Goal: Task Accomplishment & Management: Complete application form

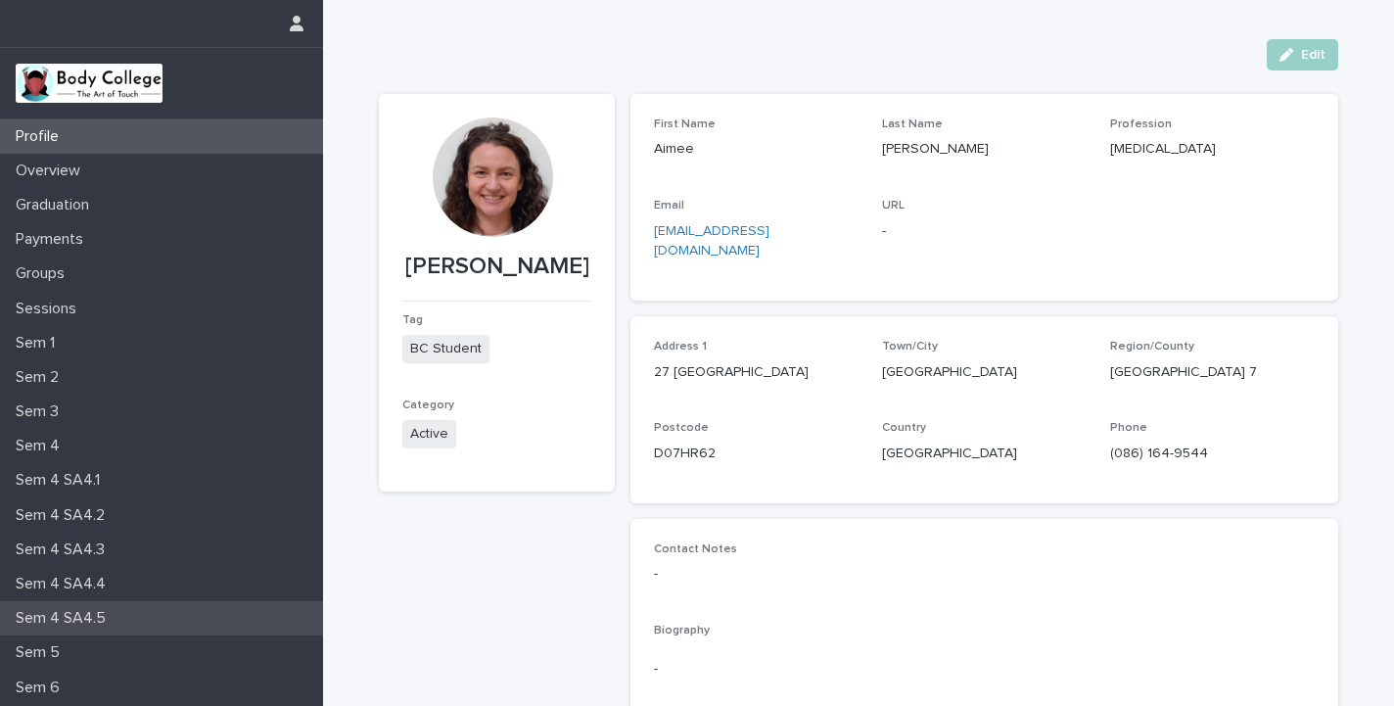
scroll to position [119, 0]
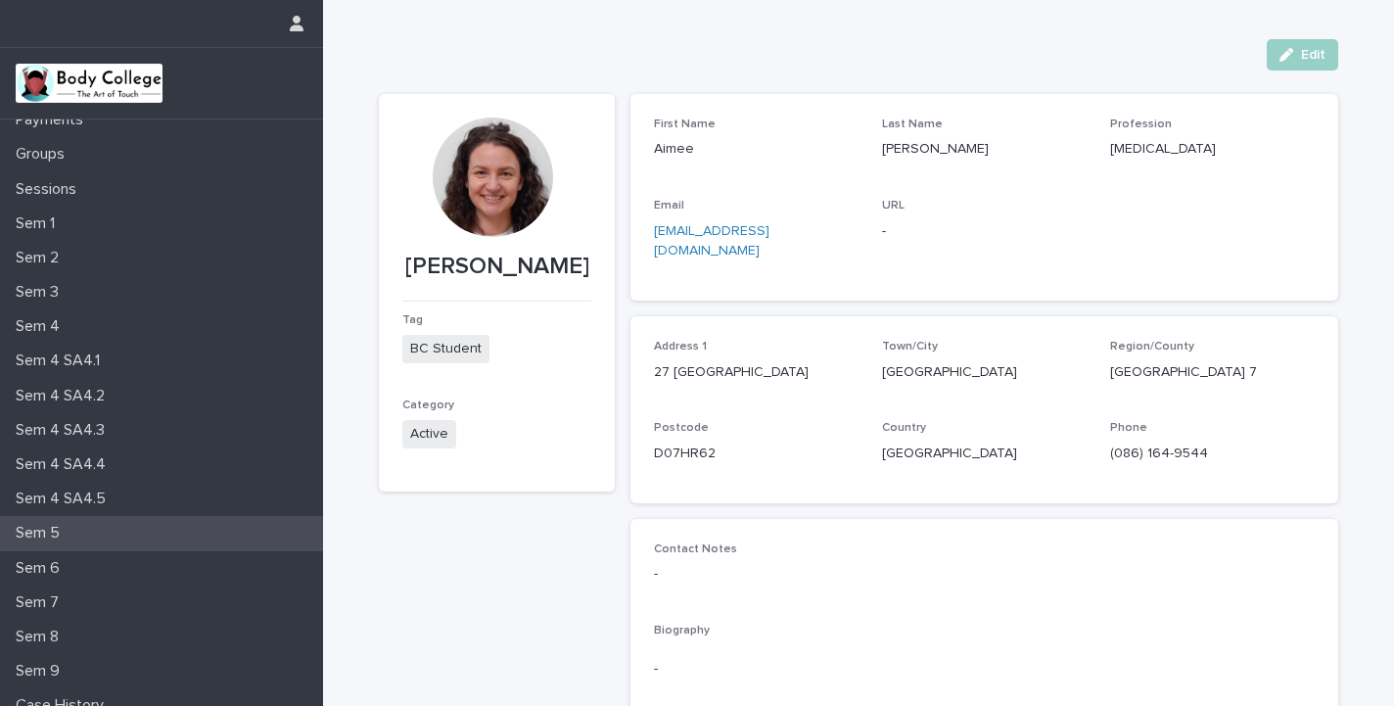
click at [139, 534] on div "Sem 5" at bounding box center [161, 533] width 323 height 34
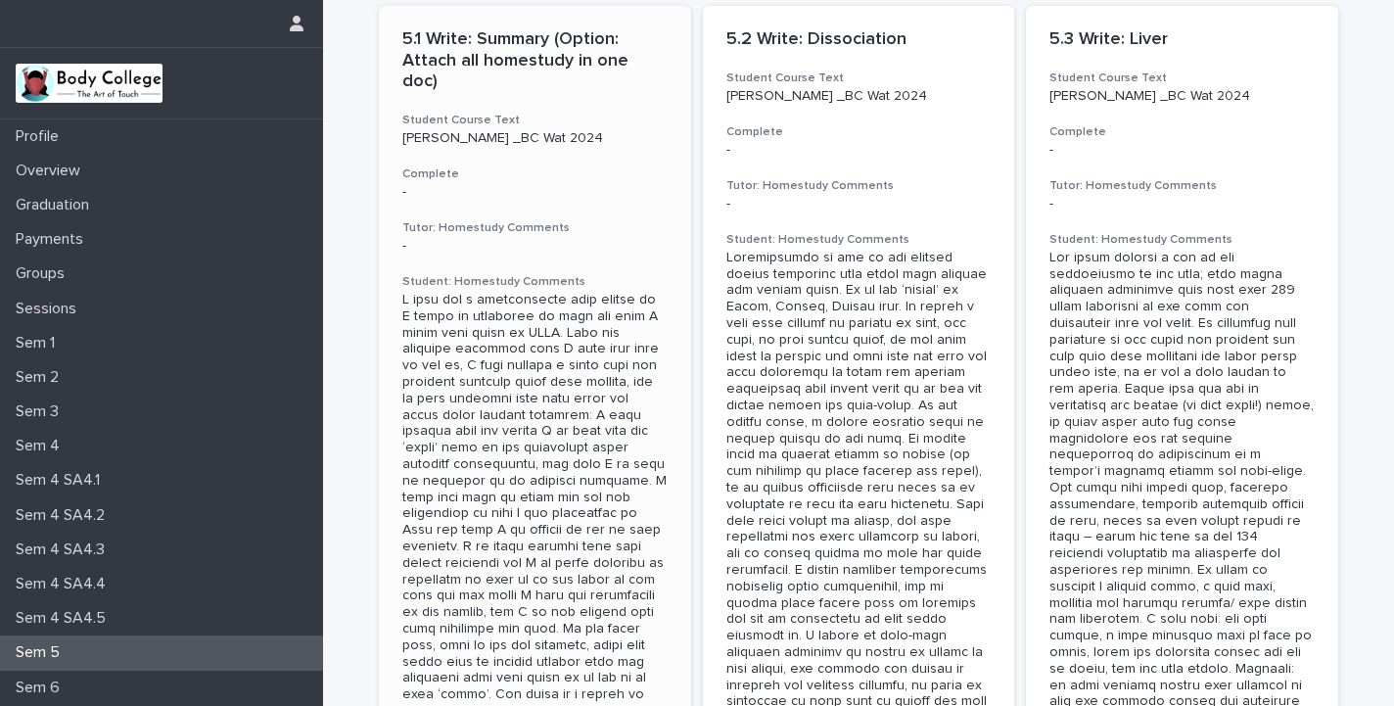
scroll to position [59, 0]
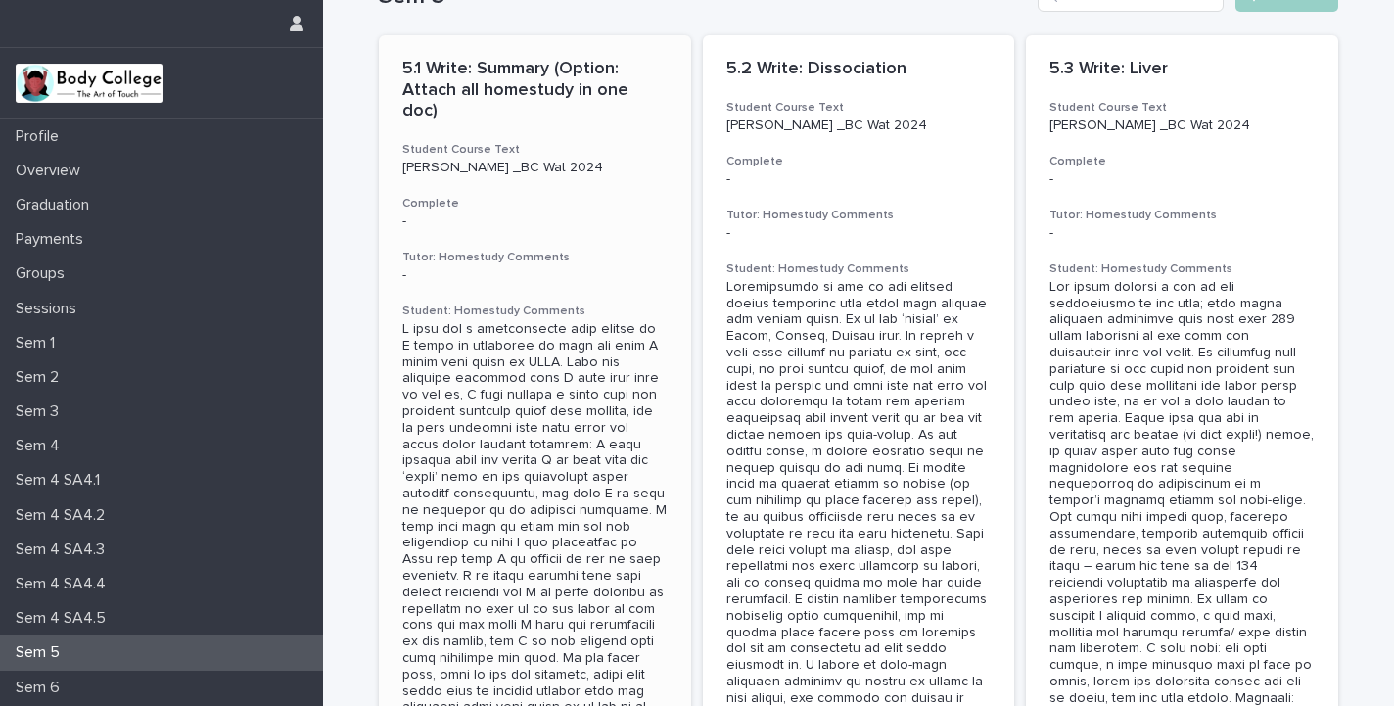
click at [542, 68] on p "5.1 Write: Summary (Option: Attach all homestudy in one doc)" at bounding box center [534, 91] width 265 height 64
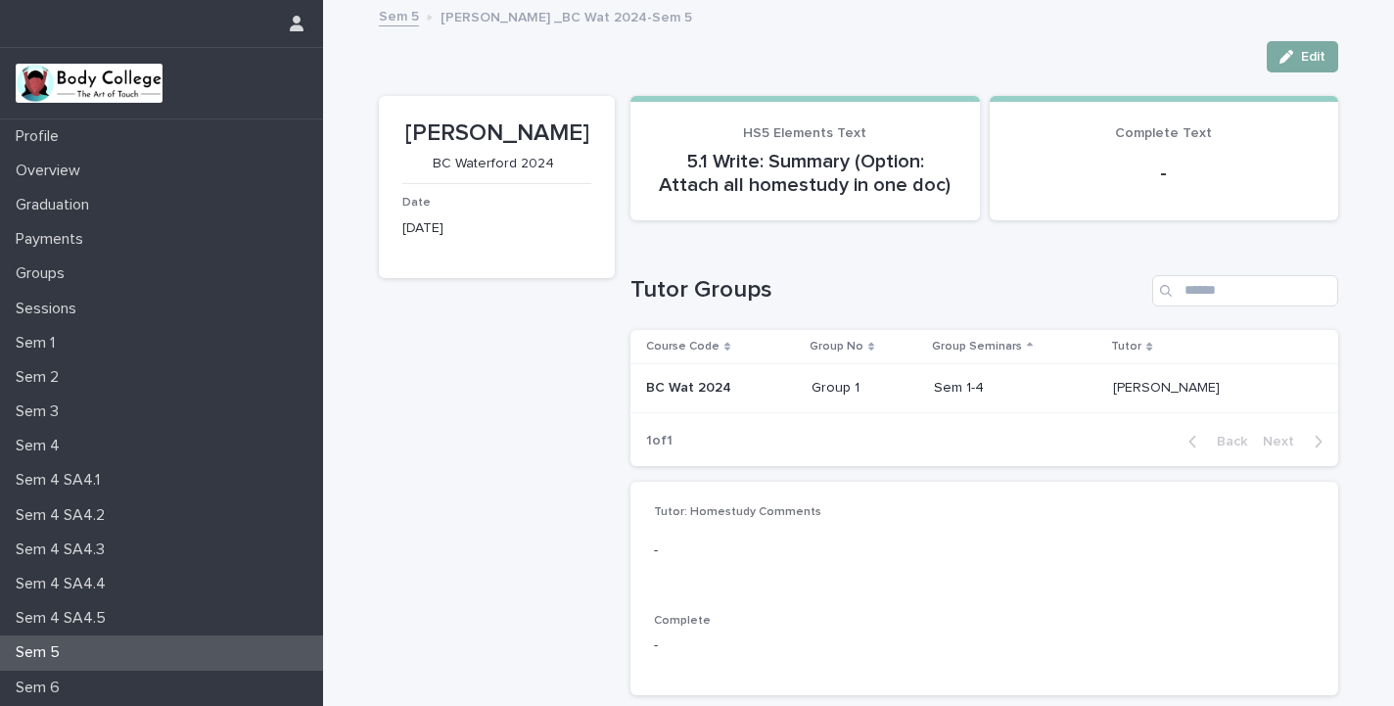
click at [1317, 56] on span "Edit" at bounding box center [1313, 57] width 24 height 14
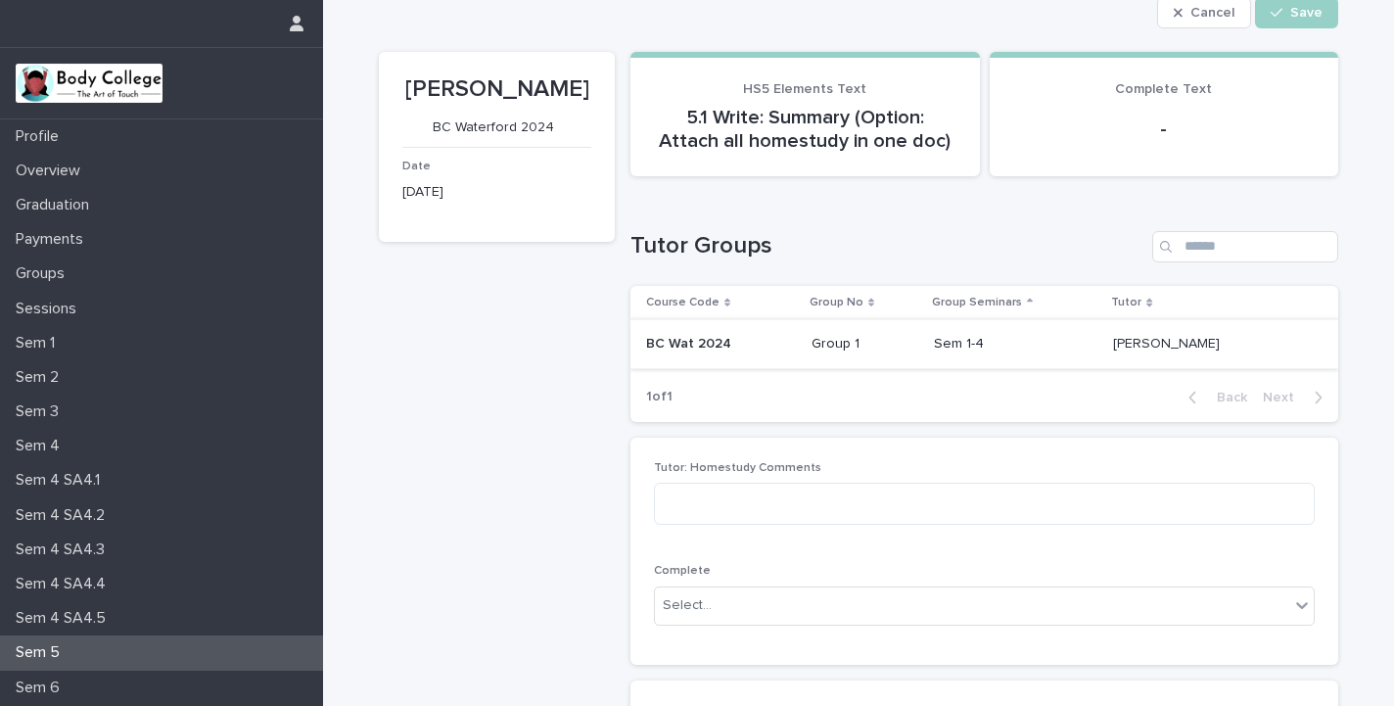
scroll to position [92, 0]
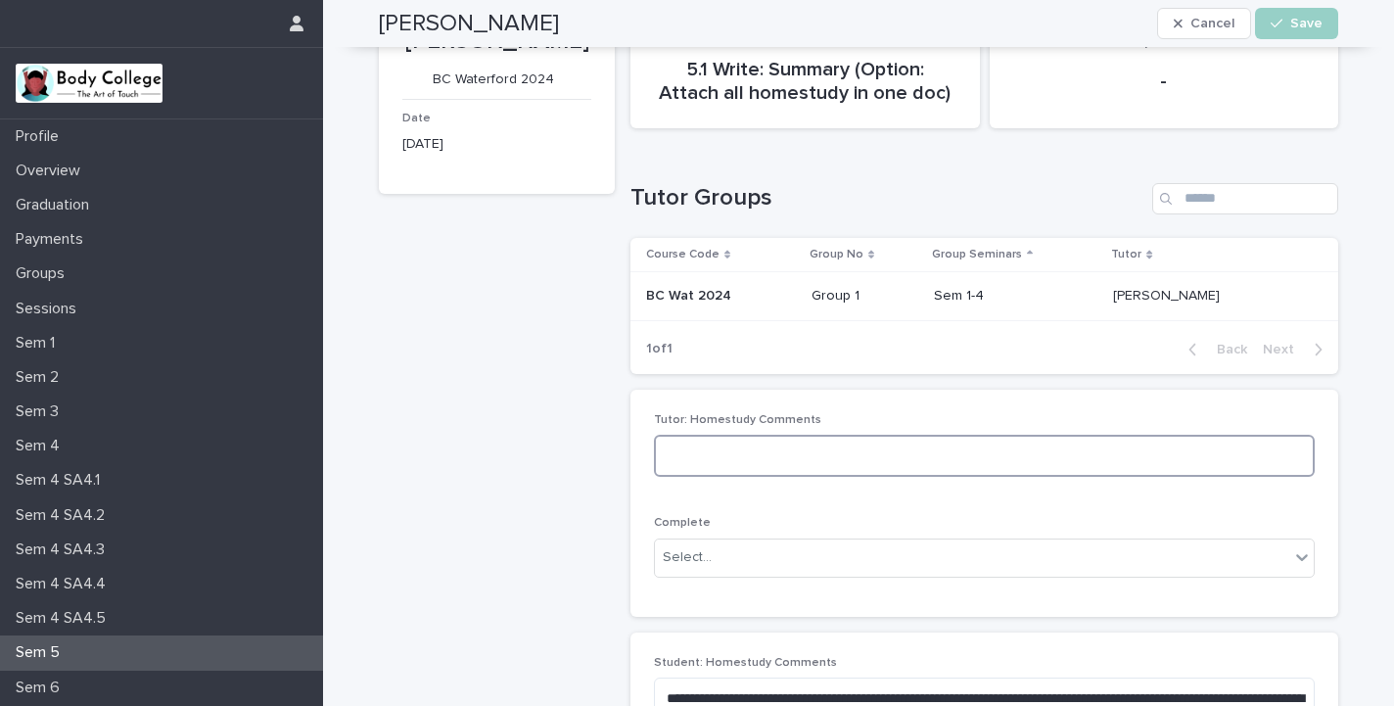
click at [958, 458] on textarea at bounding box center [984, 456] width 661 height 42
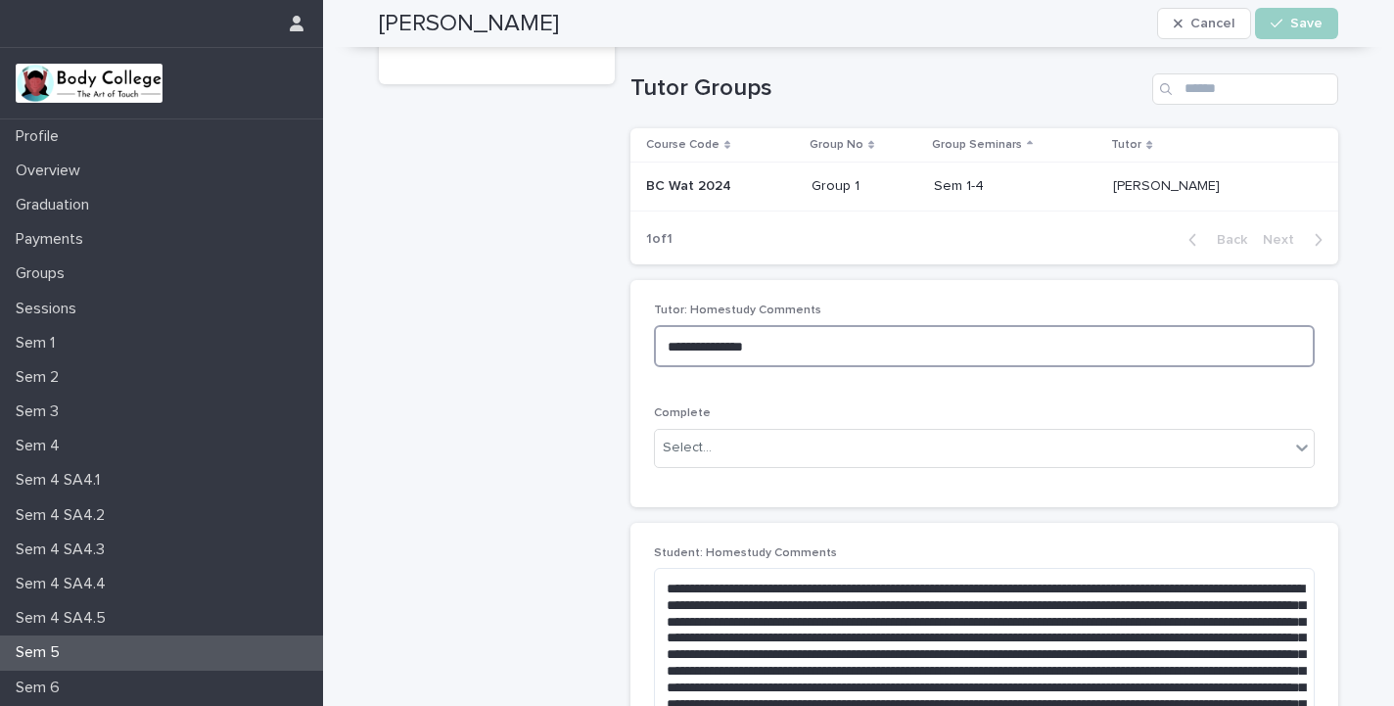
scroll to position [201, 0]
type textarea "**********"
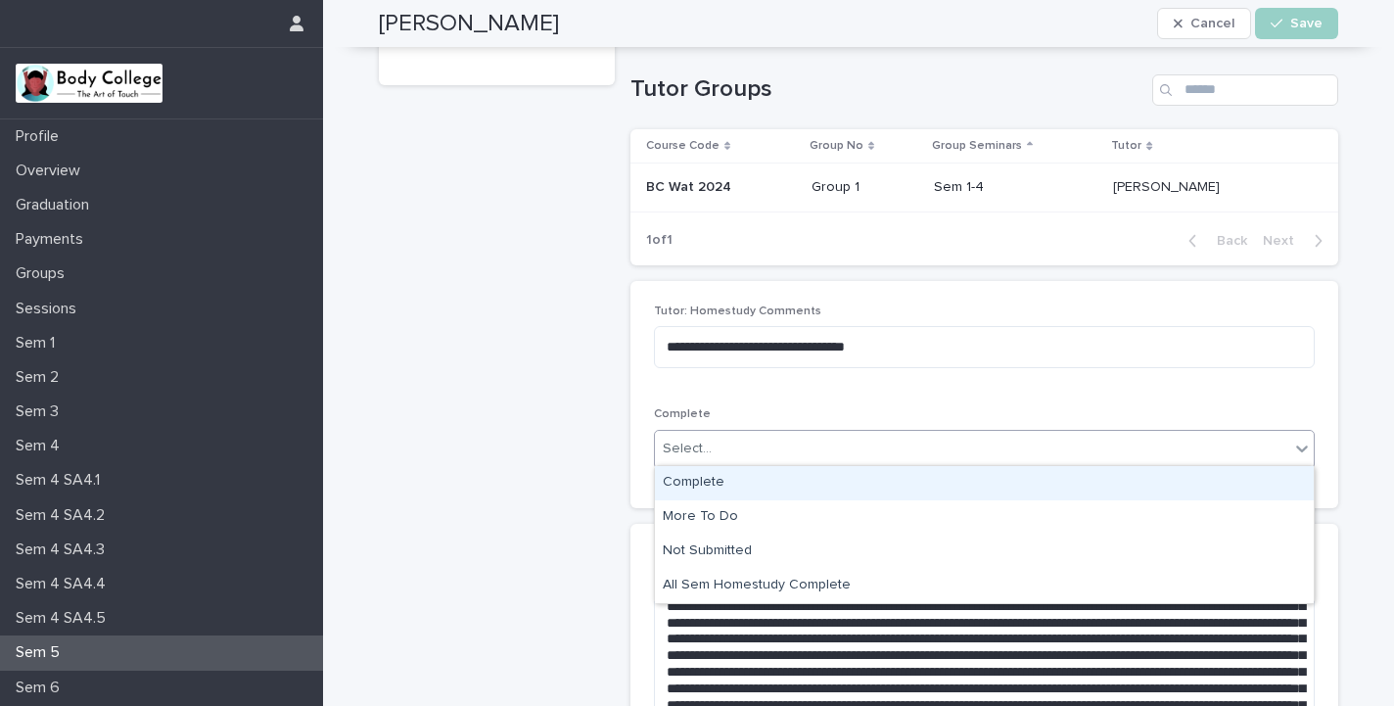
click at [922, 451] on div "Select..." at bounding box center [972, 449] width 634 height 32
click at [796, 485] on div "Complete" at bounding box center [984, 483] width 659 height 34
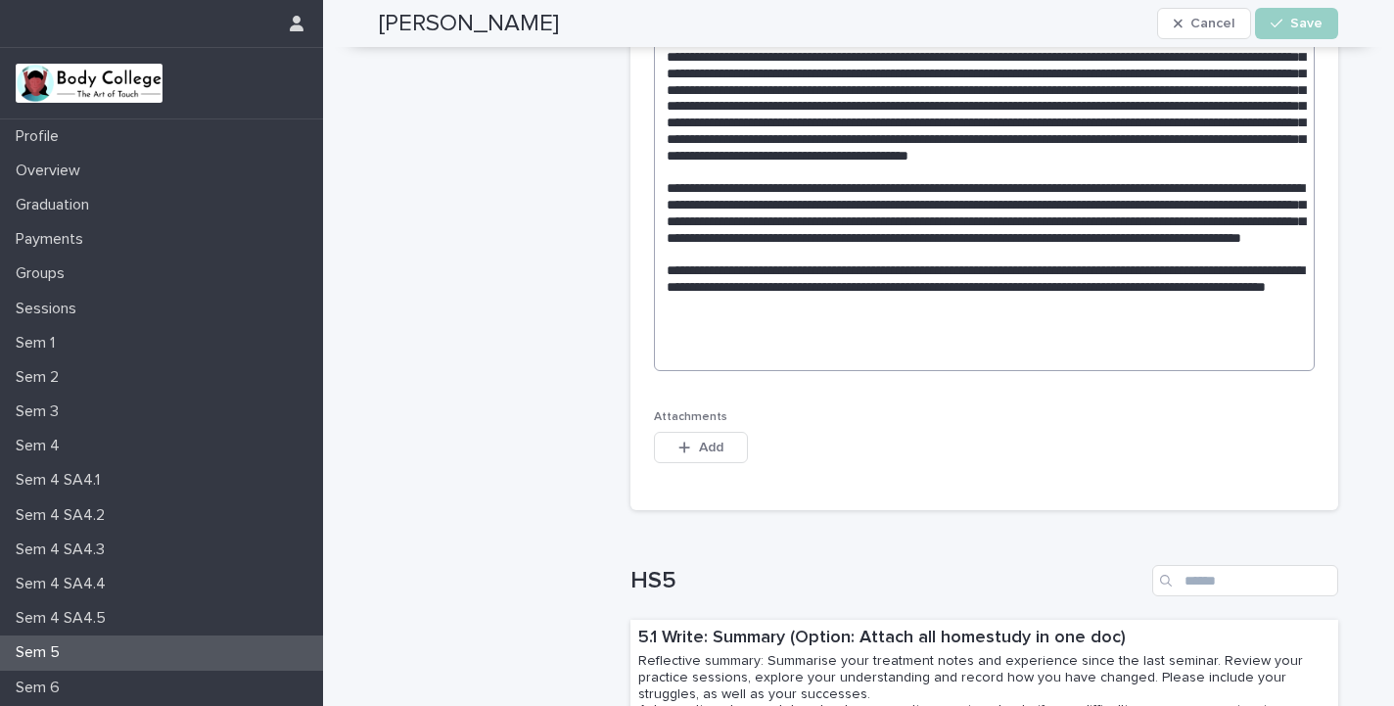
scroll to position [816, 0]
click at [892, 331] on textarea at bounding box center [984, 161] width 661 height 417
click at [900, 344] on textarea at bounding box center [984, 161] width 661 height 417
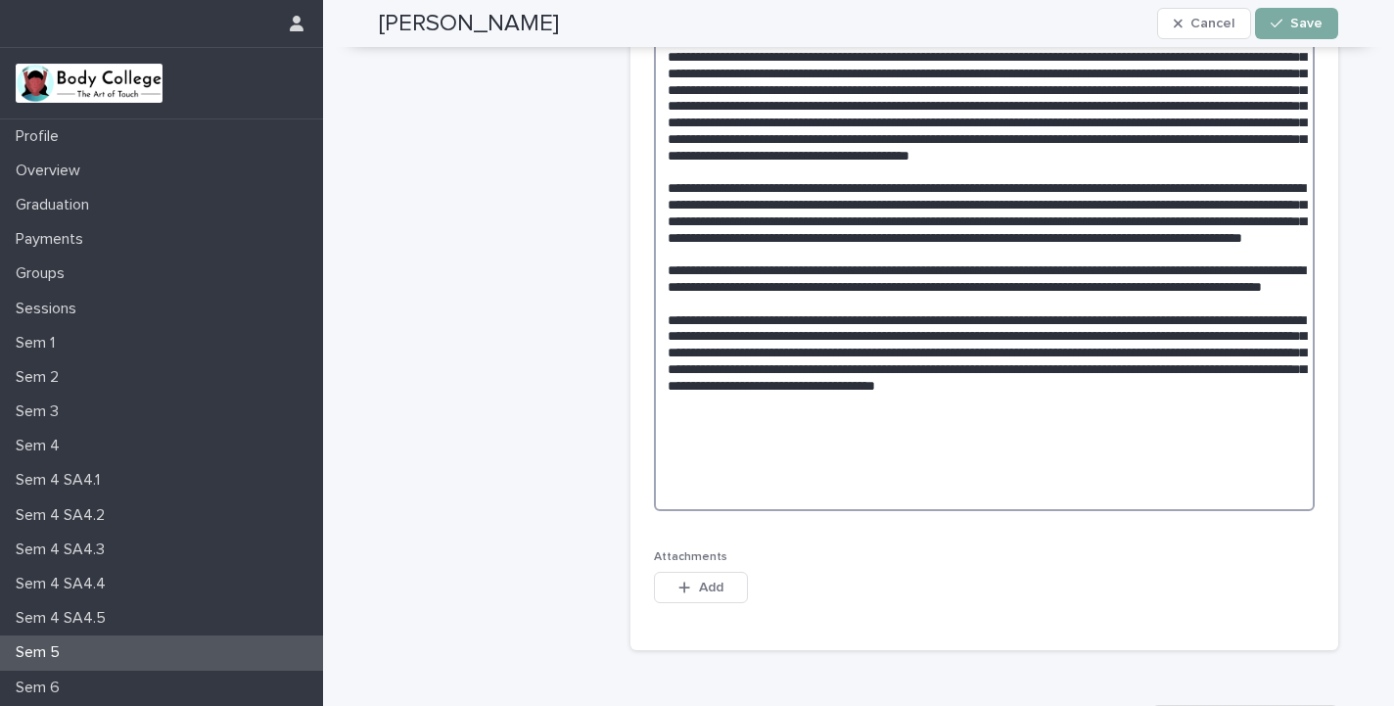
type textarea "**********"
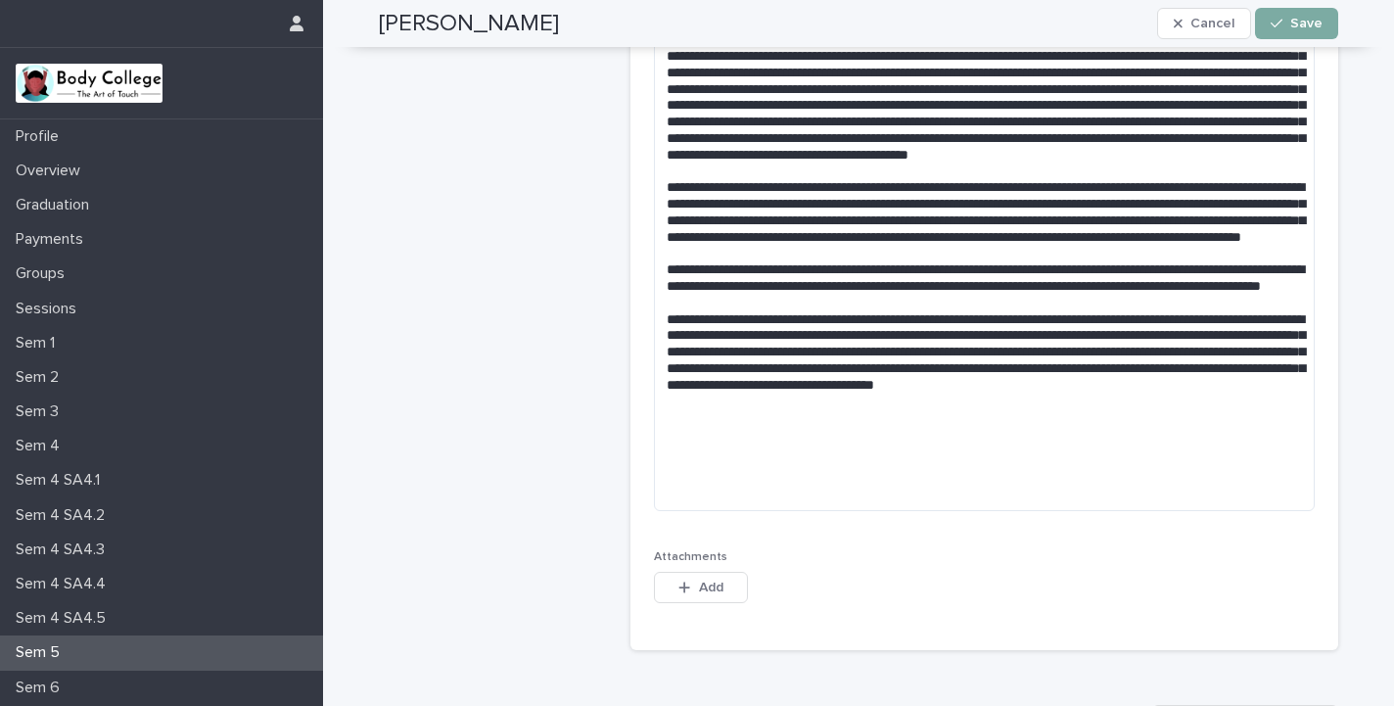
click at [1296, 21] on span "Save" at bounding box center [1306, 24] width 32 height 14
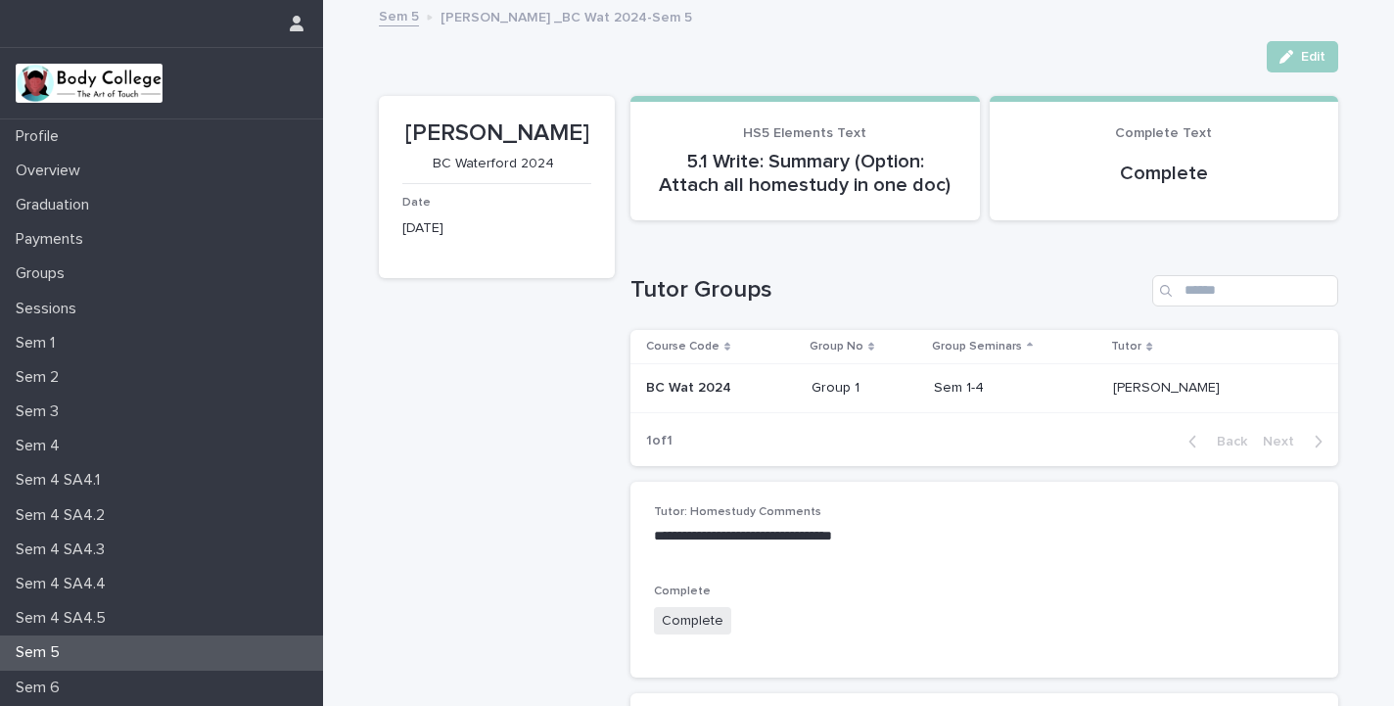
scroll to position [0, 0]
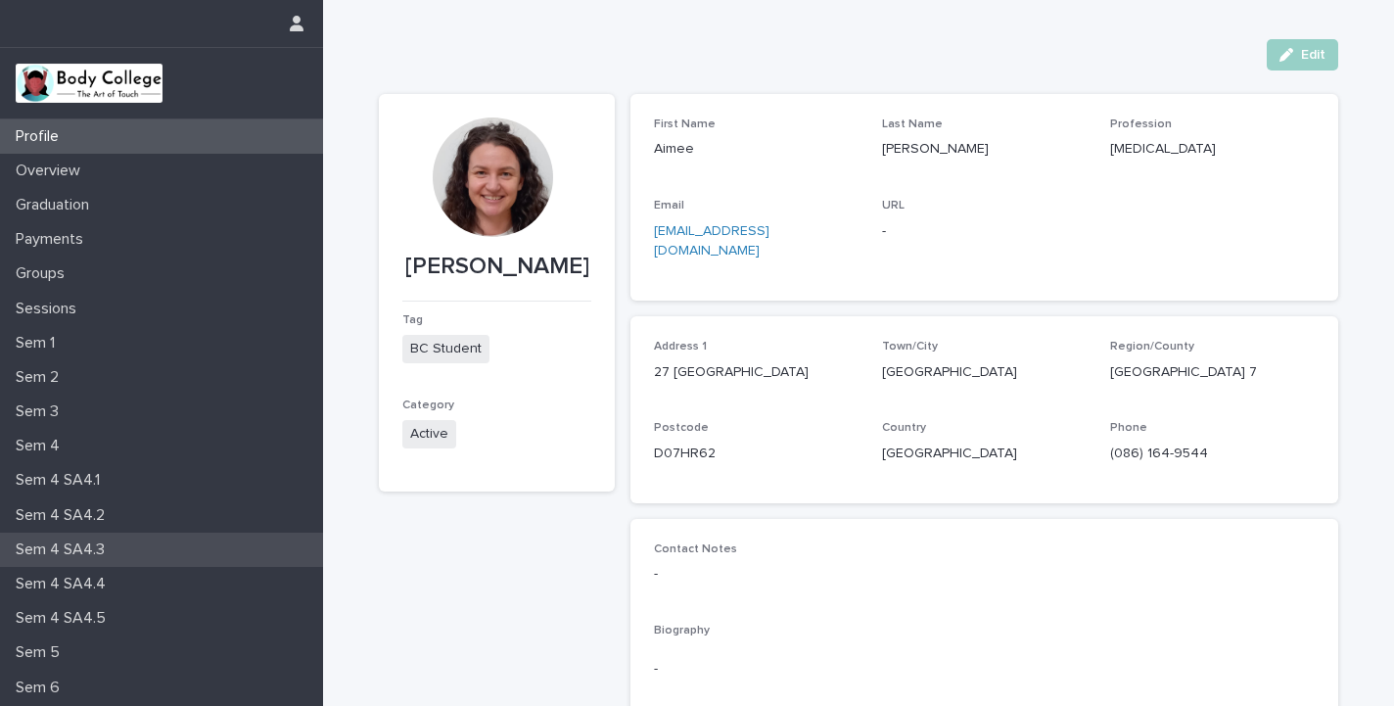
scroll to position [91, 0]
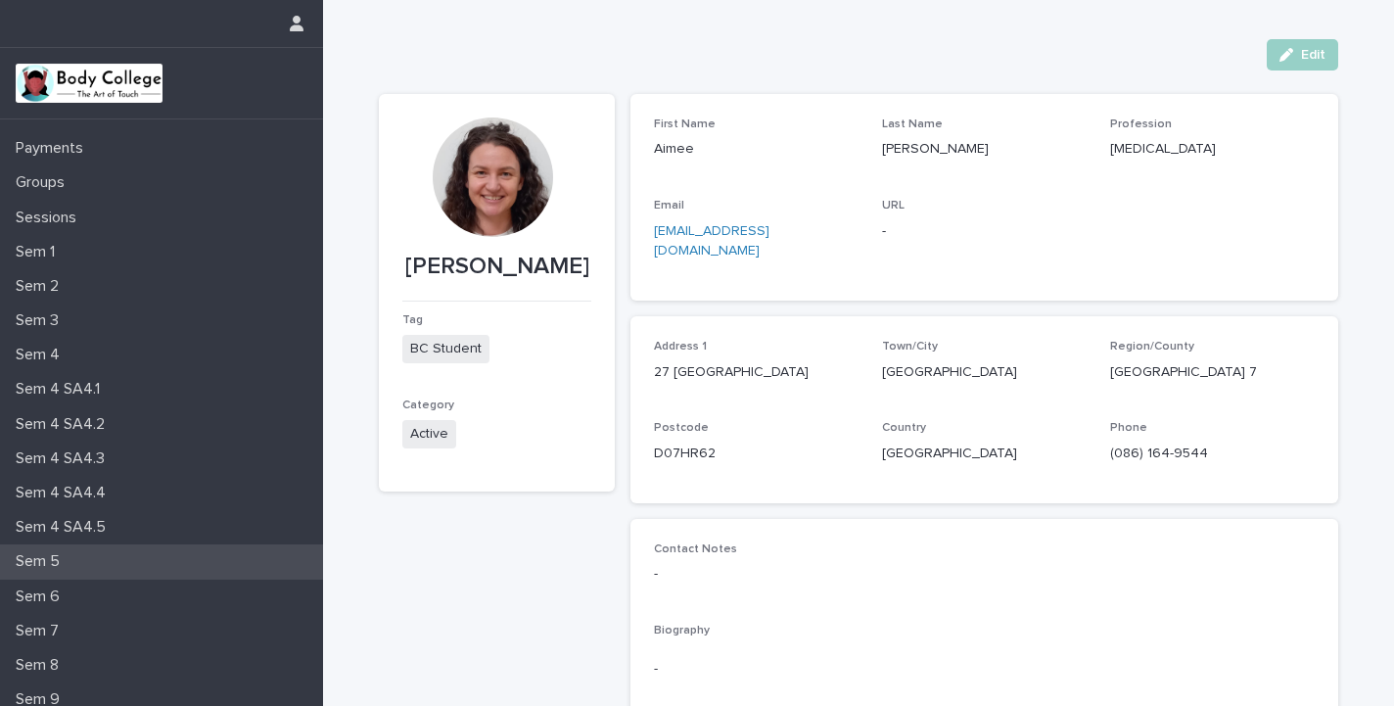
click at [93, 558] on div "Sem 5" at bounding box center [161, 561] width 323 height 34
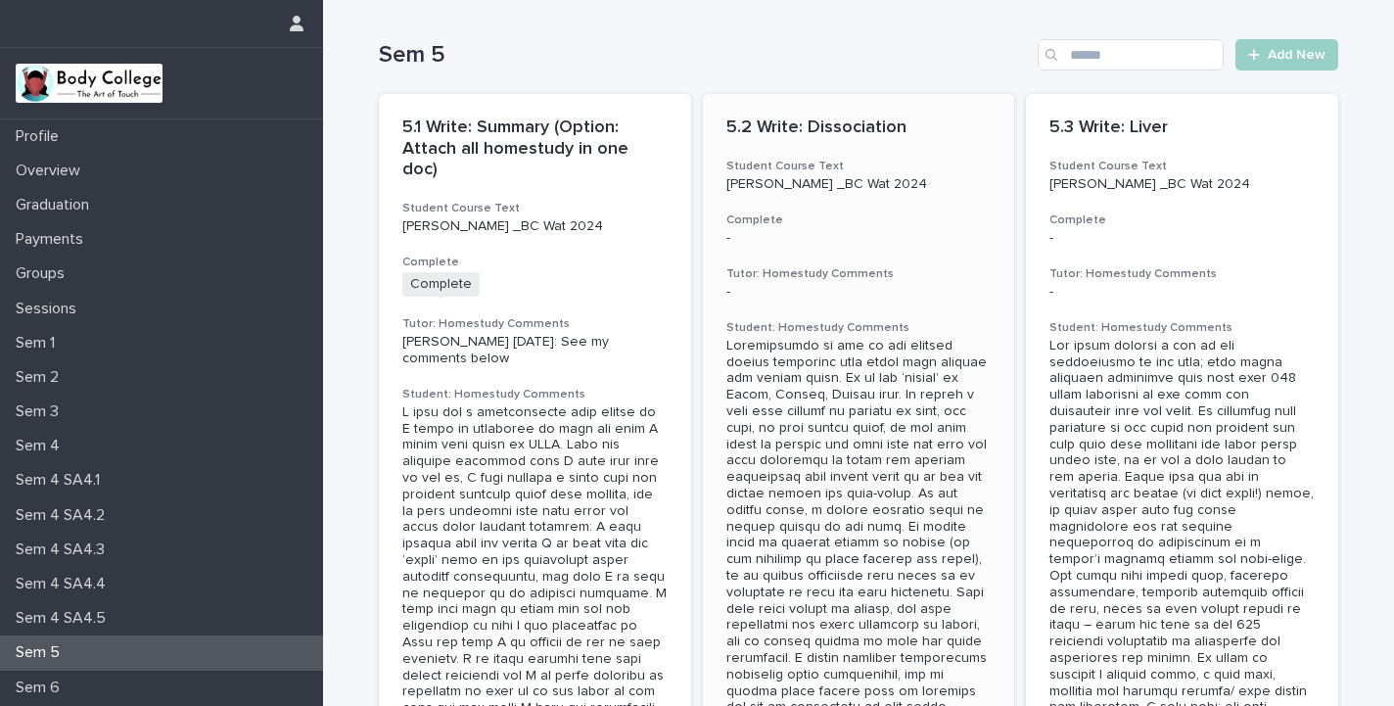
click at [854, 130] on p "5.2 Write: Dissociation" at bounding box center [858, 128] width 265 height 22
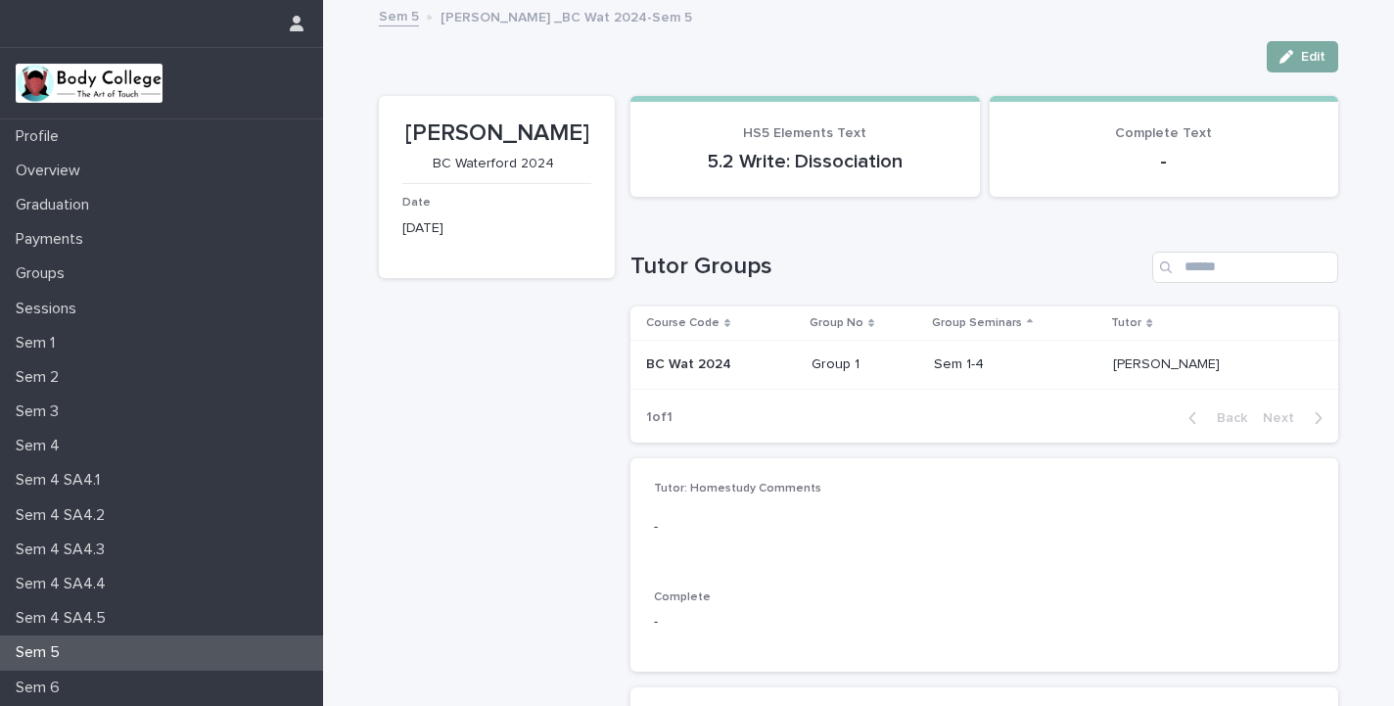
click at [1314, 54] on span "Edit" at bounding box center [1313, 57] width 24 height 14
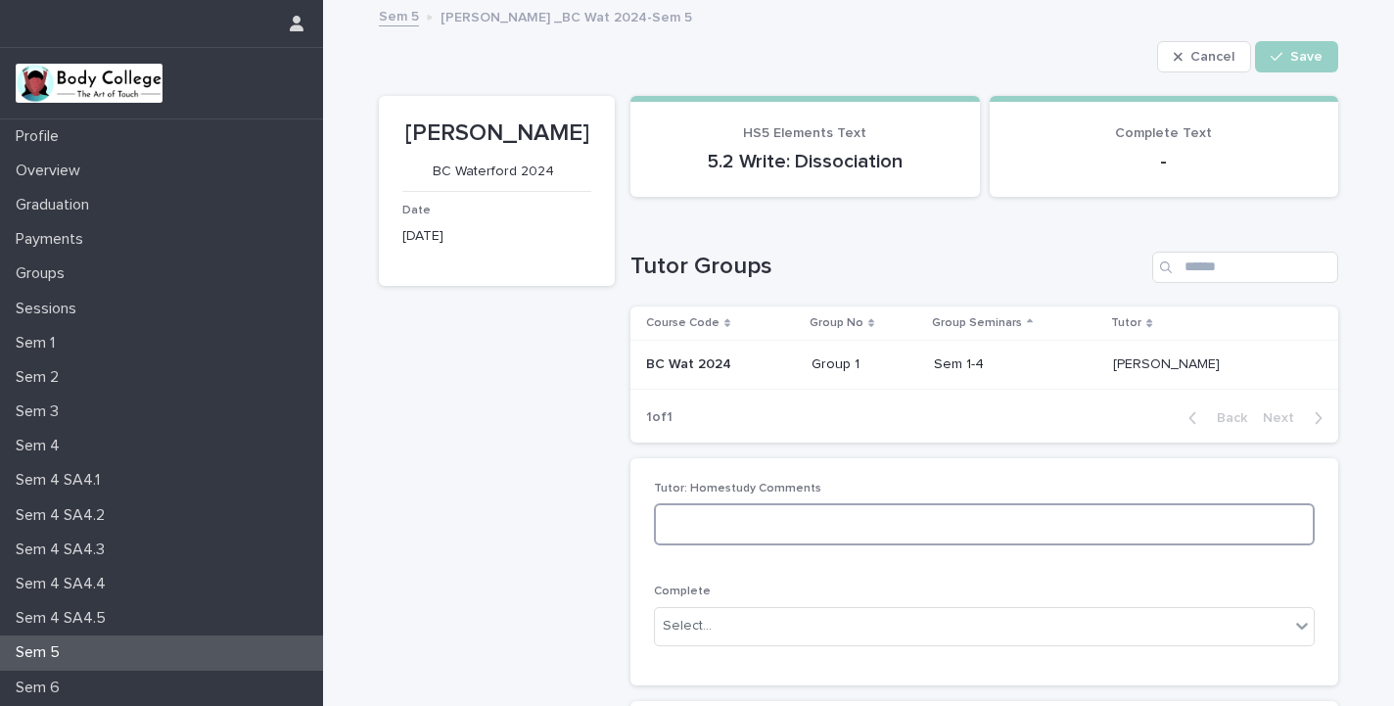
click at [912, 535] on textarea at bounding box center [984, 524] width 661 height 42
type textarea "**********"
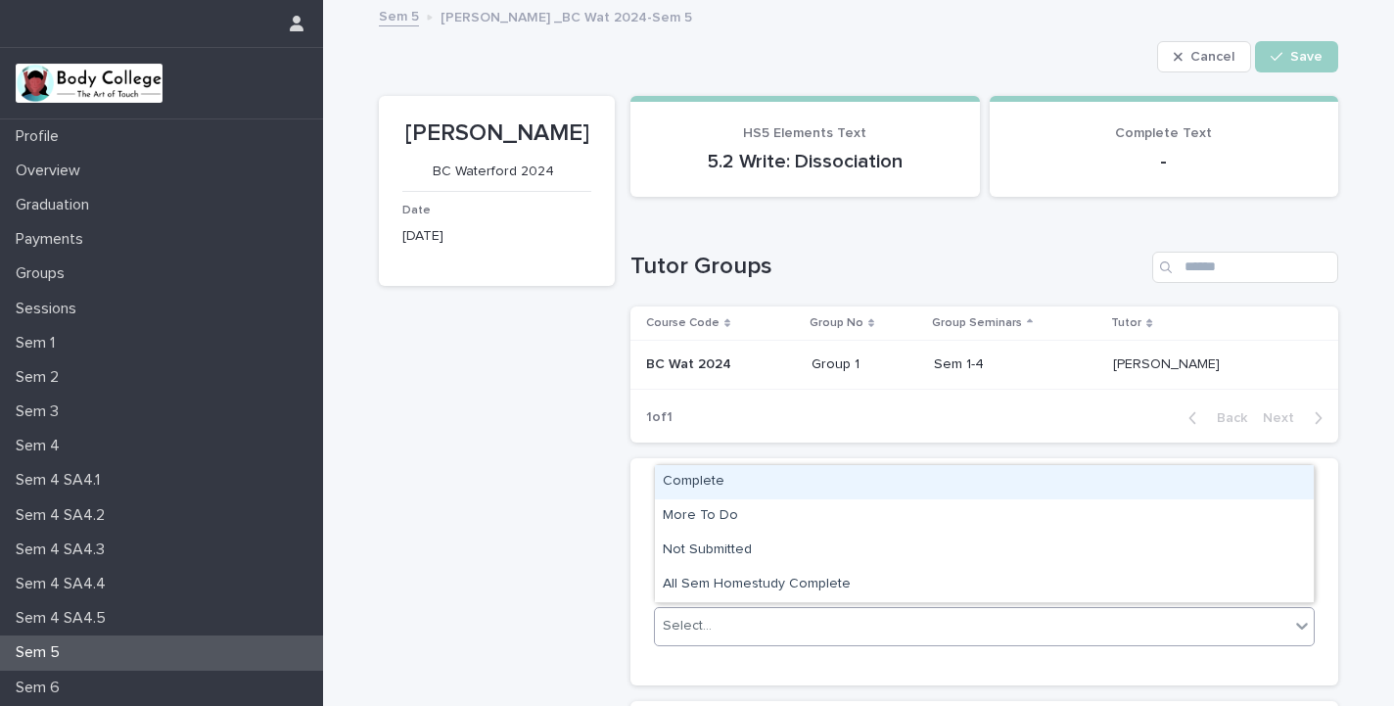
click at [861, 624] on div "Select..." at bounding box center [972, 626] width 634 height 32
click at [768, 482] on div "Complete" at bounding box center [984, 482] width 659 height 34
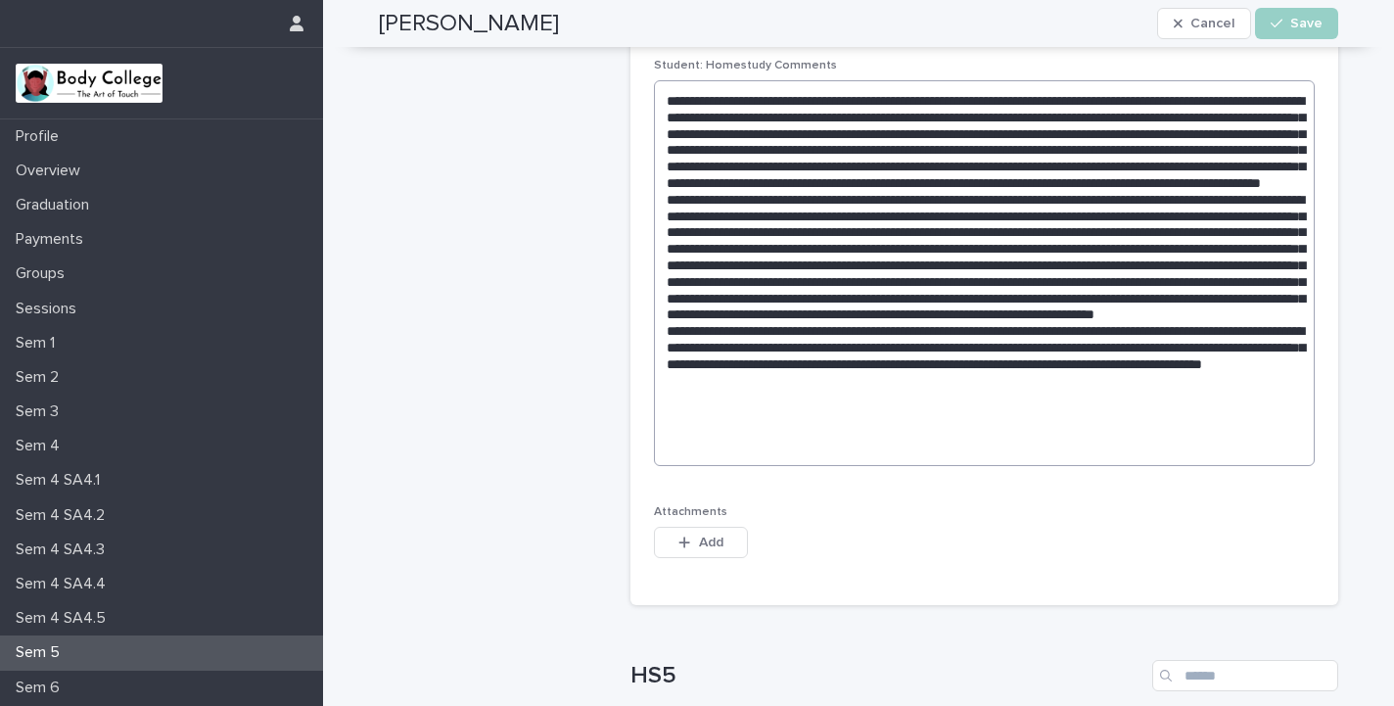
scroll to position [743, 0]
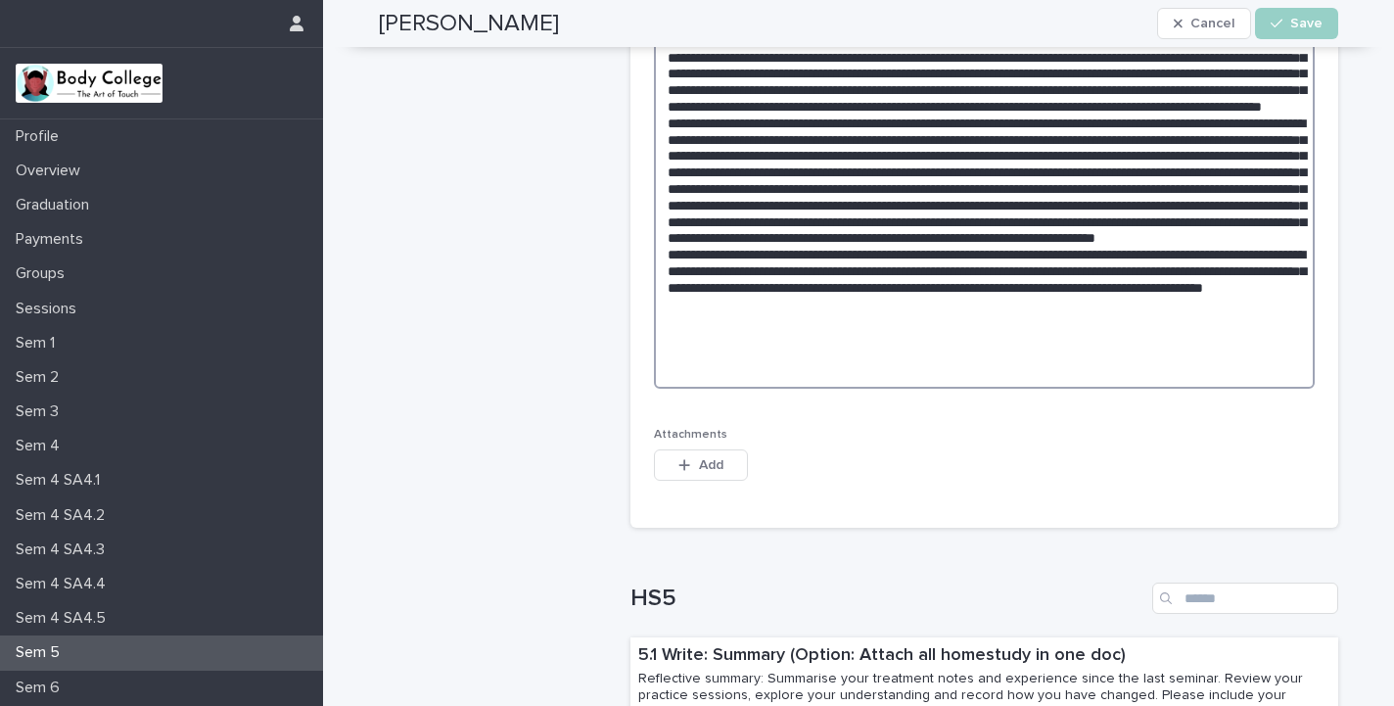
click at [985, 347] on textarea at bounding box center [984, 196] width 661 height 386
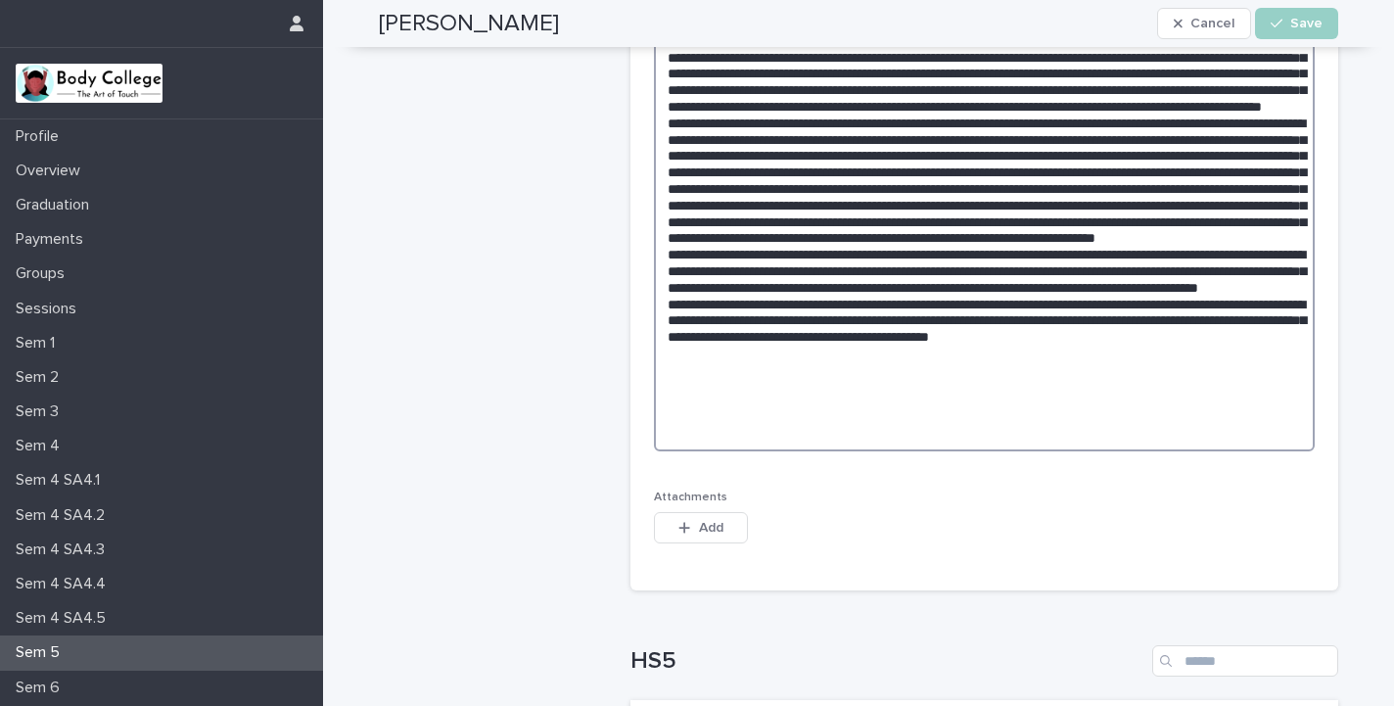
click at [1078, 396] on textarea at bounding box center [984, 227] width 661 height 448
drag, startPoint x: 1062, startPoint y: 394, endPoint x: 969, endPoint y: 394, distance: 93.0
click at [969, 394] on textarea at bounding box center [984, 227] width 661 height 448
type textarea "**********"
click at [1304, 24] on span "Save" at bounding box center [1306, 24] width 32 height 14
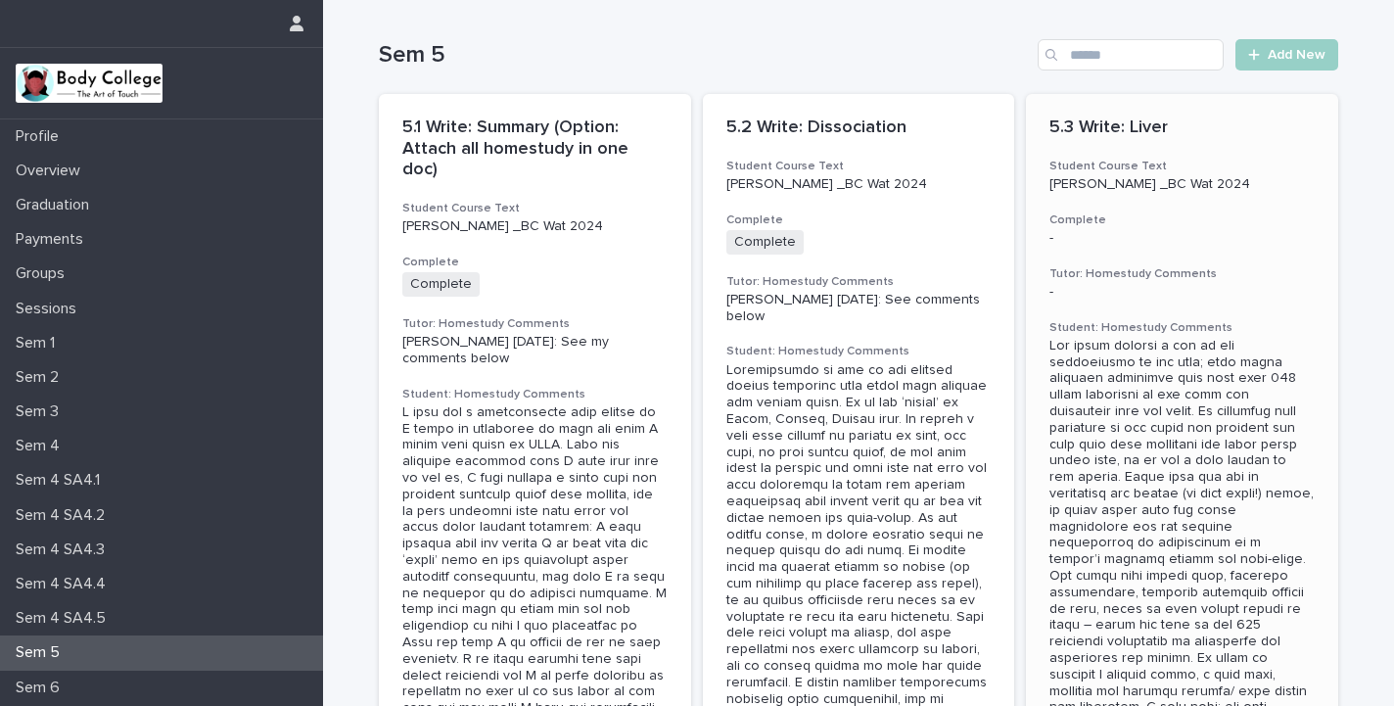
click at [1104, 137] on p "5.3 Write: Liver" at bounding box center [1181, 128] width 265 height 22
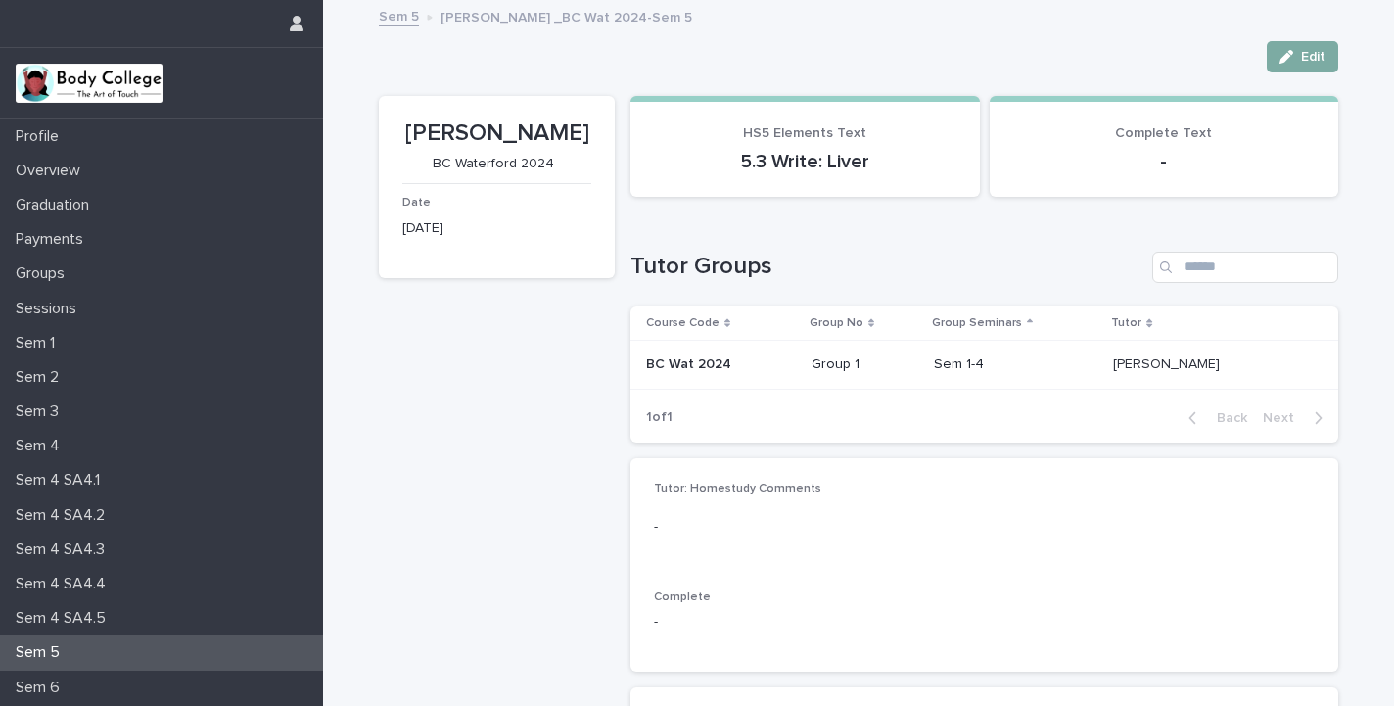
click at [1301, 65] on button "Edit" at bounding box center [1302, 56] width 71 height 31
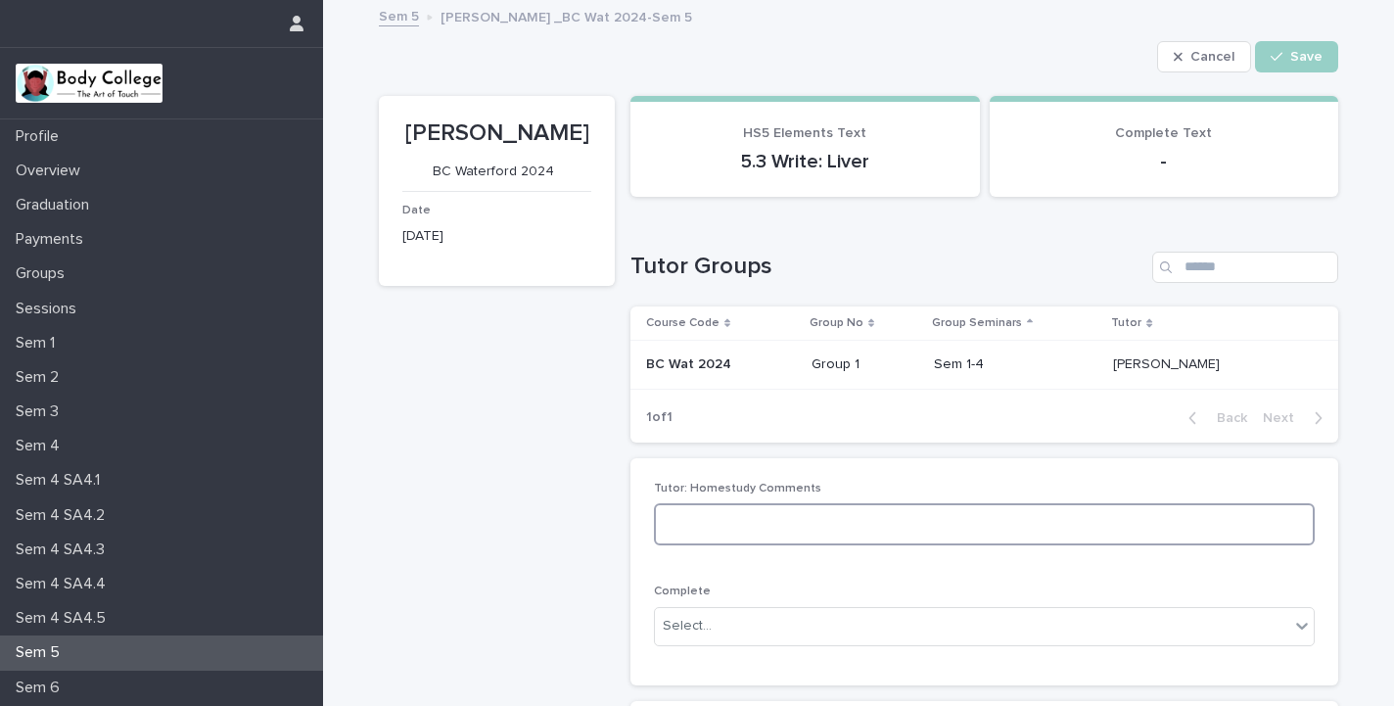
click at [910, 525] on textarea at bounding box center [984, 524] width 661 height 42
type textarea "**********"
click at [721, 614] on div "Select..." at bounding box center [972, 626] width 634 height 32
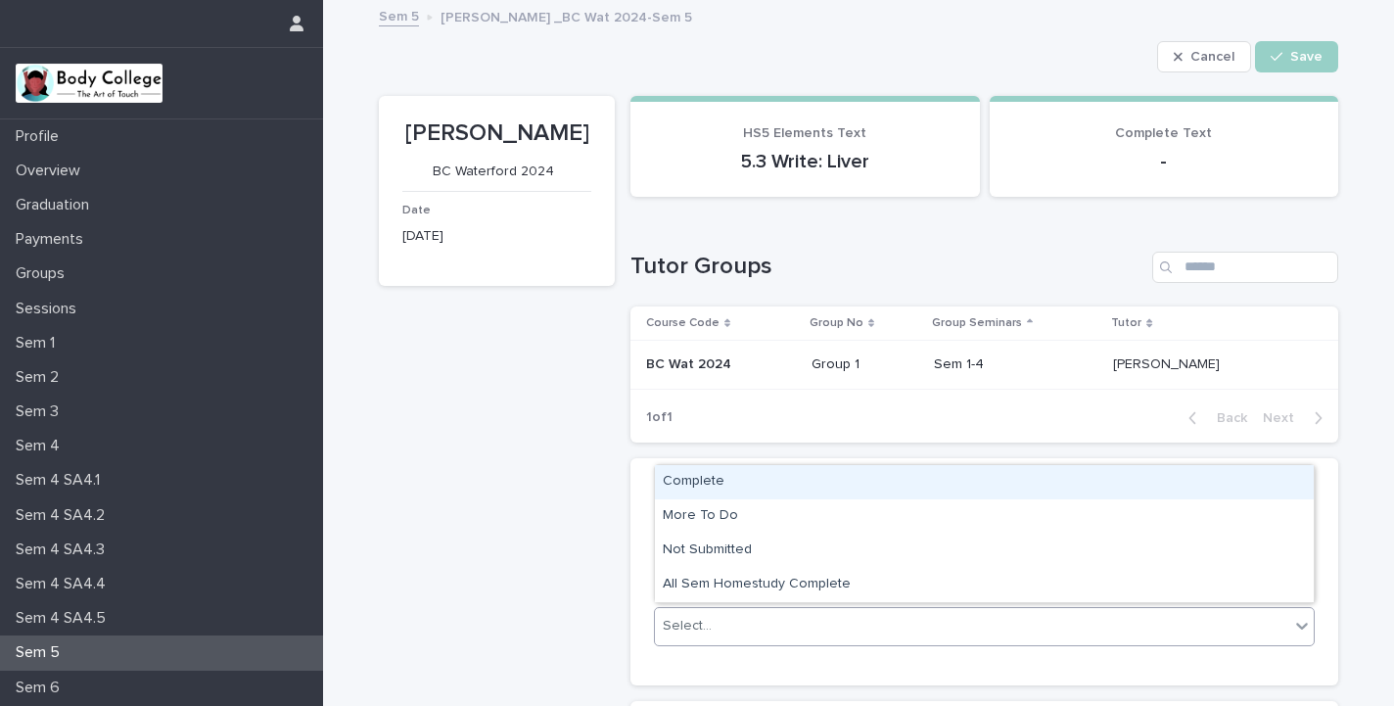
click at [729, 483] on div "Complete" at bounding box center [984, 482] width 659 height 34
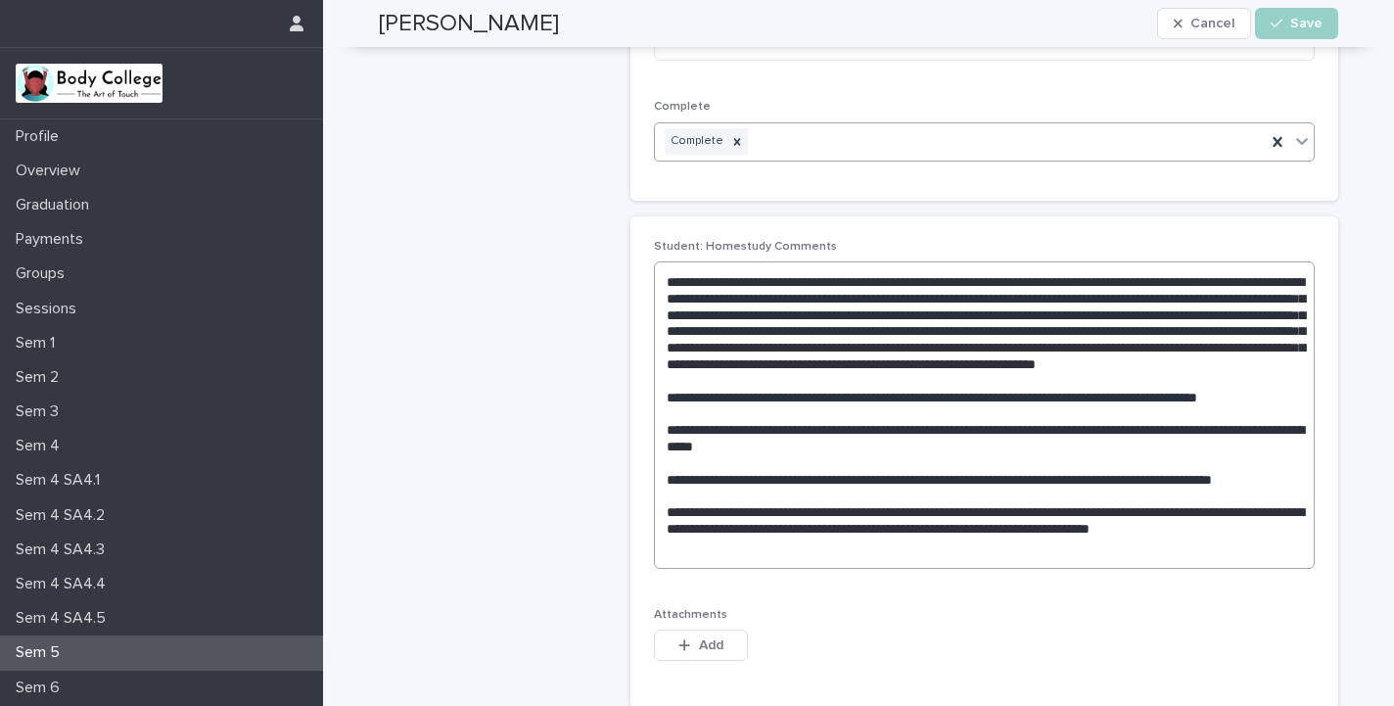
scroll to position [526, 0]
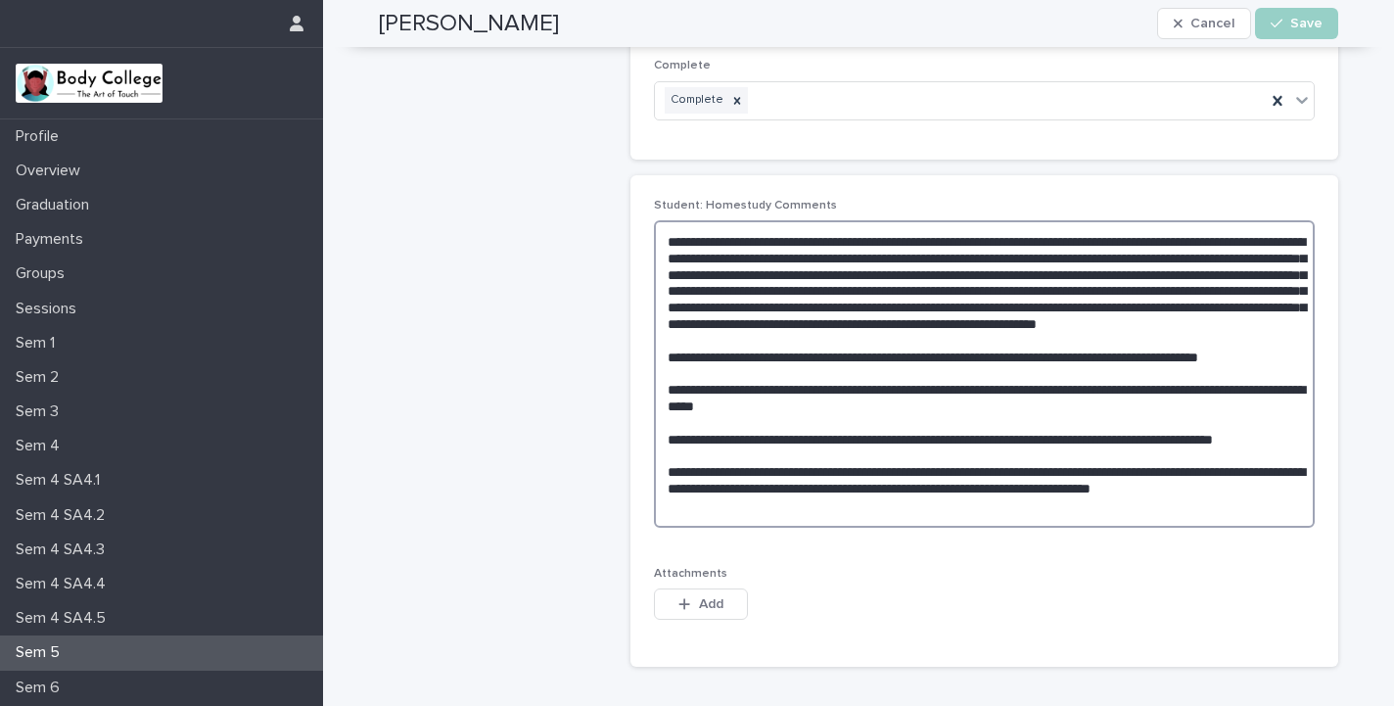
click at [1296, 489] on textarea at bounding box center [984, 373] width 661 height 307
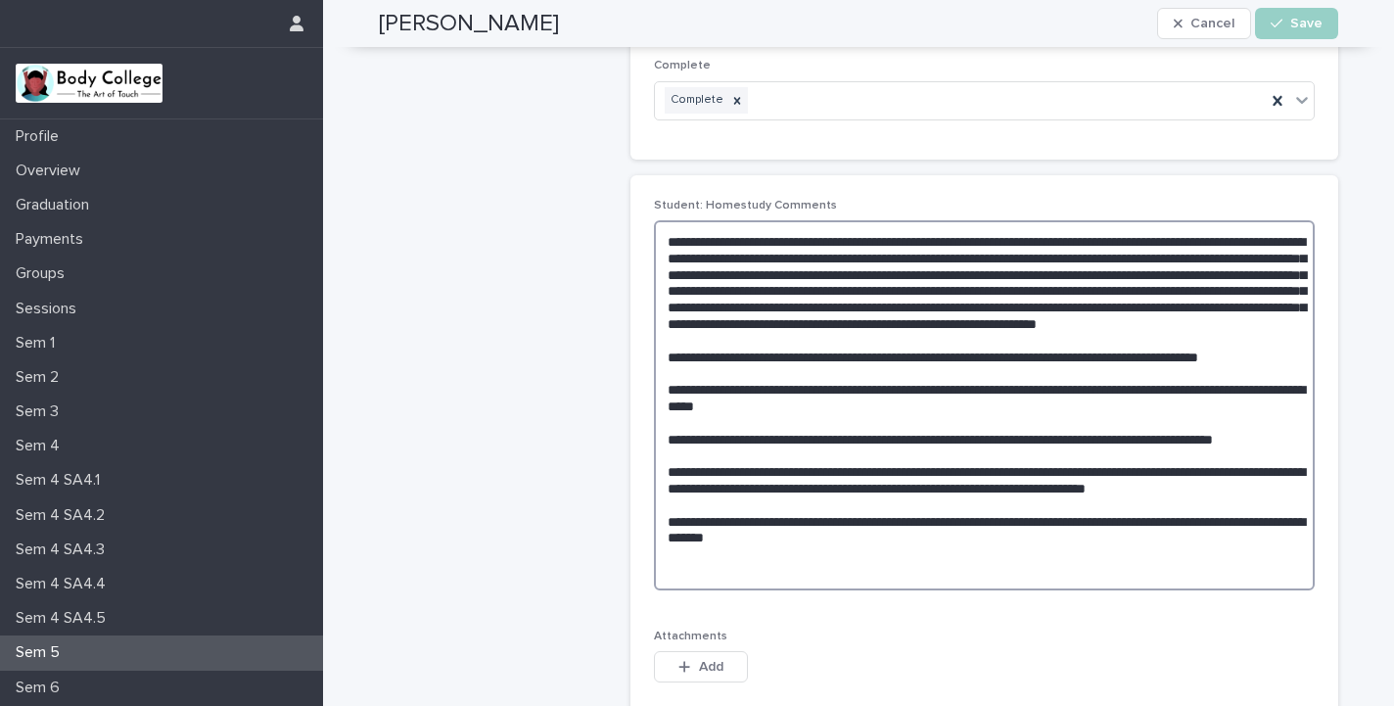
click at [667, 521] on textarea at bounding box center [984, 405] width 661 height 370
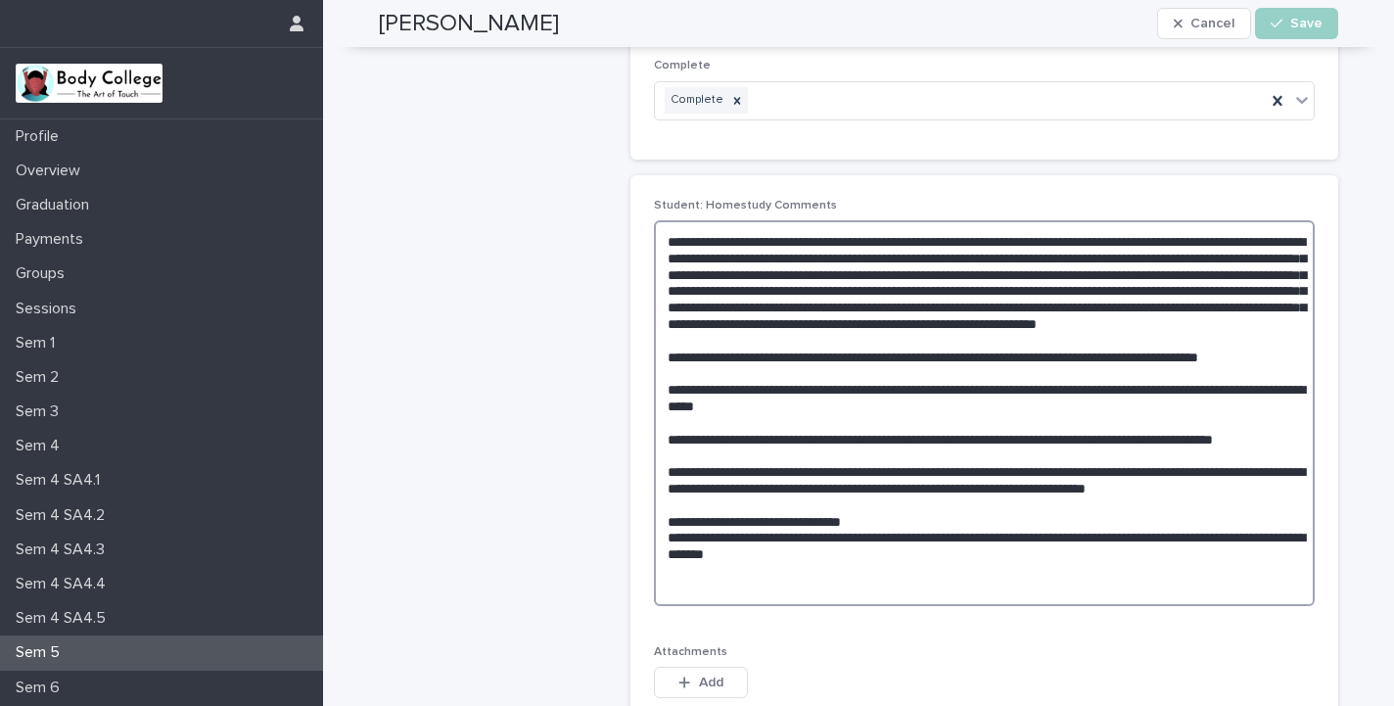
click at [781, 519] on textarea at bounding box center [984, 413] width 661 height 386
click at [758, 521] on textarea at bounding box center [984, 413] width 661 height 386
type textarea "**********"
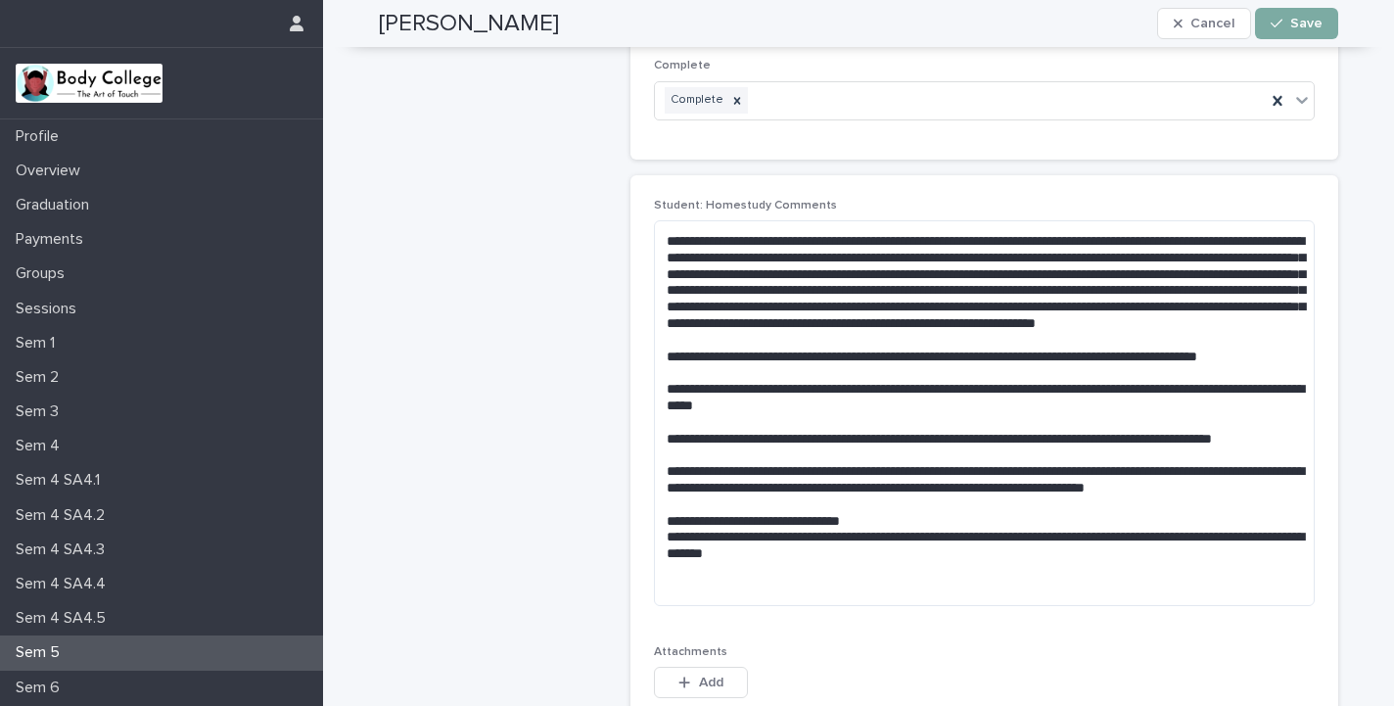
click at [1294, 23] on span "Save" at bounding box center [1306, 24] width 32 height 14
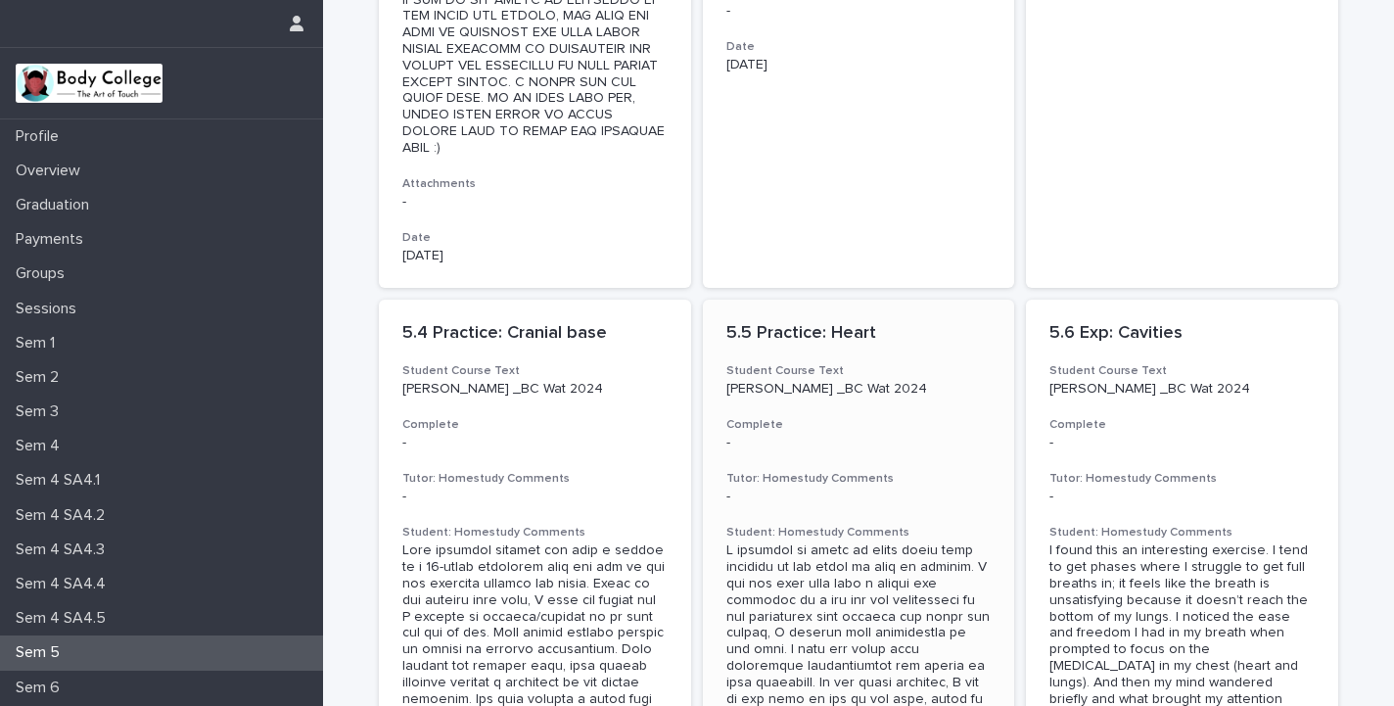
scroll to position [1364, 0]
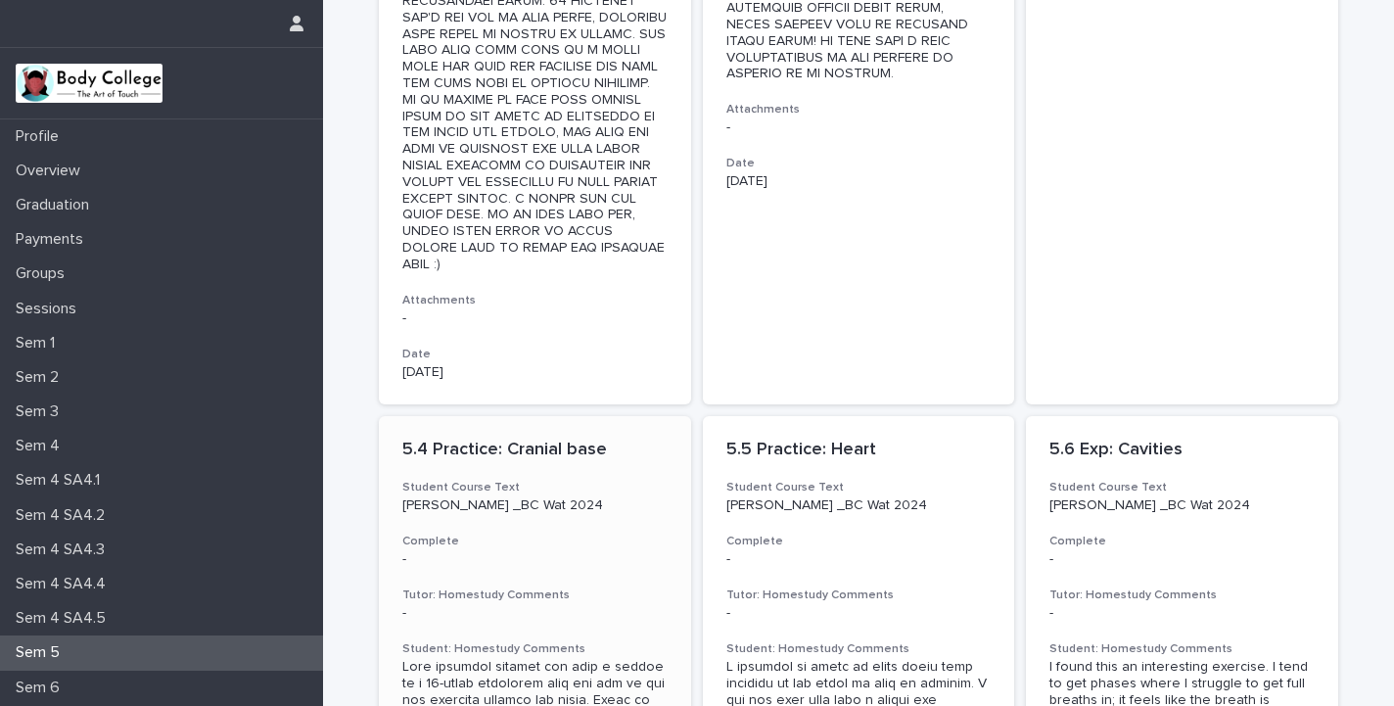
click at [558, 439] on p "5.4 Practice: Cranial base" at bounding box center [534, 450] width 265 height 22
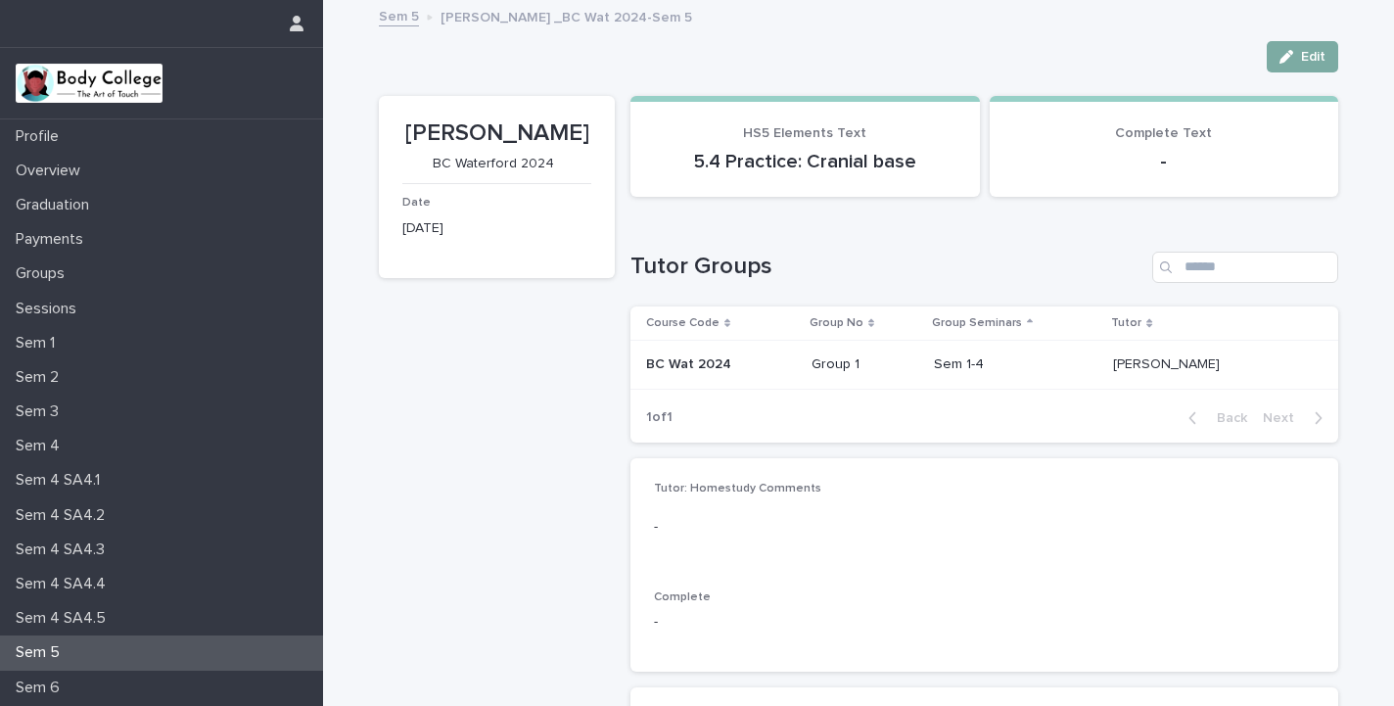
click at [1307, 45] on button "Edit" at bounding box center [1302, 56] width 71 height 31
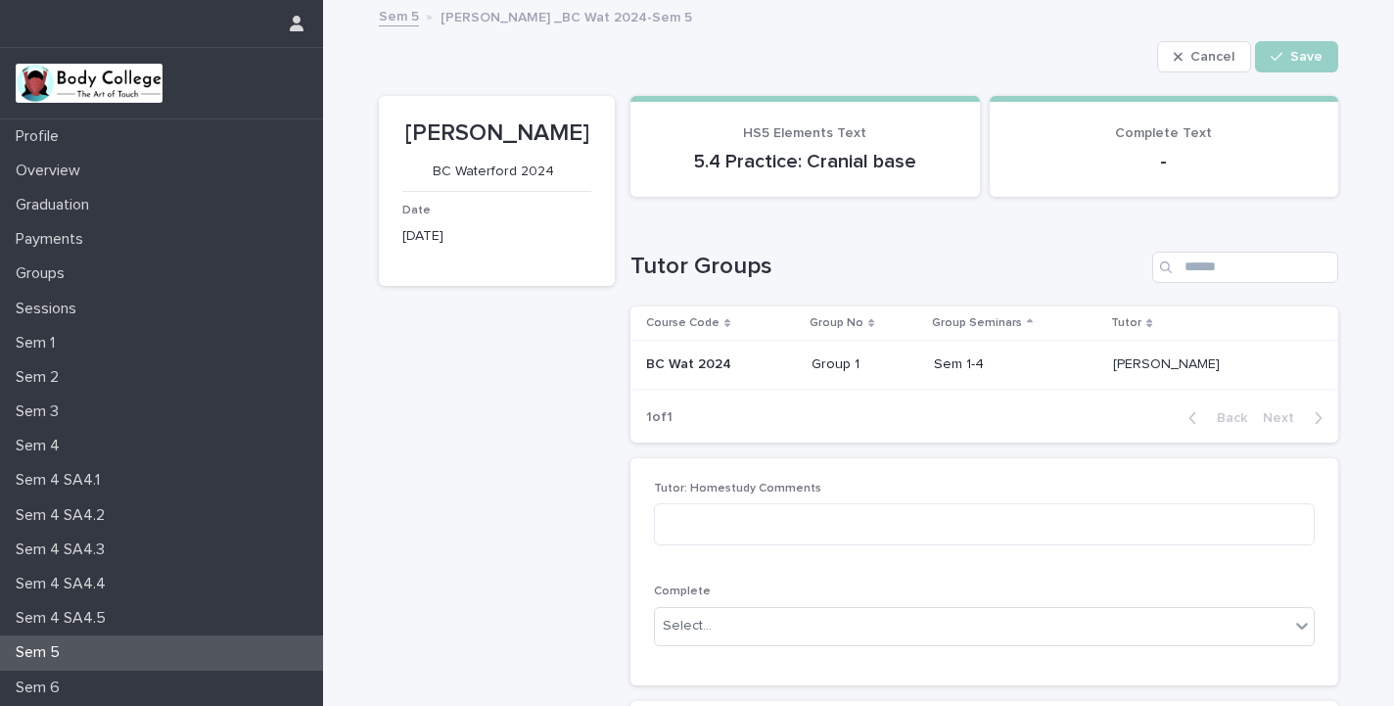
scroll to position [328, 0]
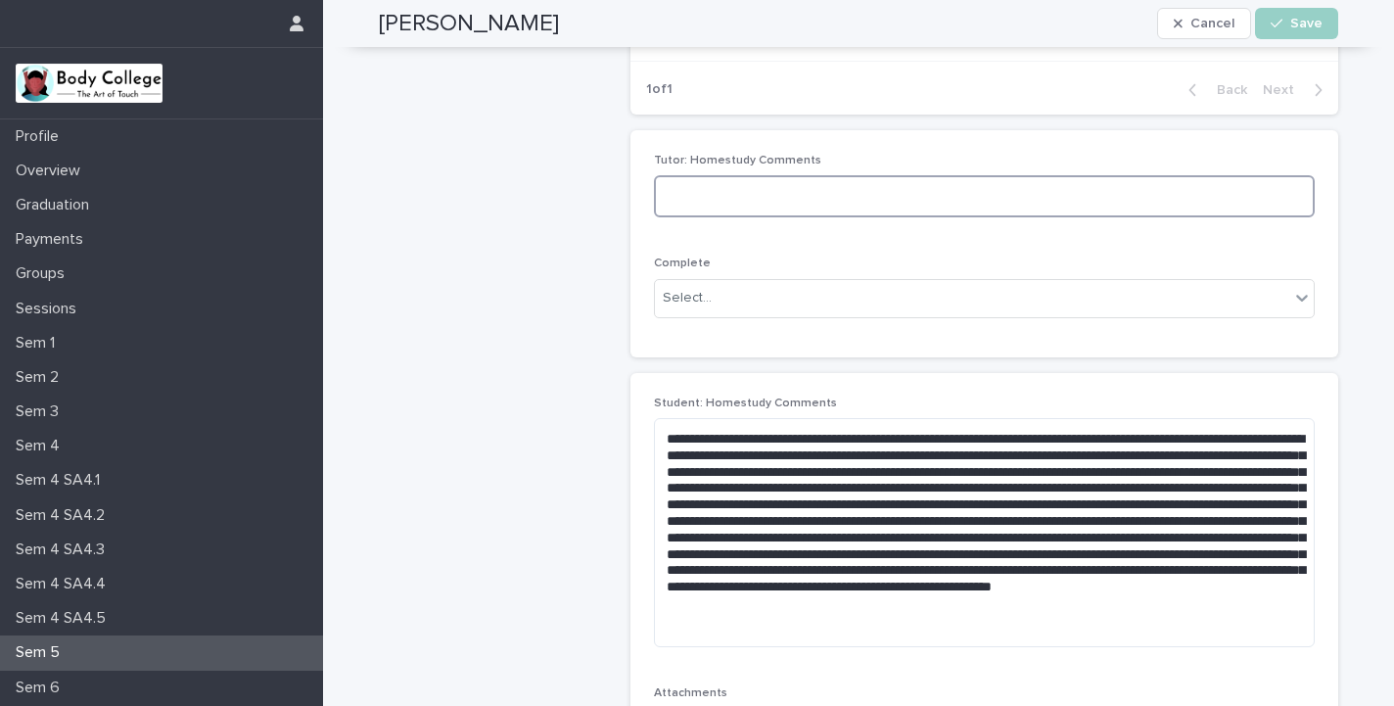
click at [883, 189] on textarea at bounding box center [984, 196] width 661 height 42
type textarea "**********"
click at [829, 300] on div "Select..." at bounding box center [972, 298] width 634 height 32
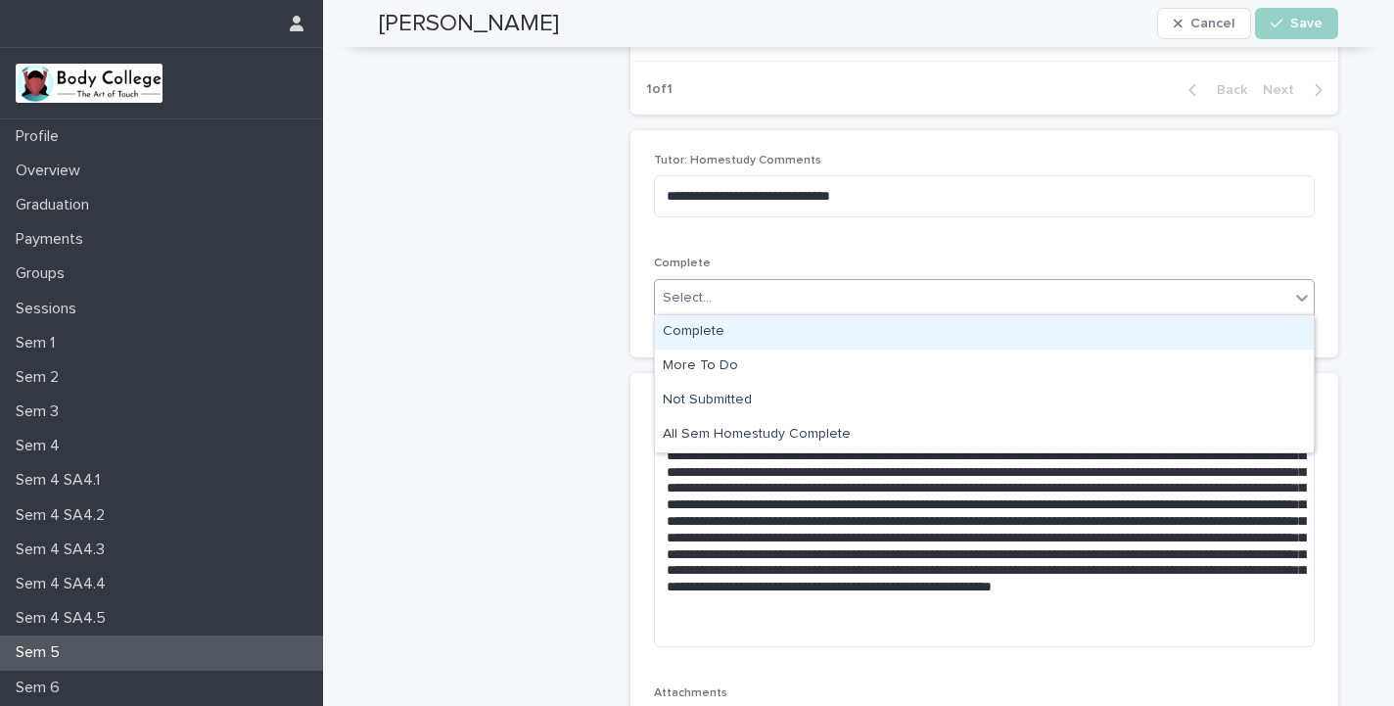
click at [738, 331] on div "Complete" at bounding box center [984, 332] width 659 height 34
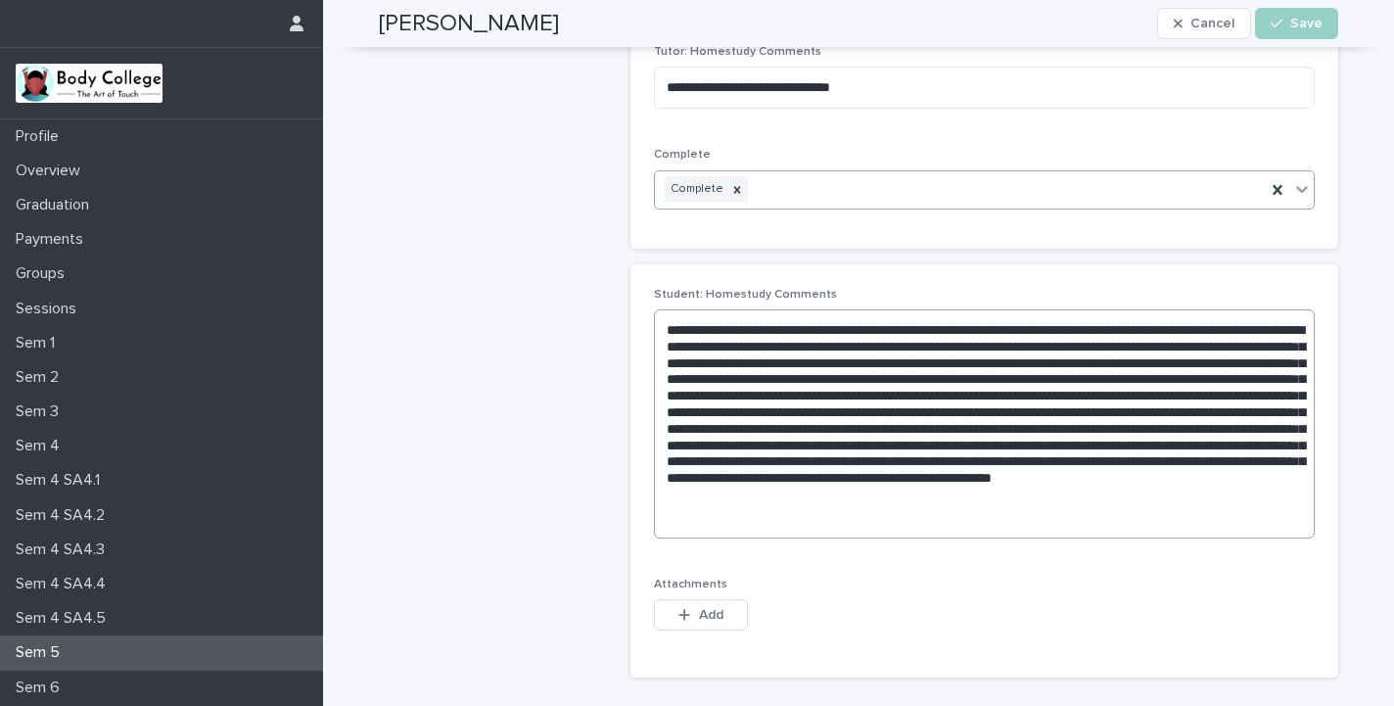
scroll to position [563, 0]
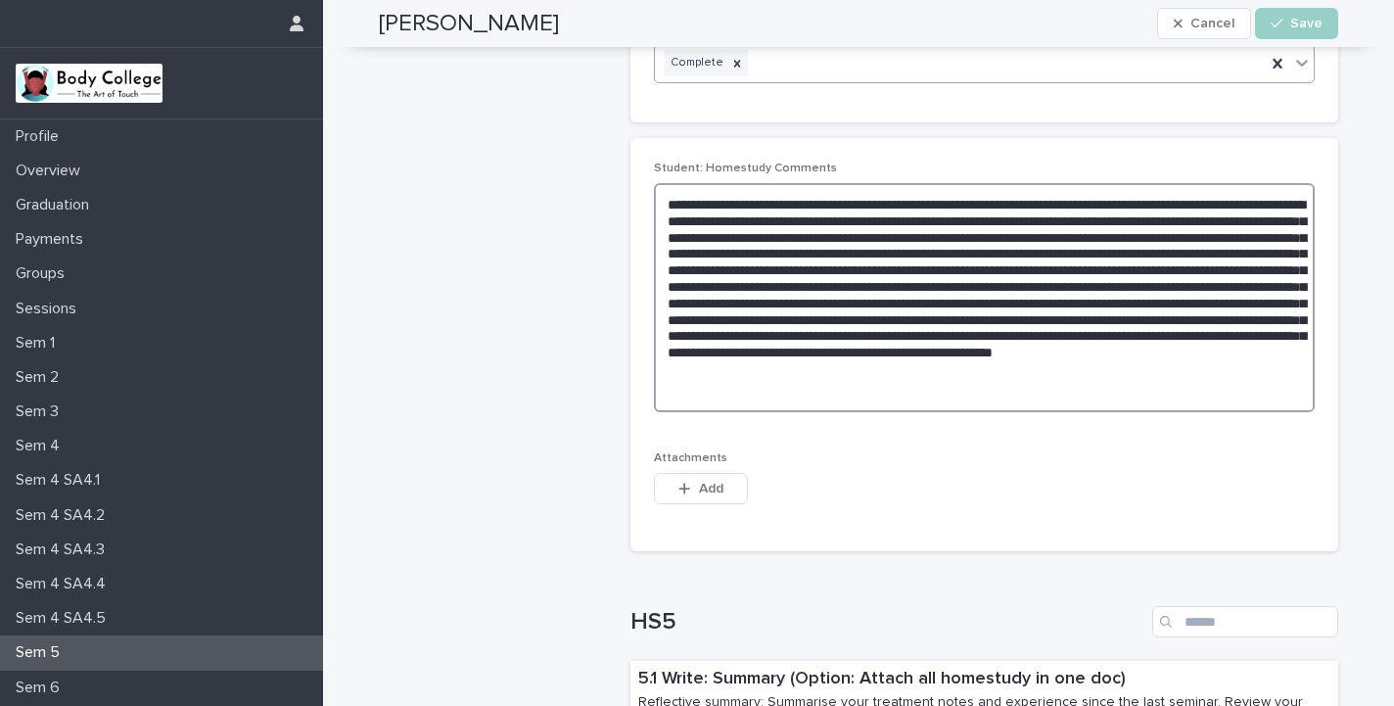
click at [987, 375] on textarea at bounding box center [984, 297] width 661 height 229
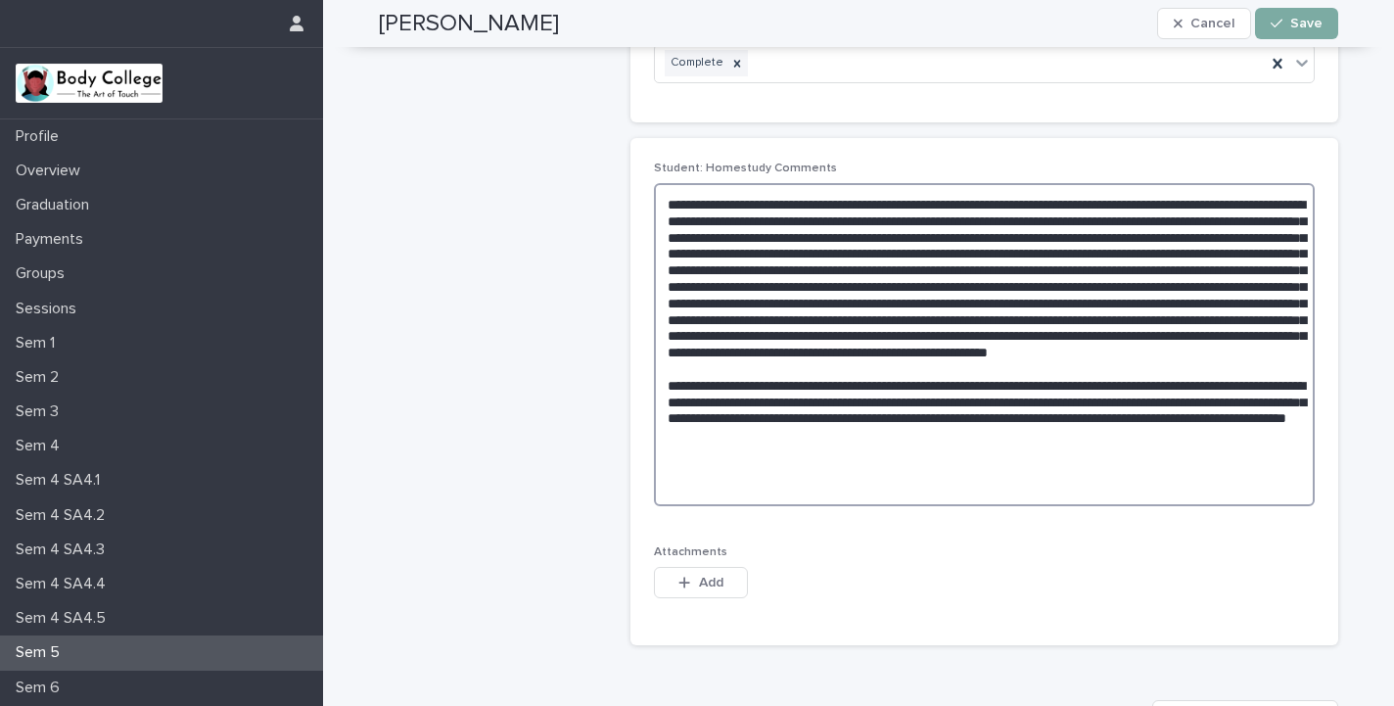
type textarea "**********"
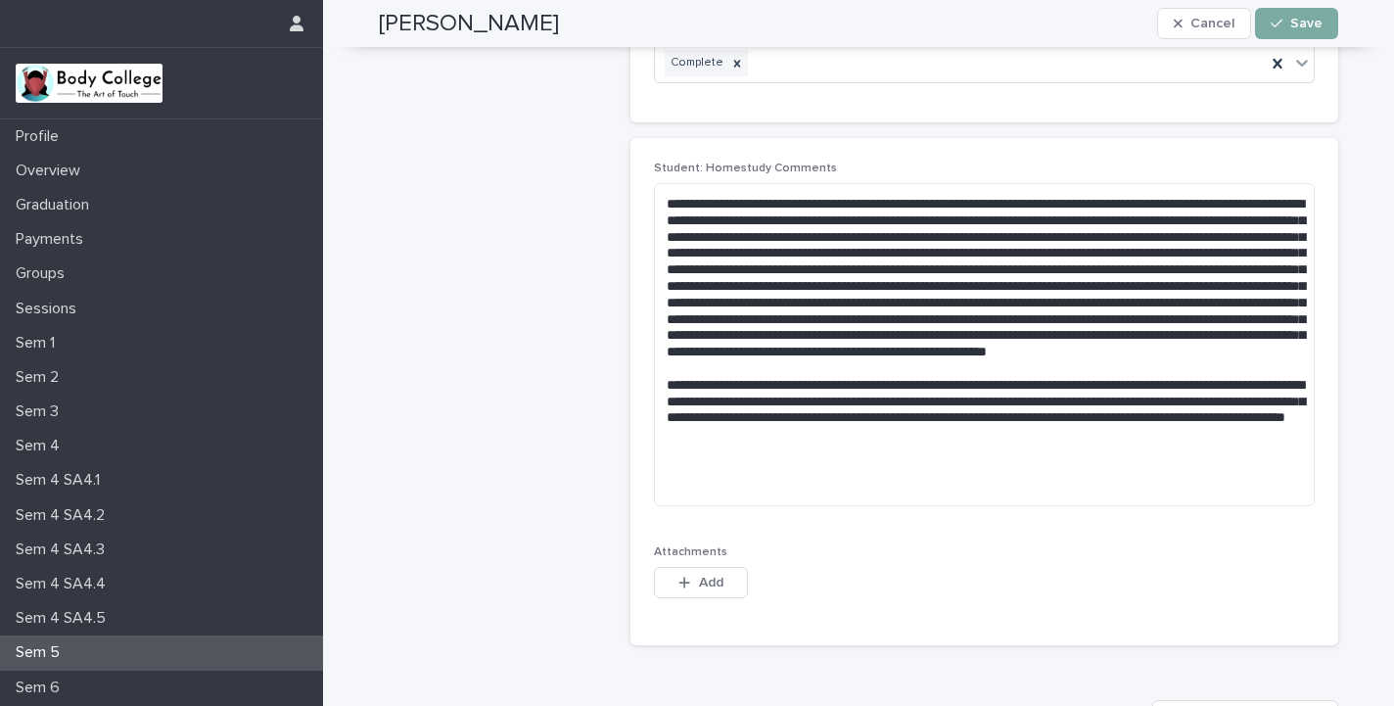
click at [1290, 20] on div "button" at bounding box center [1280, 24] width 20 height 14
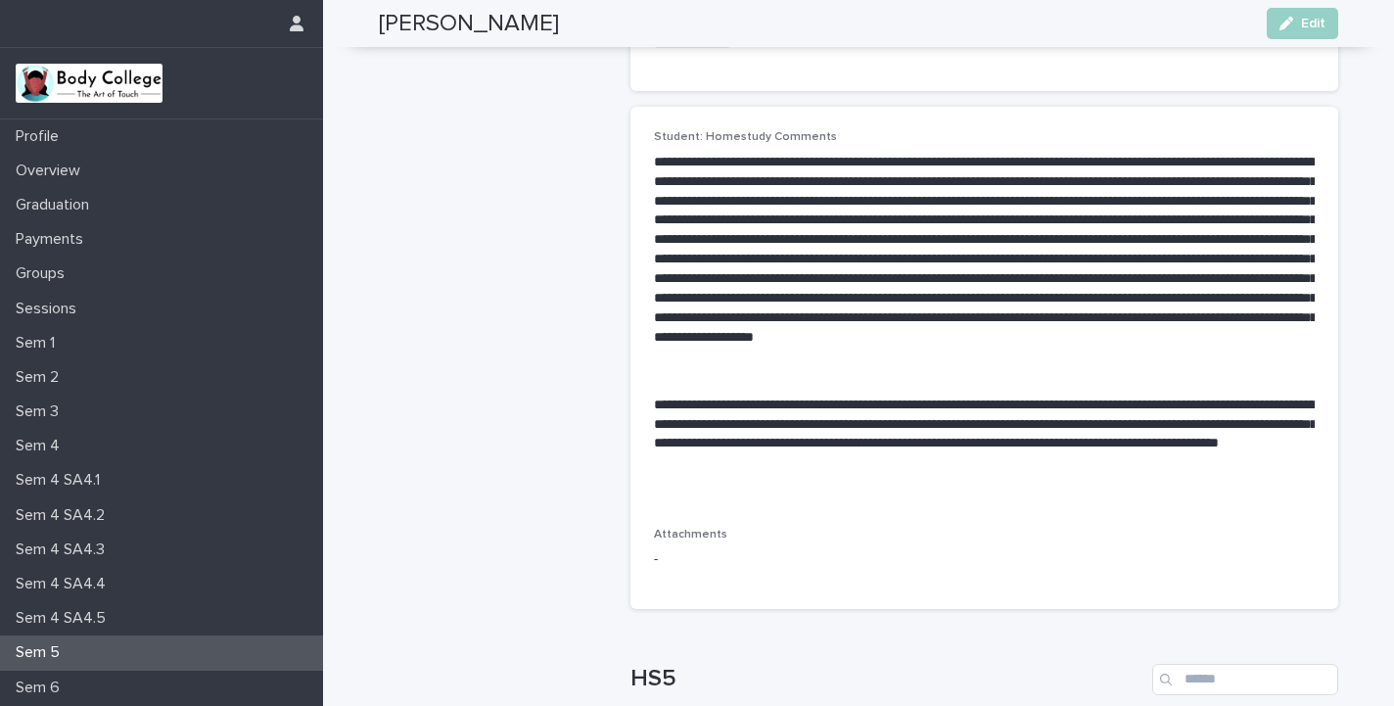
scroll to position [848, 0]
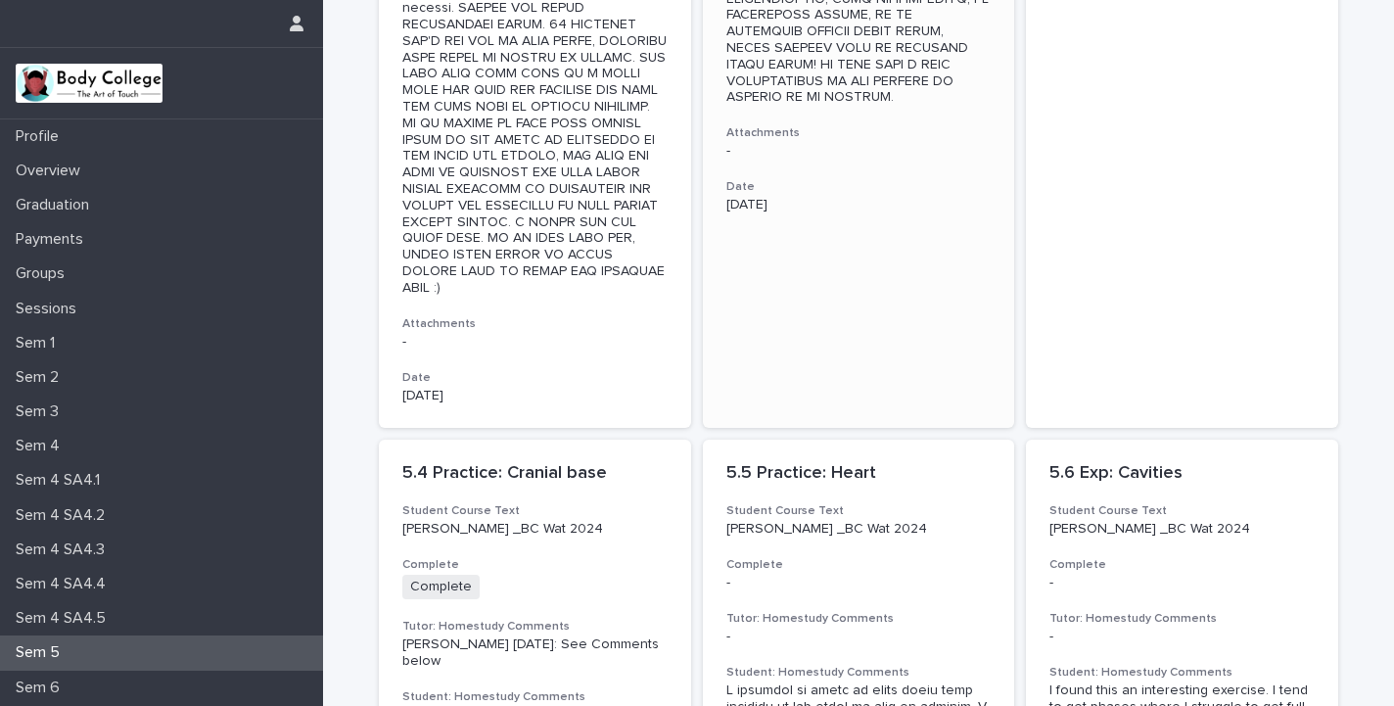
scroll to position [1370, 0]
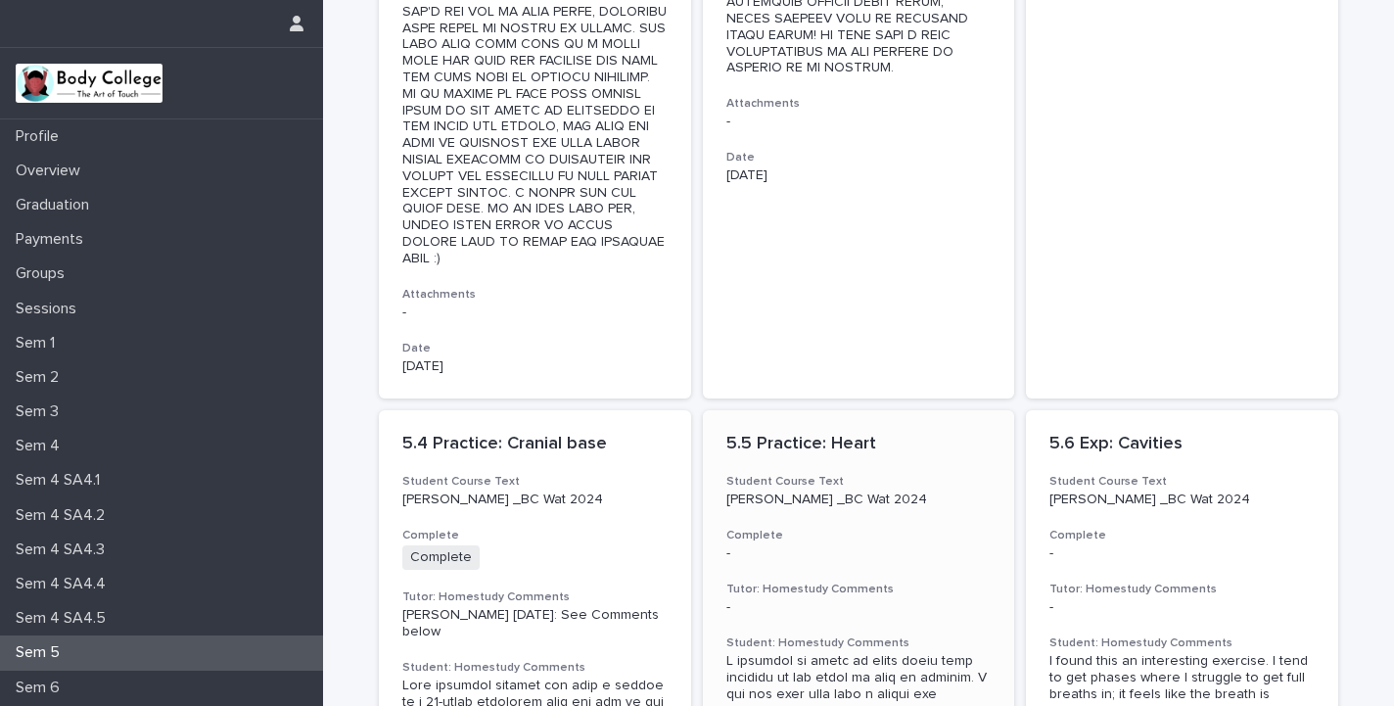
click at [832, 434] on p "5.5 Practice: Heart" at bounding box center [858, 445] width 265 height 22
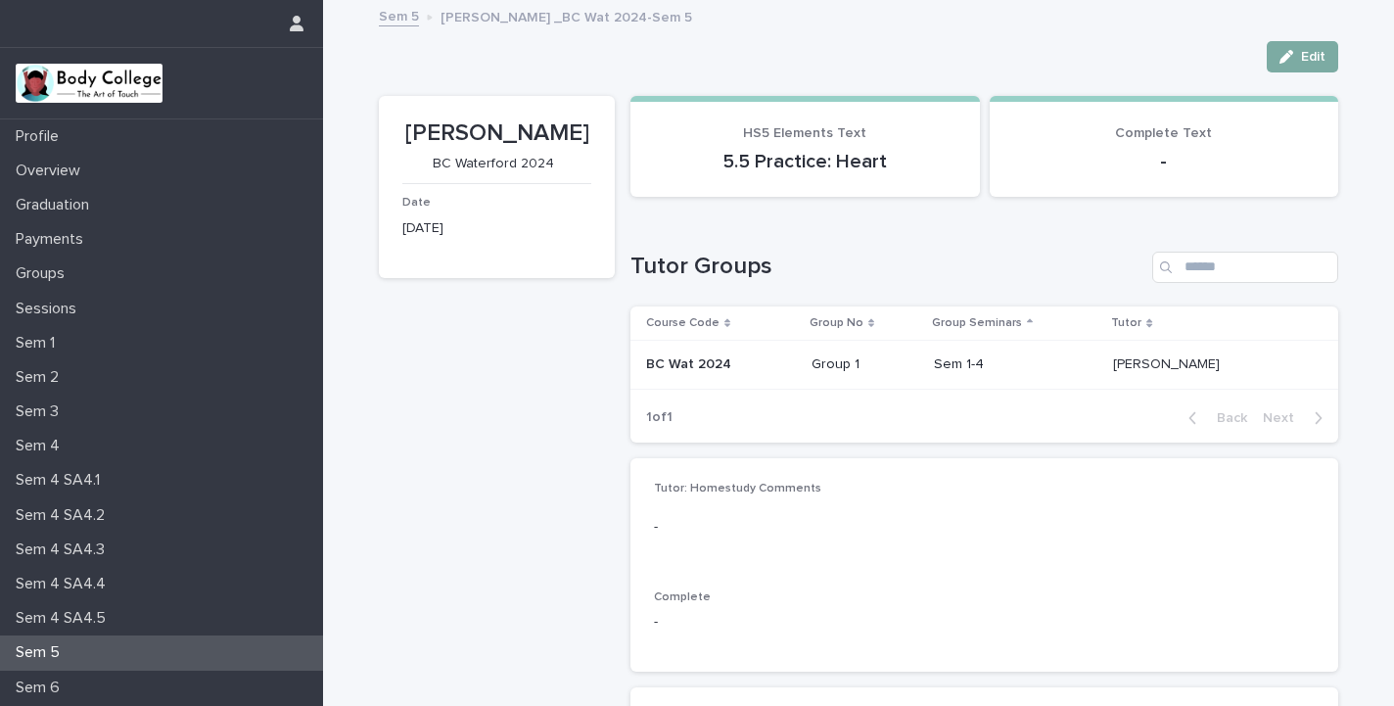
click at [1302, 56] on span "Edit" at bounding box center [1313, 57] width 24 height 14
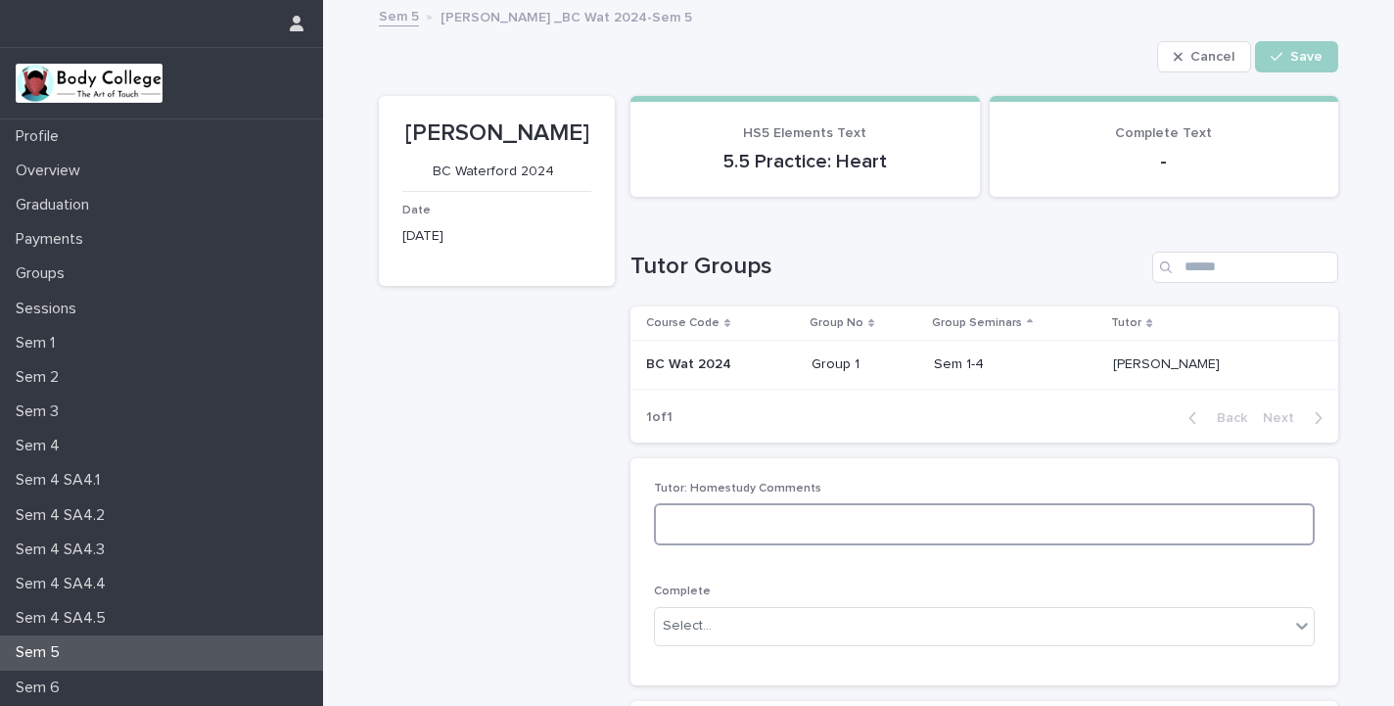
click at [947, 515] on textarea at bounding box center [984, 524] width 661 height 42
type textarea "**********"
click at [906, 625] on div "Select..." at bounding box center [984, 626] width 661 height 39
click at [705, 479] on div "Complete" at bounding box center [727, 482] width 145 height 34
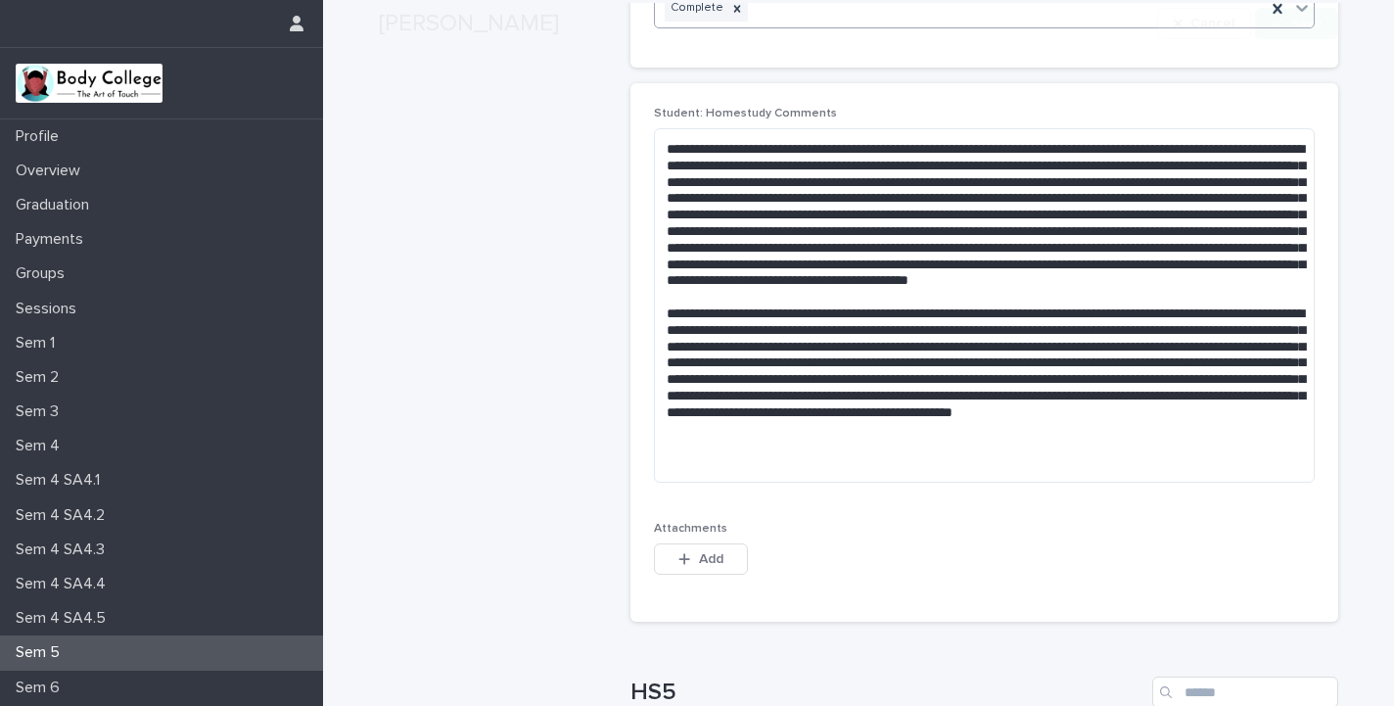
scroll to position [674, 0]
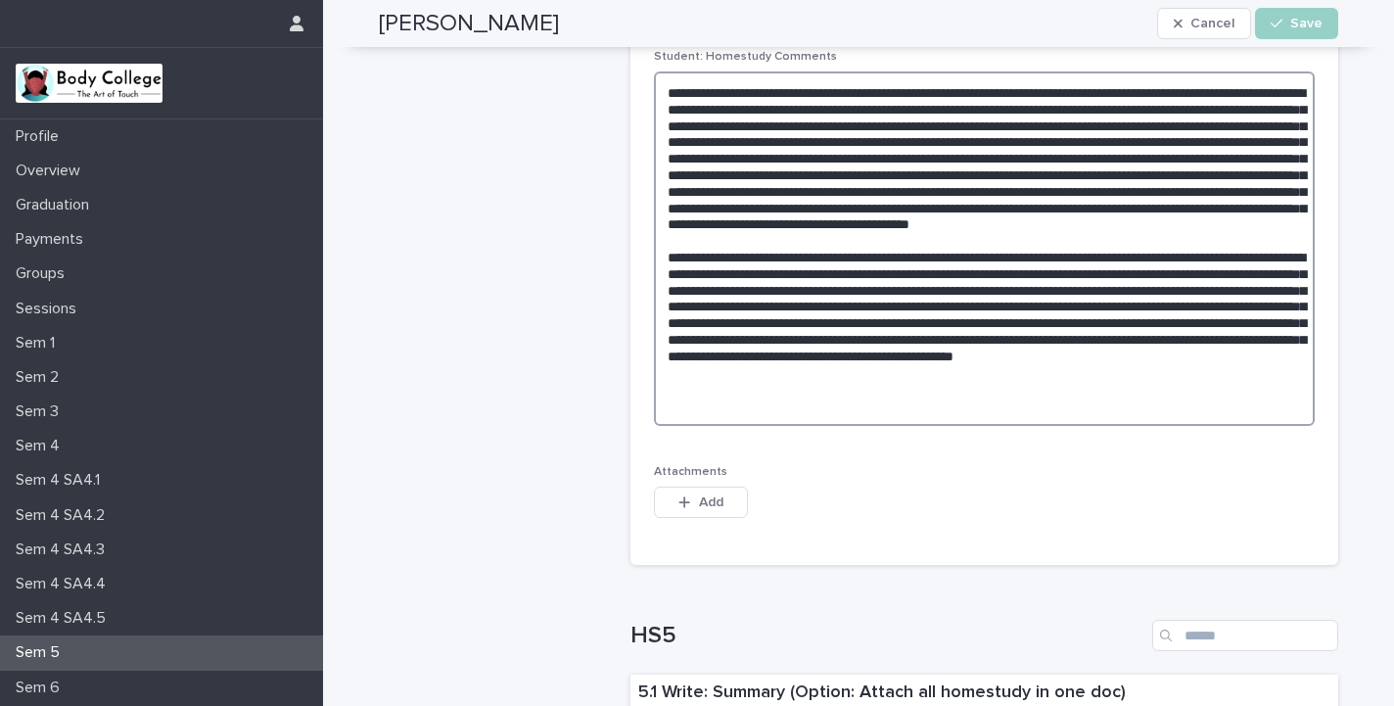
click at [1119, 89] on textarea at bounding box center [984, 248] width 661 height 354
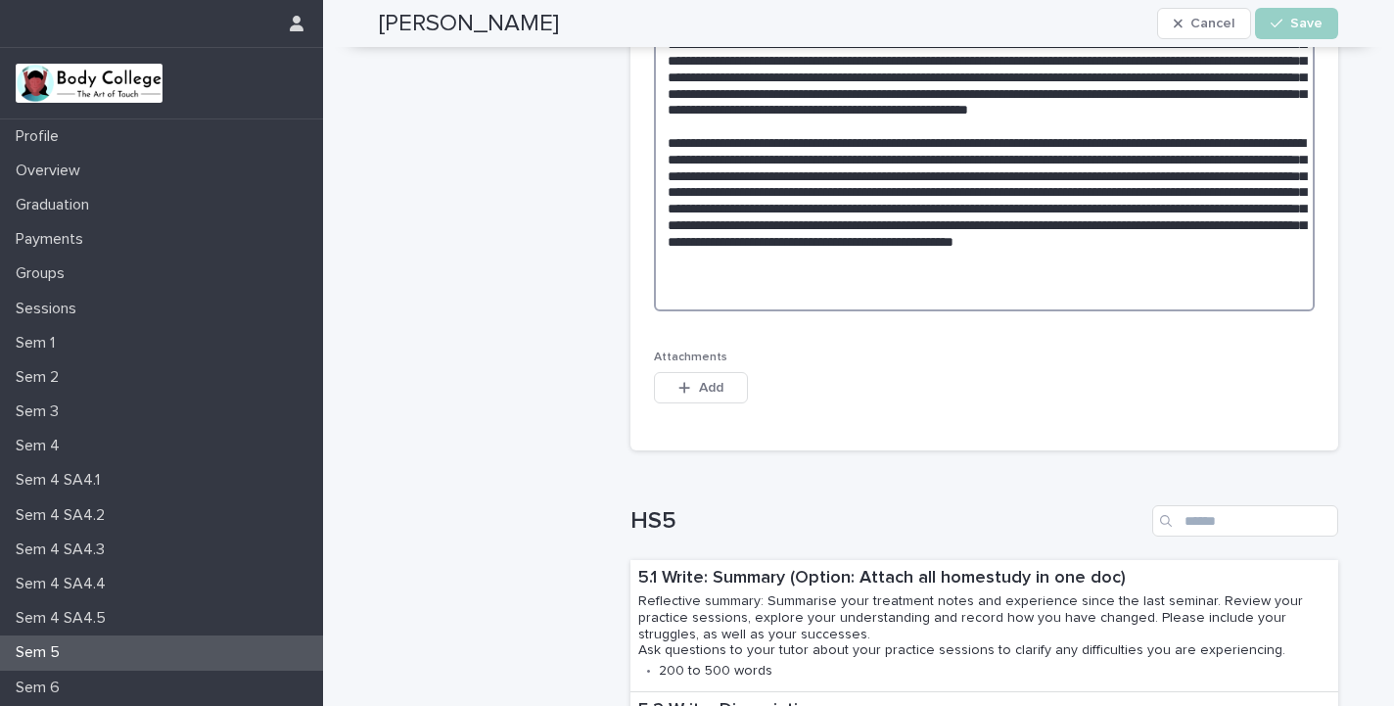
scroll to position [797, 0]
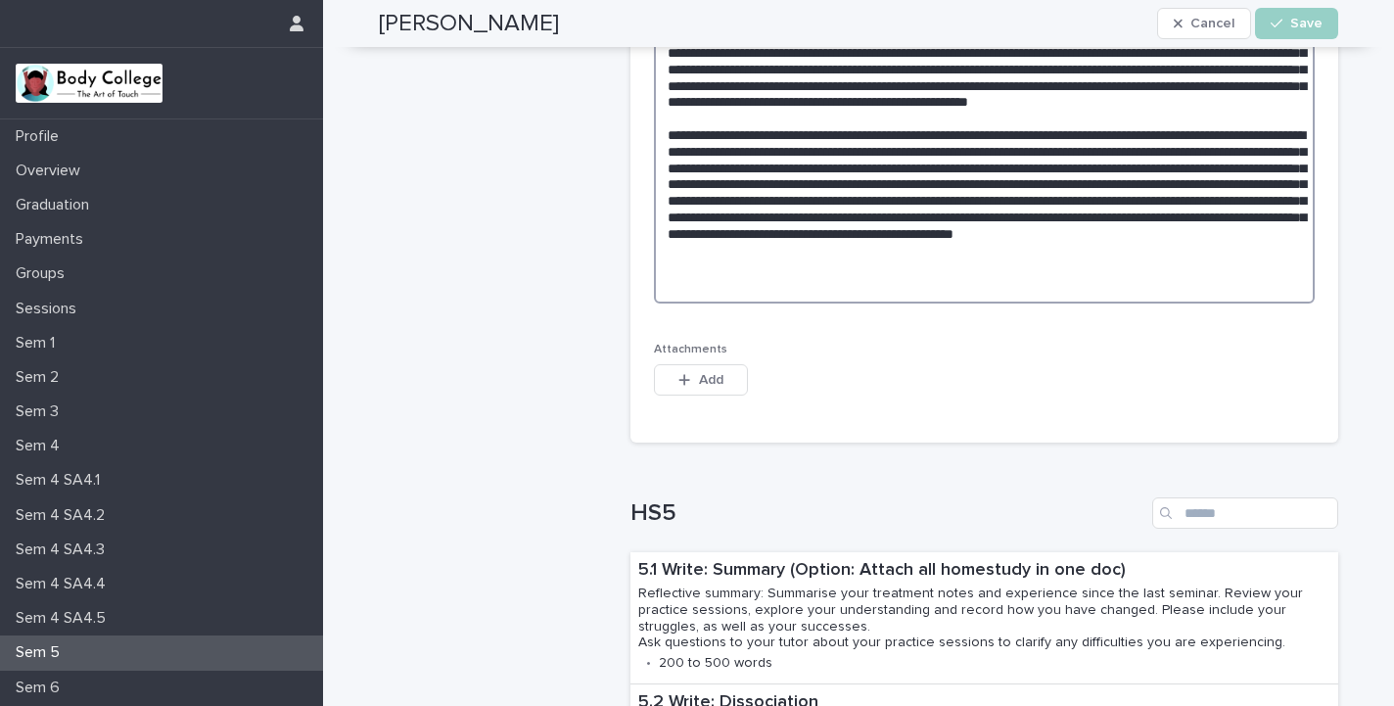
click at [1264, 262] on textarea at bounding box center [984, 126] width 661 height 354
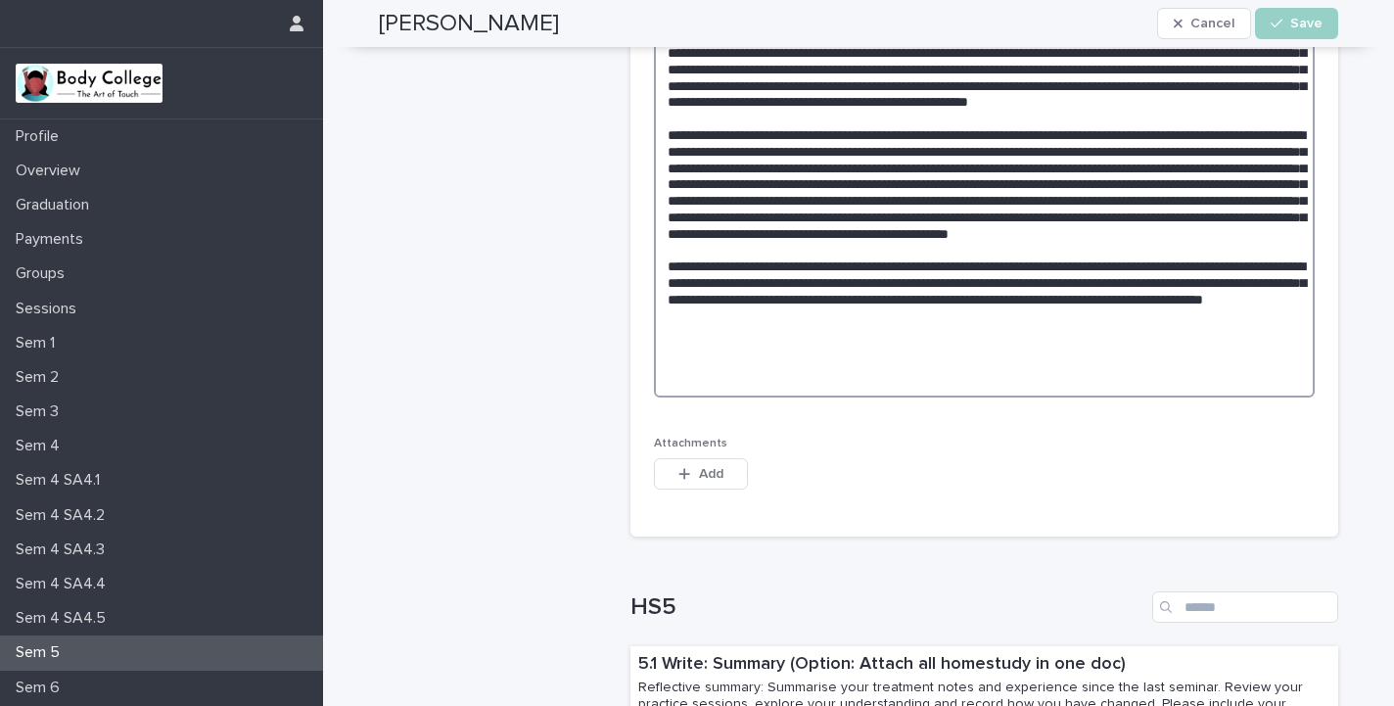
click at [1142, 344] on textarea at bounding box center [984, 173] width 661 height 448
click at [900, 357] on textarea at bounding box center [984, 173] width 661 height 448
click at [1001, 359] on textarea at bounding box center [984, 173] width 661 height 448
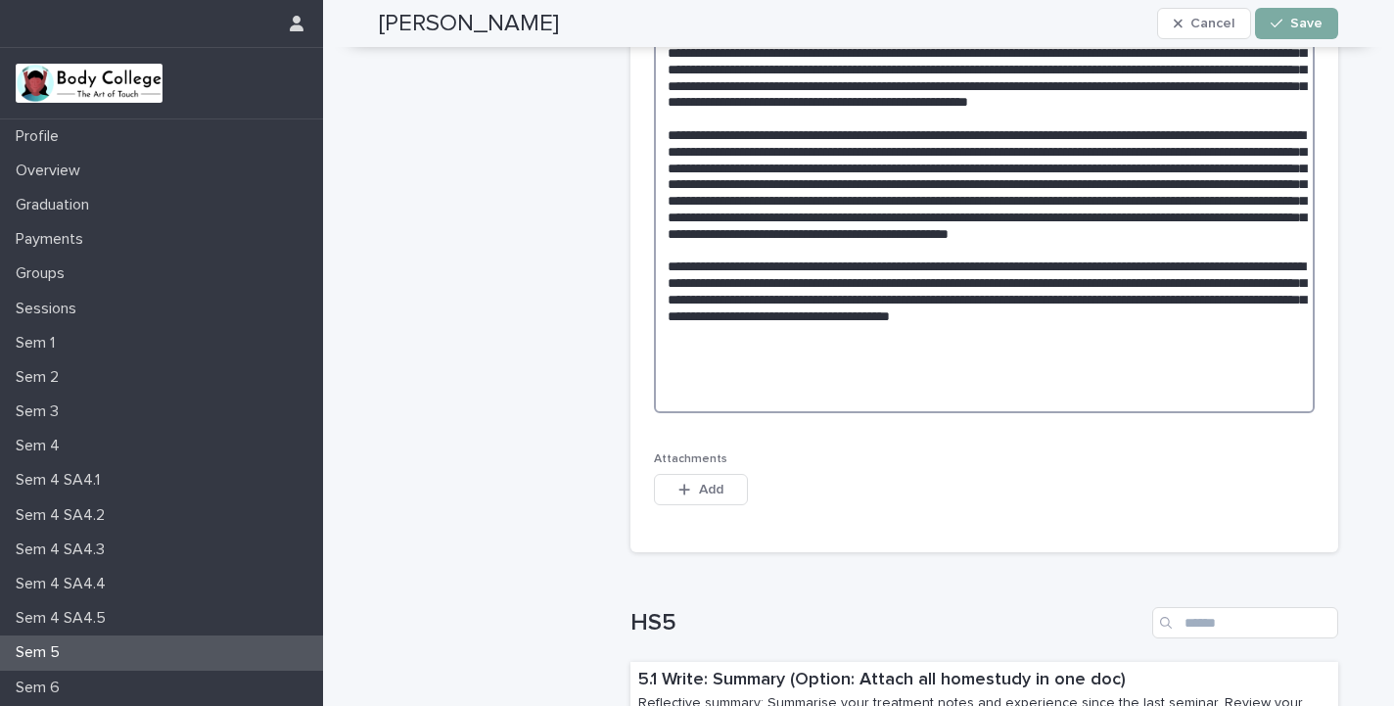
type textarea "**********"
click at [1302, 18] on span "Save" at bounding box center [1306, 24] width 32 height 14
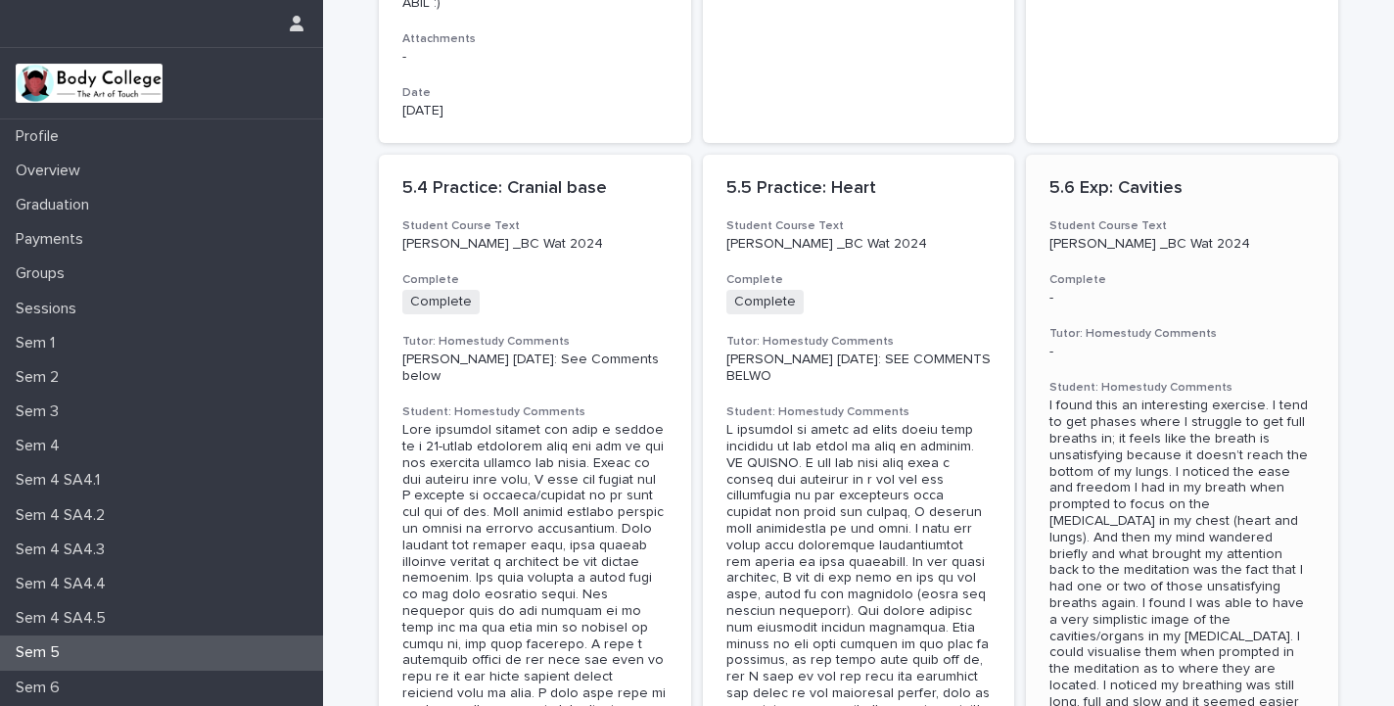
scroll to position [1551, 0]
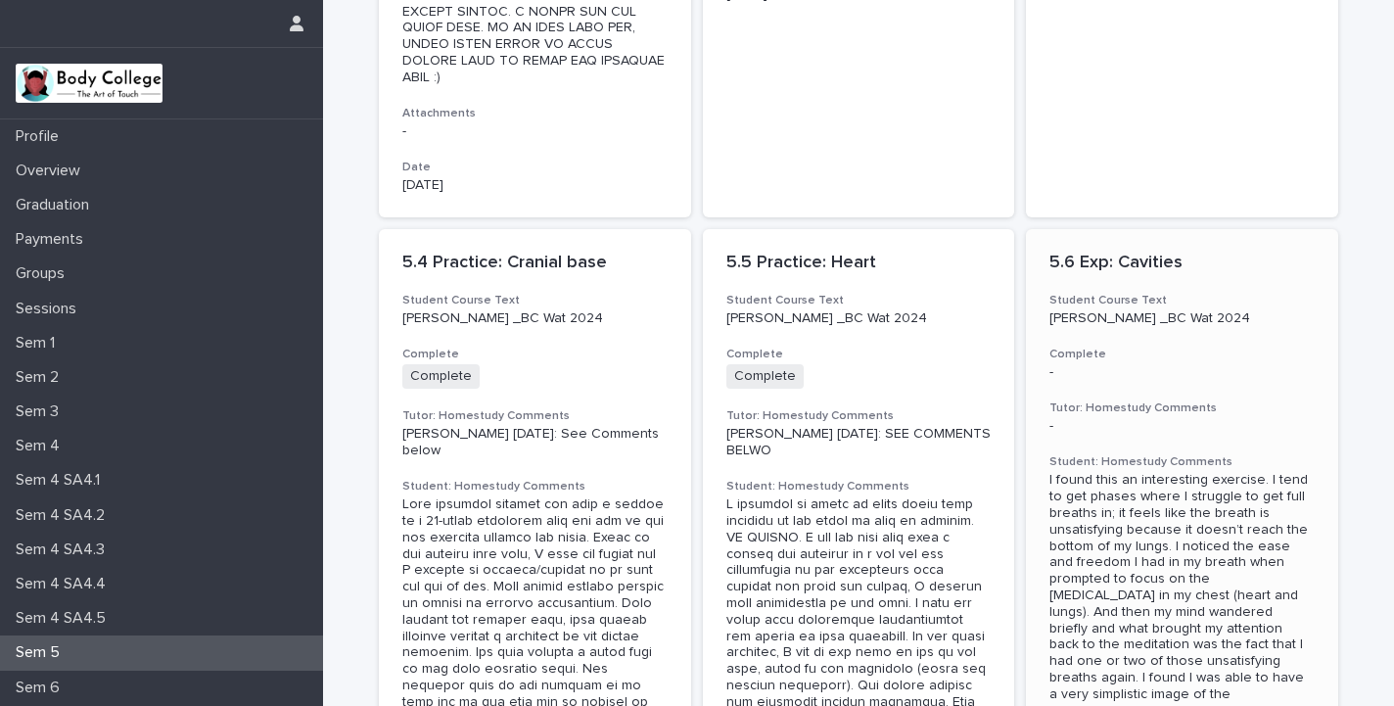
click at [1112, 253] on p "5.6 Exp: Cavities" at bounding box center [1181, 264] width 265 height 22
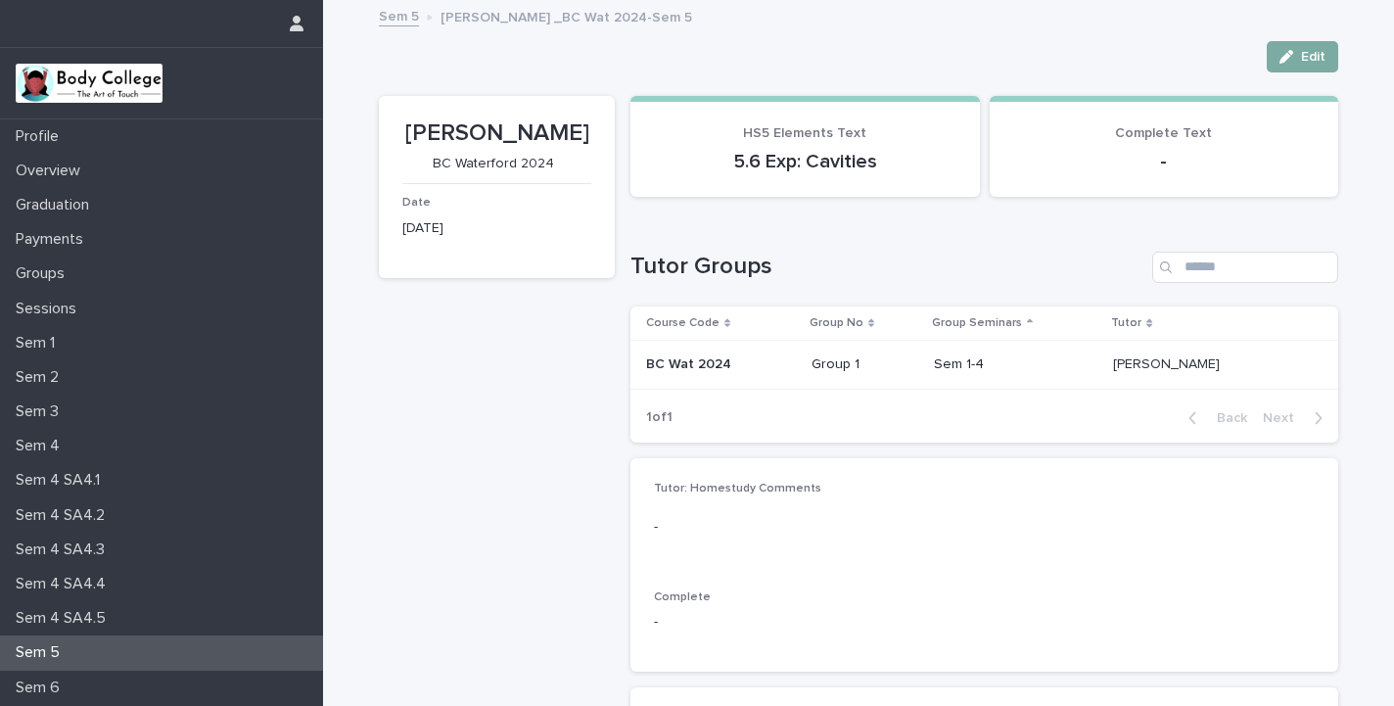
click at [1298, 55] on div "button" at bounding box center [1290, 57] width 22 height 14
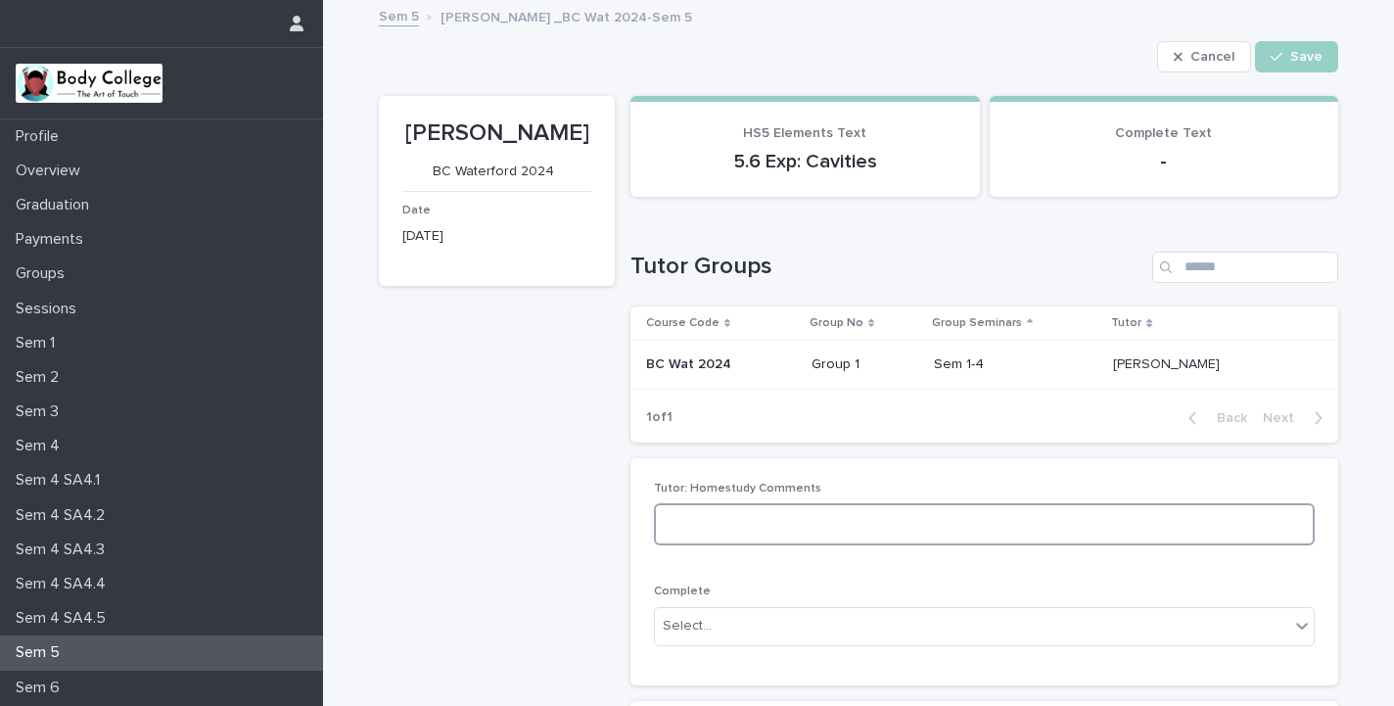
click at [878, 526] on textarea at bounding box center [984, 524] width 661 height 42
type textarea "**********"
click at [822, 624] on div "Select..." at bounding box center [984, 626] width 661 height 39
click at [720, 486] on div "Complete" at bounding box center [727, 482] width 145 height 34
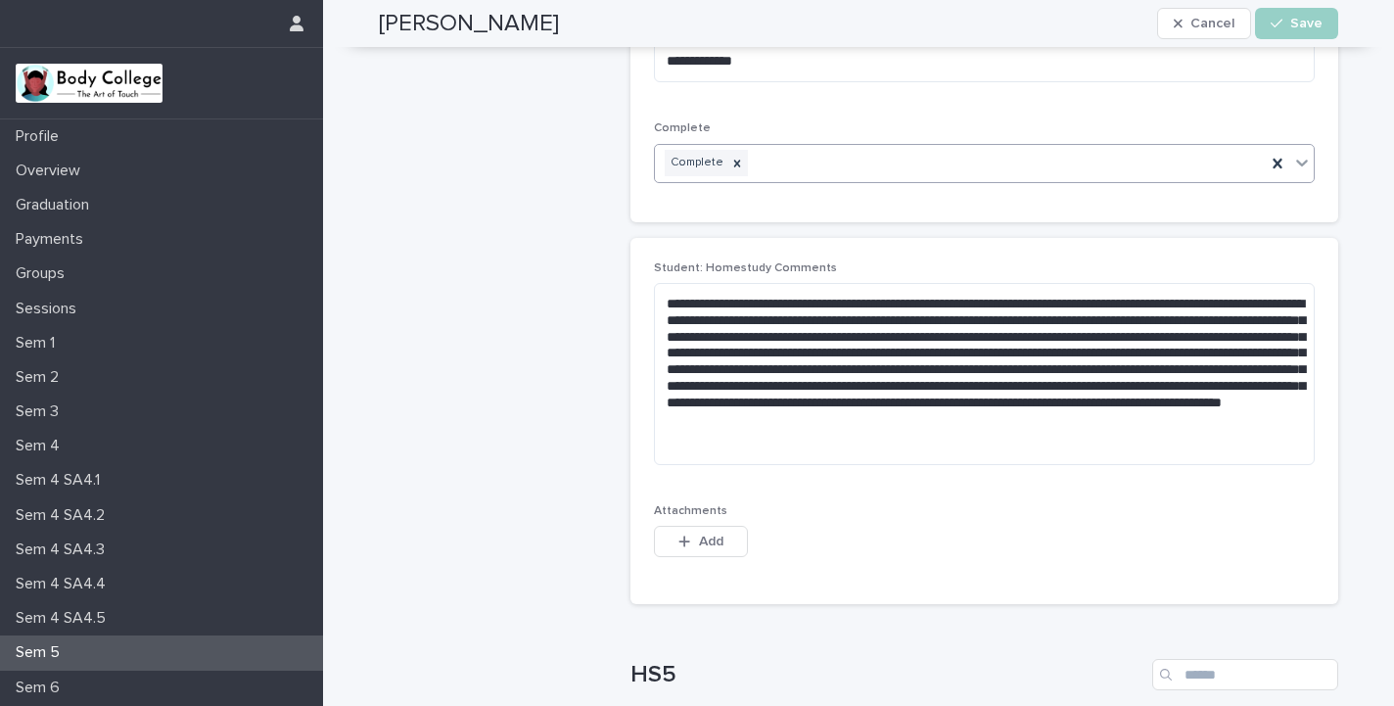
scroll to position [464, 0]
click at [1028, 426] on textarea "**********" at bounding box center [984, 373] width 661 height 182
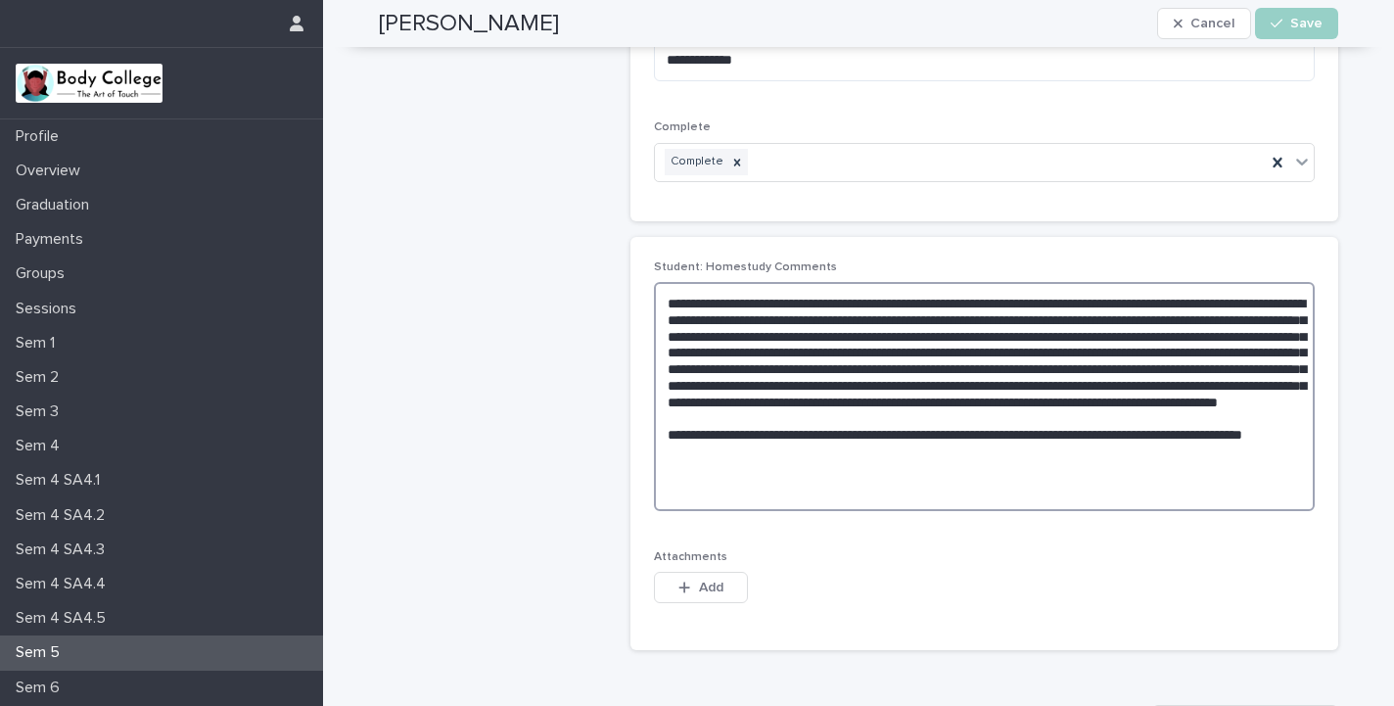
click at [1267, 457] on textarea "**********" at bounding box center [984, 396] width 661 height 229
type textarea "**********"
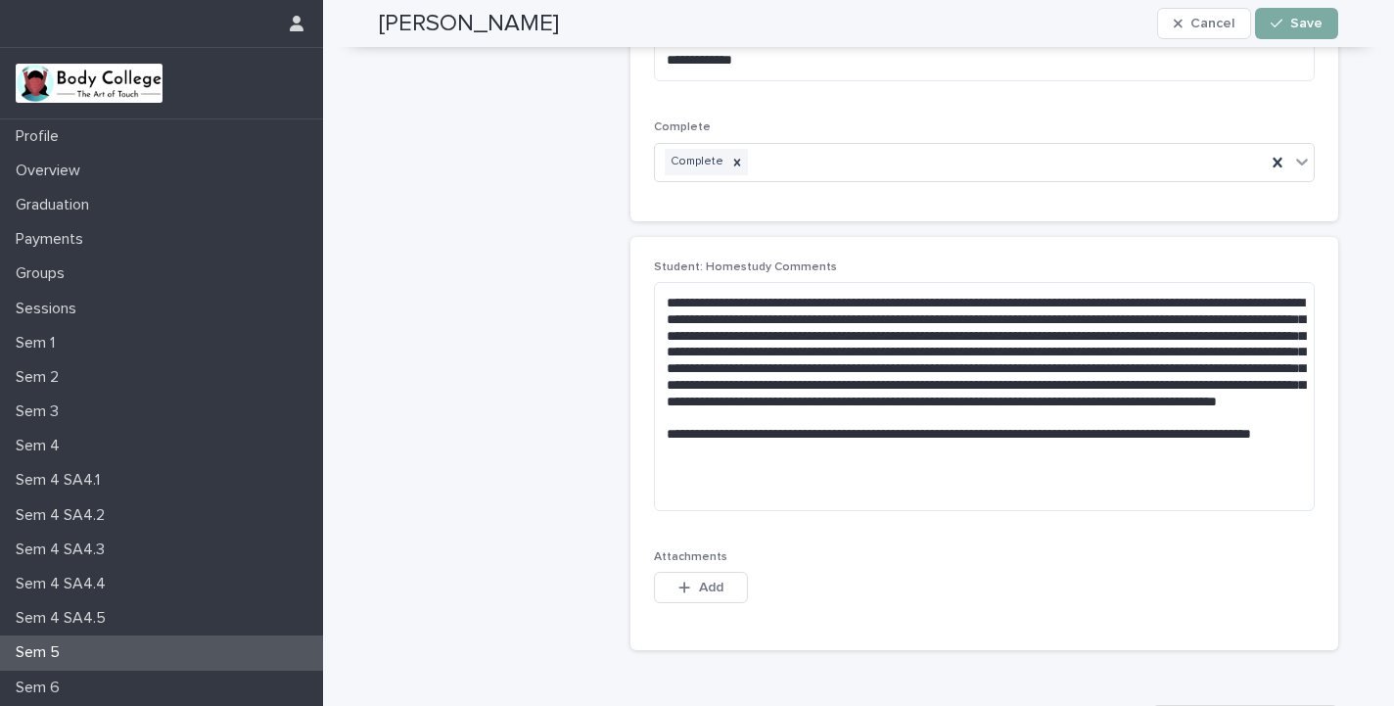
click at [1310, 21] on span "Save" at bounding box center [1306, 24] width 32 height 14
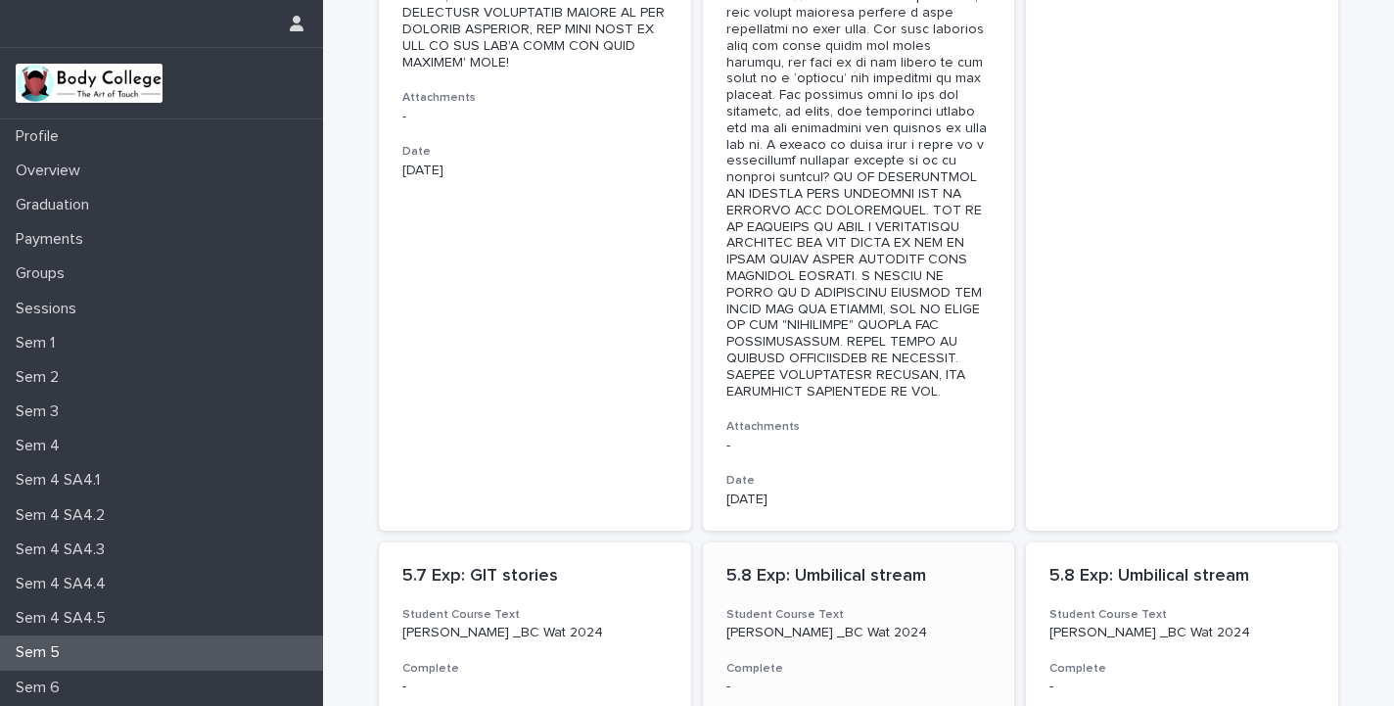
scroll to position [2772, 0]
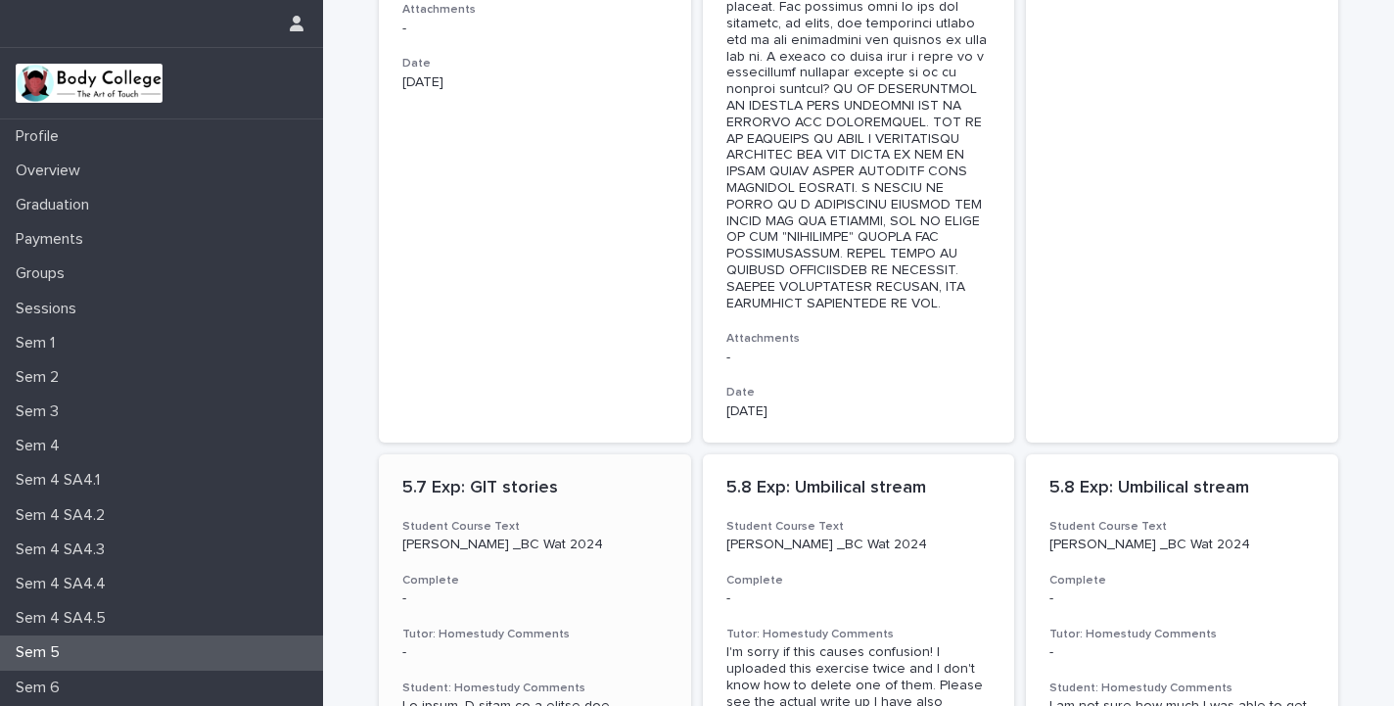
click at [492, 478] on p "5.7 Exp: GIT stories" at bounding box center [534, 489] width 265 height 22
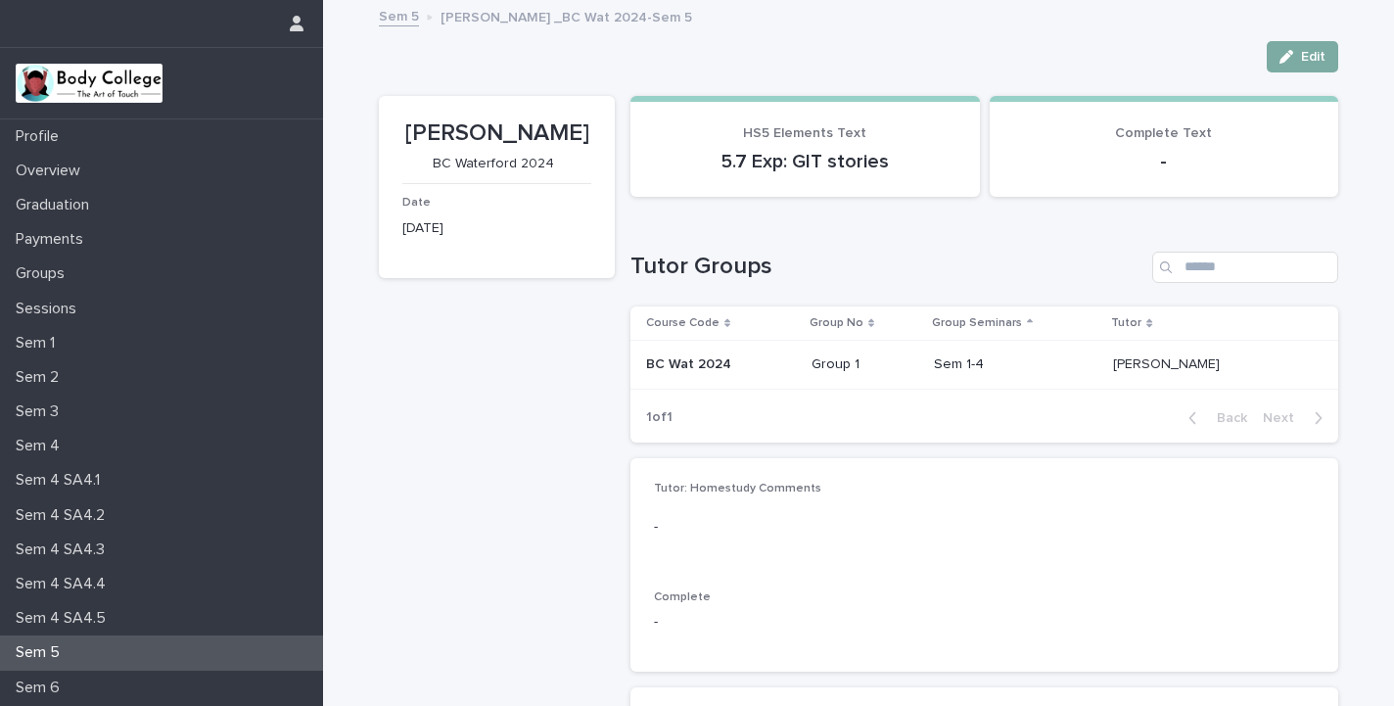
click at [1298, 55] on div "button" at bounding box center [1290, 57] width 22 height 14
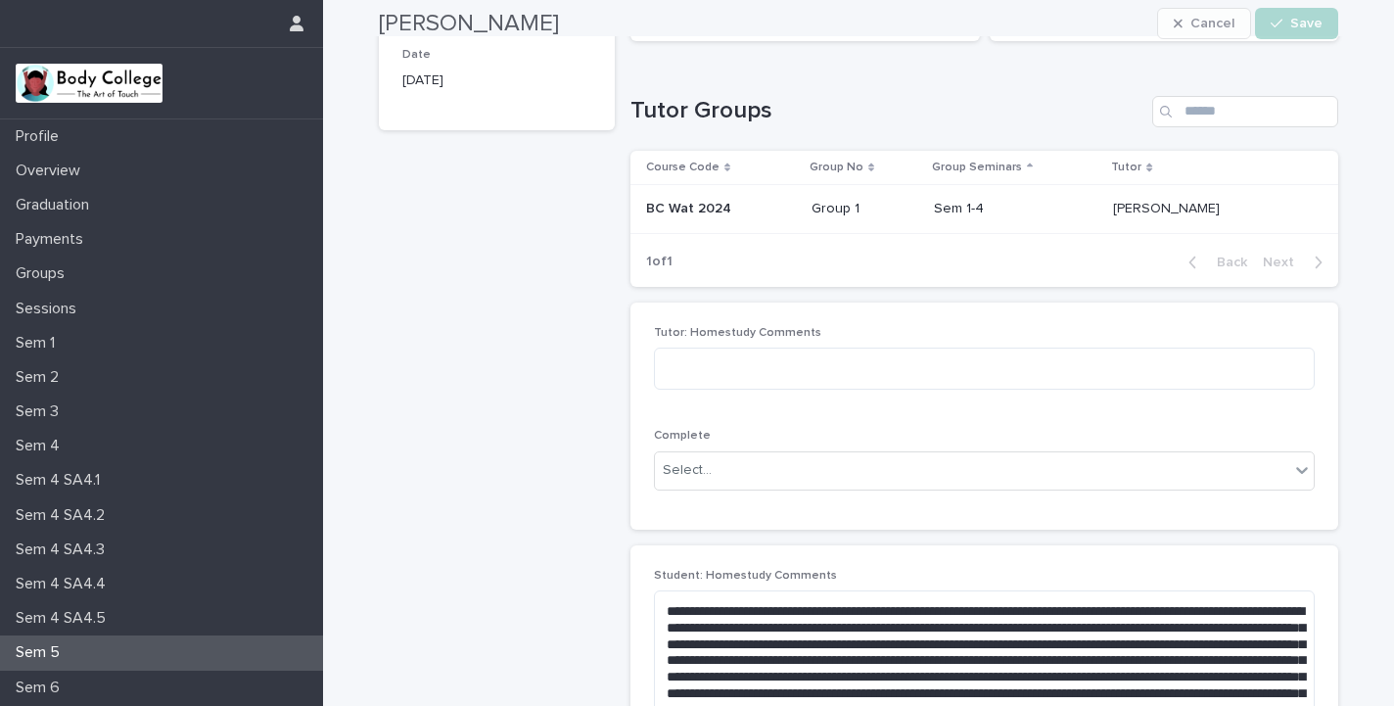
scroll to position [157, 0]
click at [865, 364] on textarea at bounding box center [984, 367] width 661 height 42
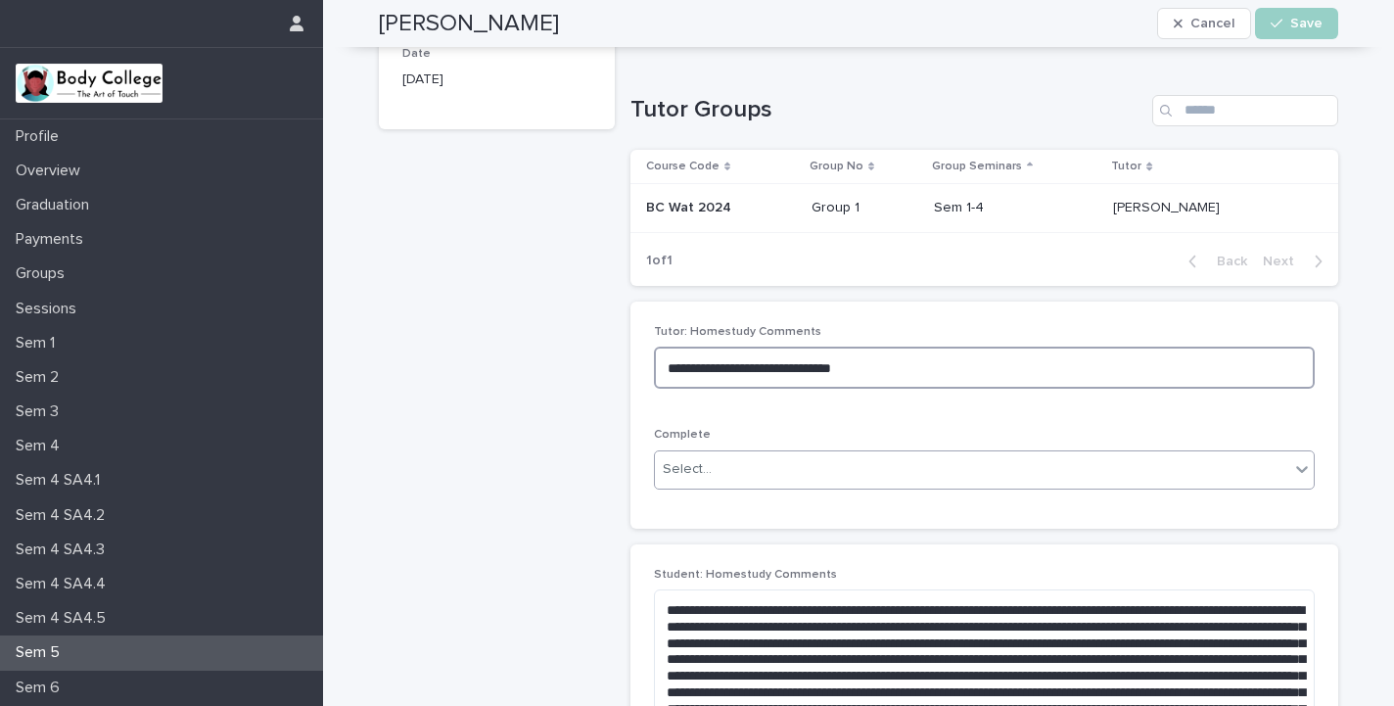
type textarea "**********"
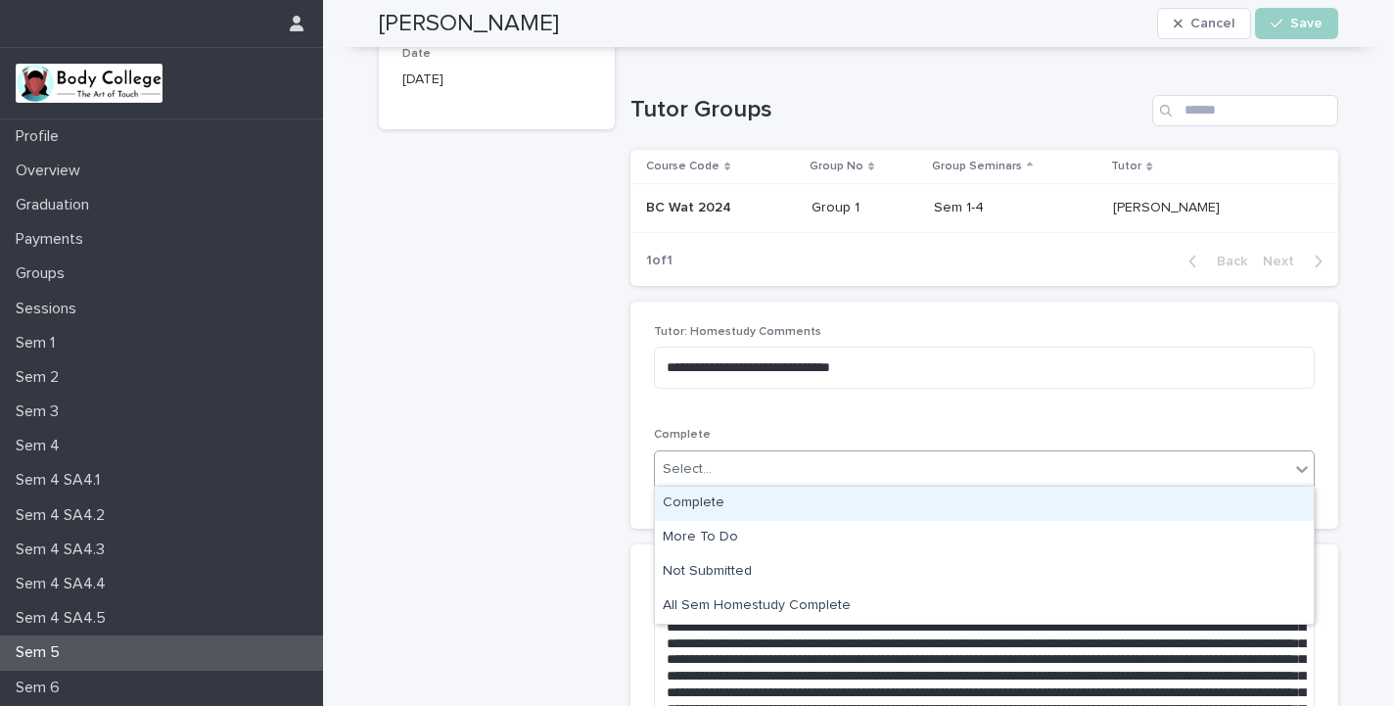
click at [810, 464] on div "Select..." at bounding box center [972, 469] width 634 height 32
click at [736, 496] on div "Complete" at bounding box center [984, 503] width 659 height 34
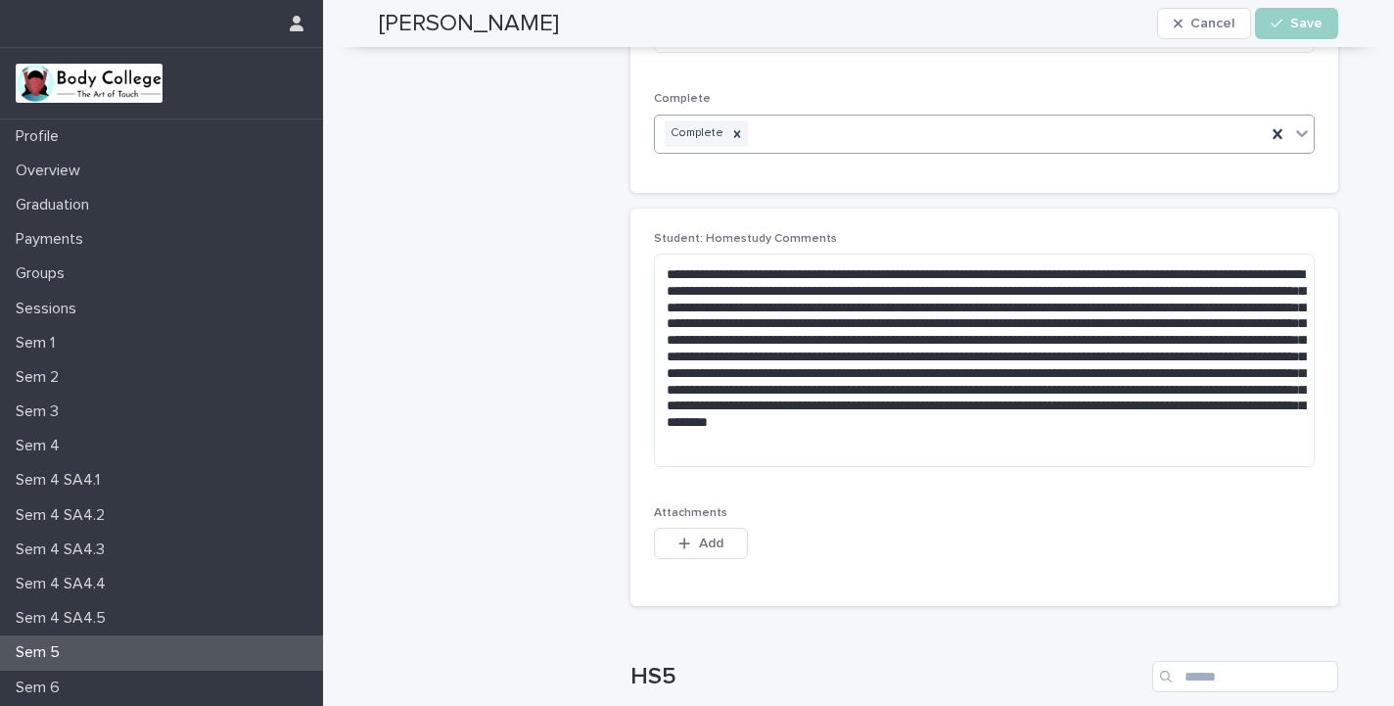
scroll to position [531, 0]
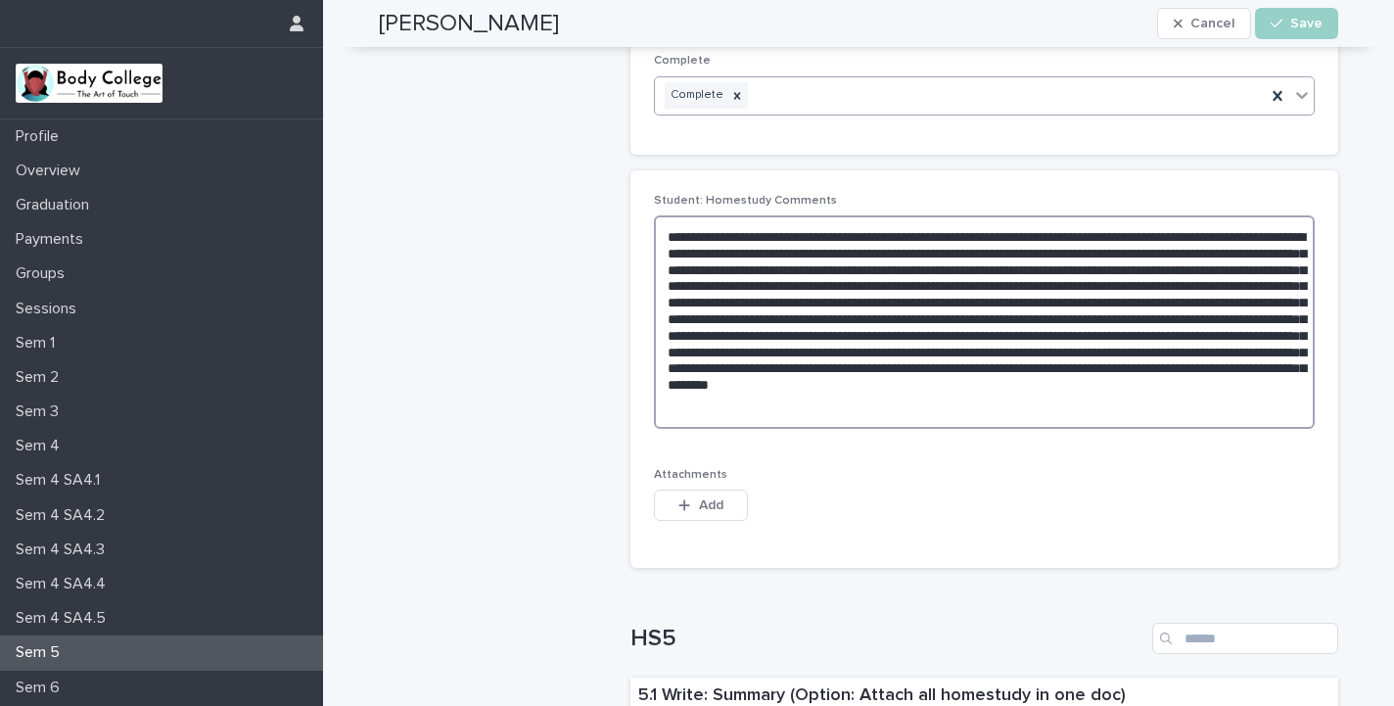
click at [963, 264] on textarea at bounding box center [984, 321] width 661 height 213
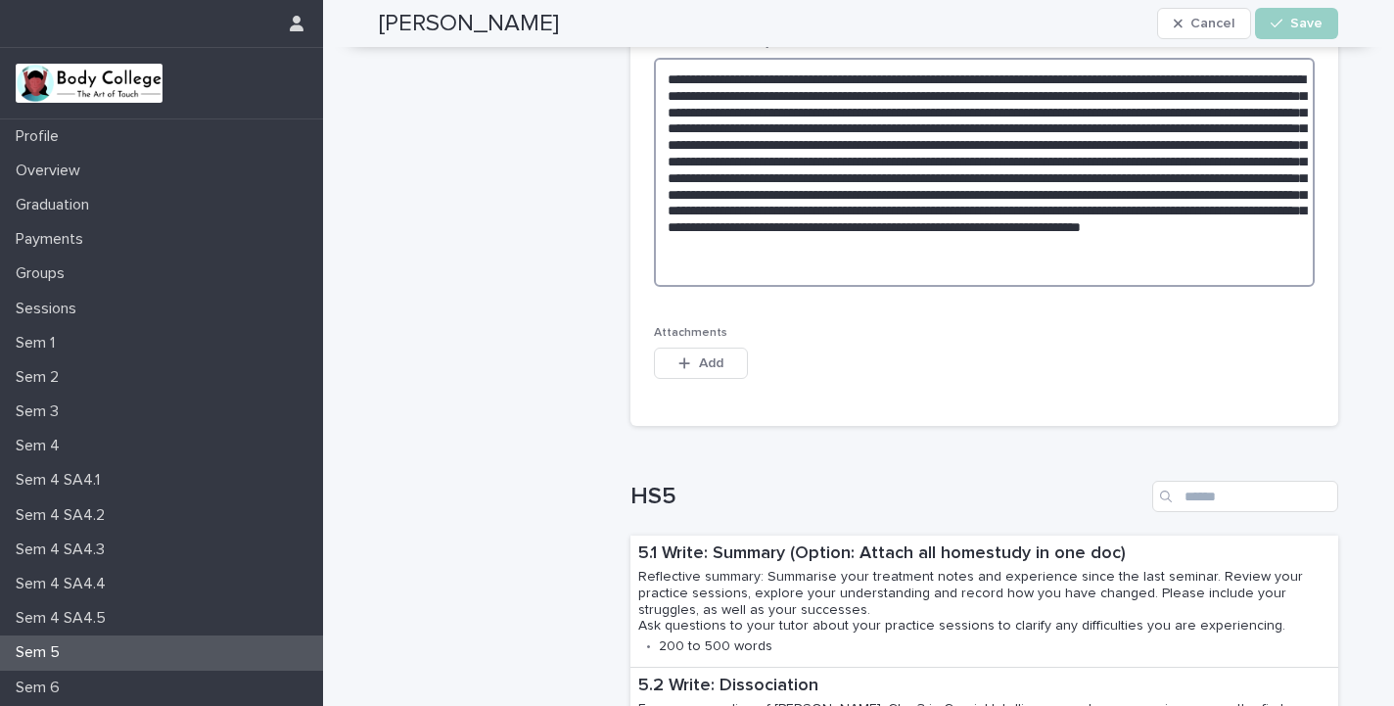
scroll to position [692, 0]
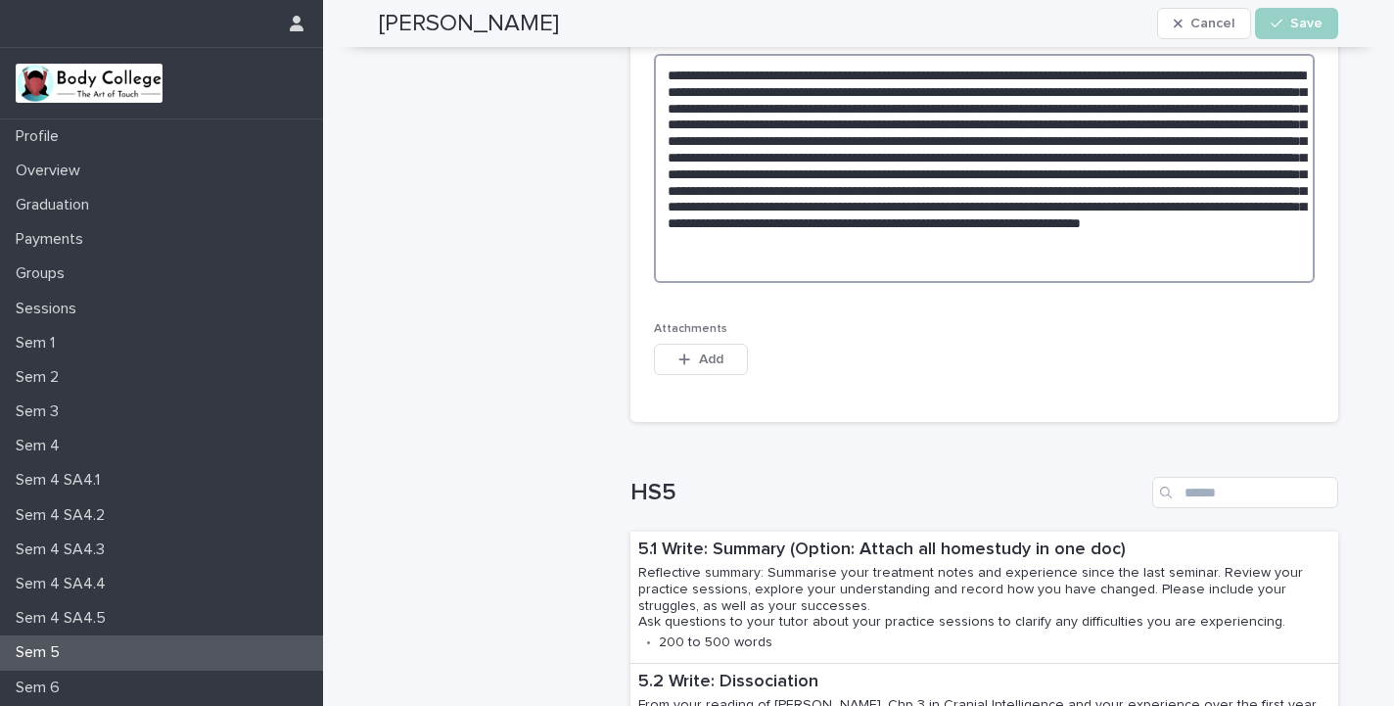
click at [1273, 137] on textarea at bounding box center [984, 168] width 661 height 229
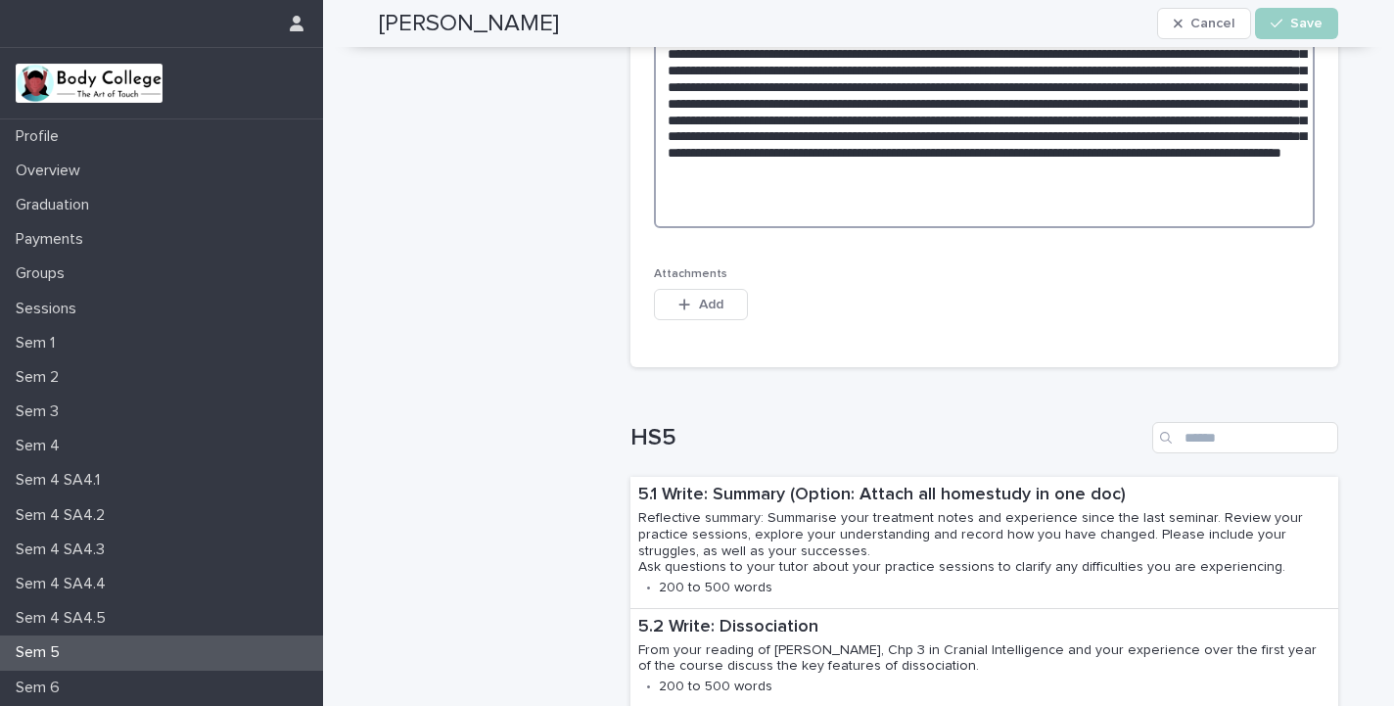
scroll to position [769, 0]
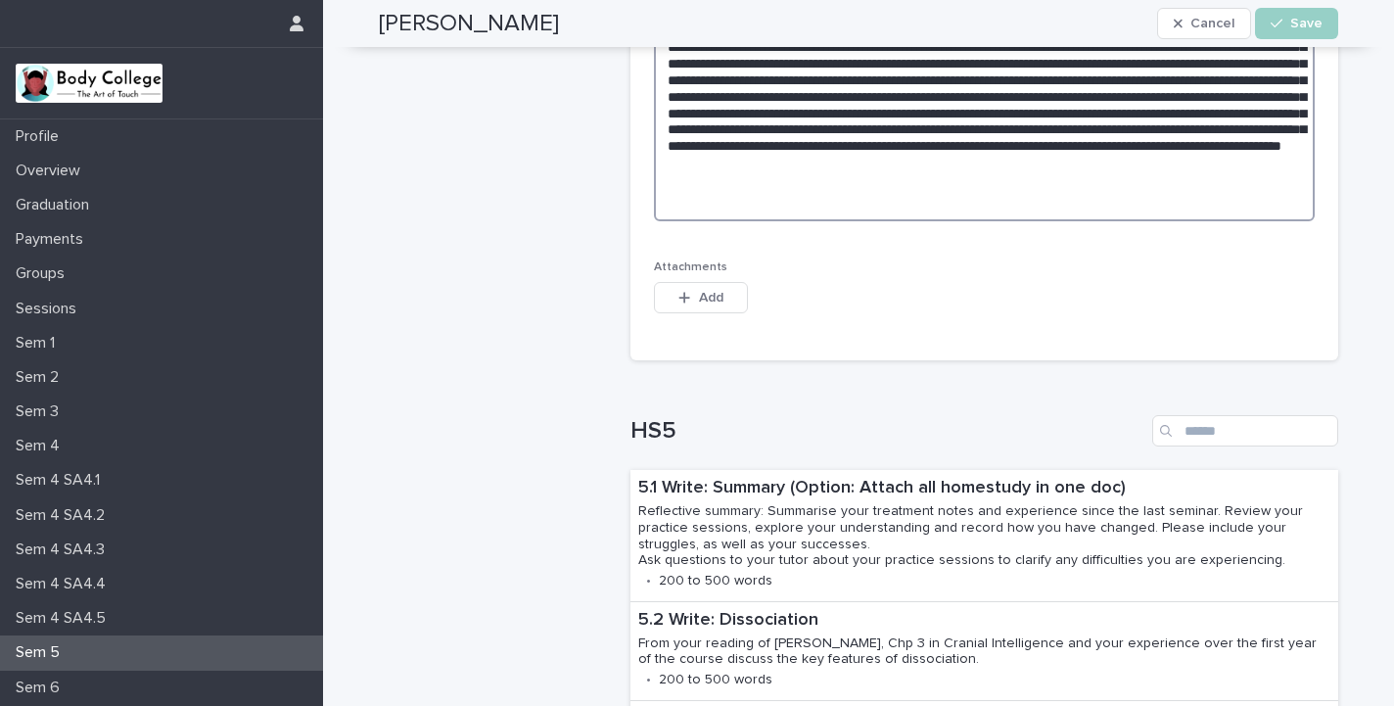
click at [926, 182] on textarea at bounding box center [984, 99] width 661 height 245
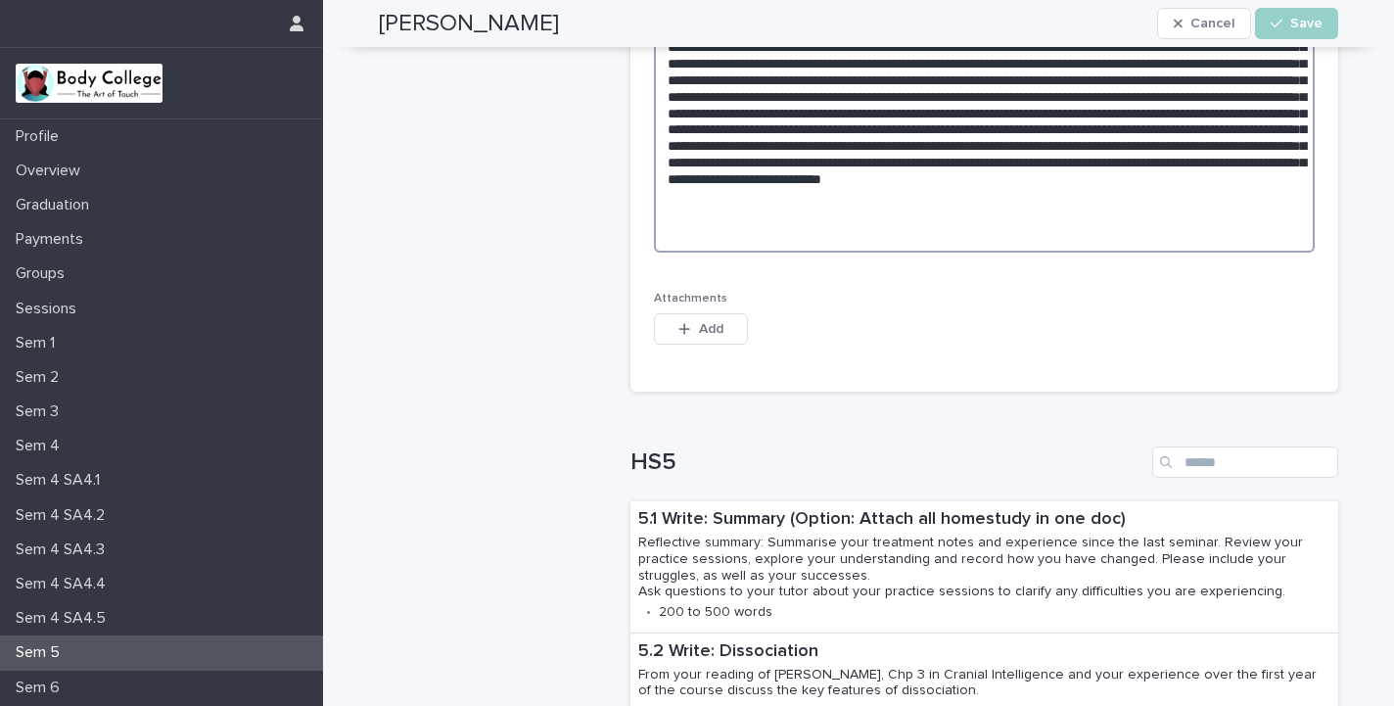
click at [757, 213] on textarea at bounding box center [984, 115] width 661 height 276
click at [786, 213] on textarea at bounding box center [984, 115] width 661 height 276
click at [903, 212] on textarea at bounding box center [984, 115] width 661 height 276
type textarea "**********"
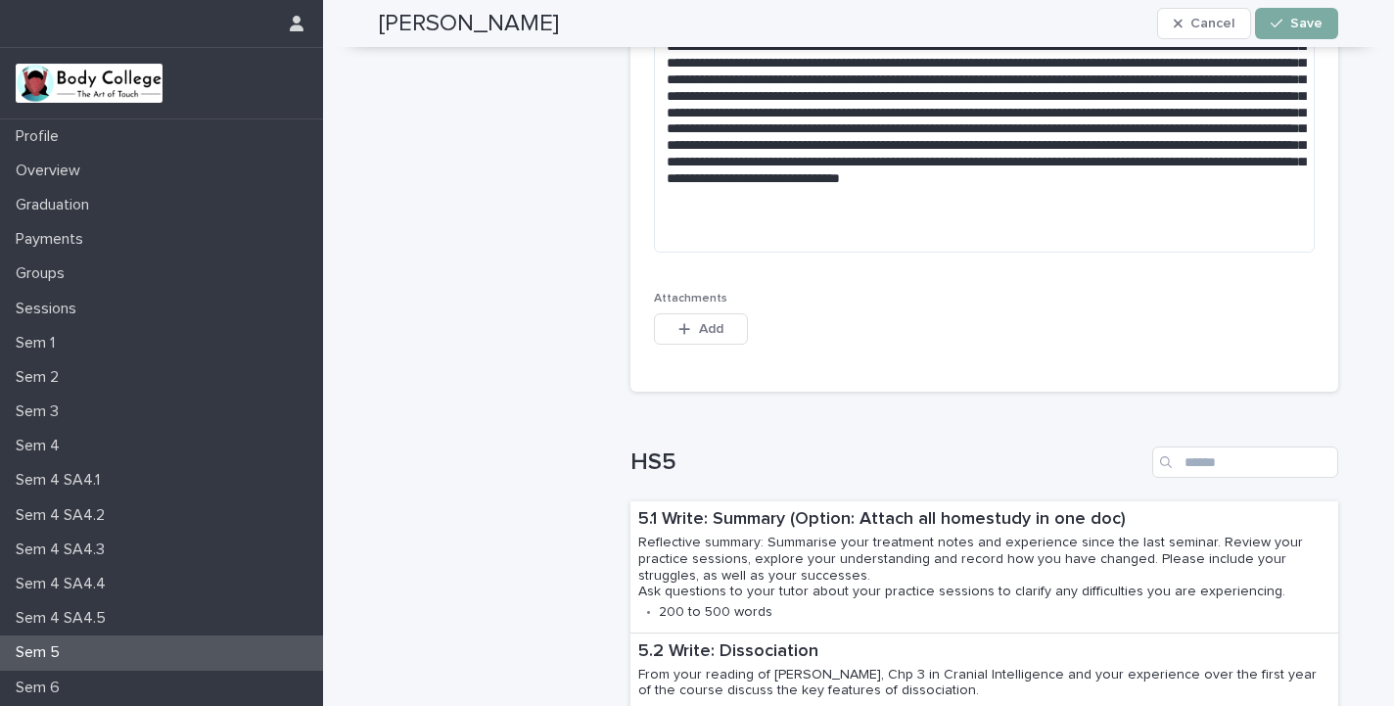
click at [1294, 16] on button "Save" at bounding box center [1296, 23] width 83 height 31
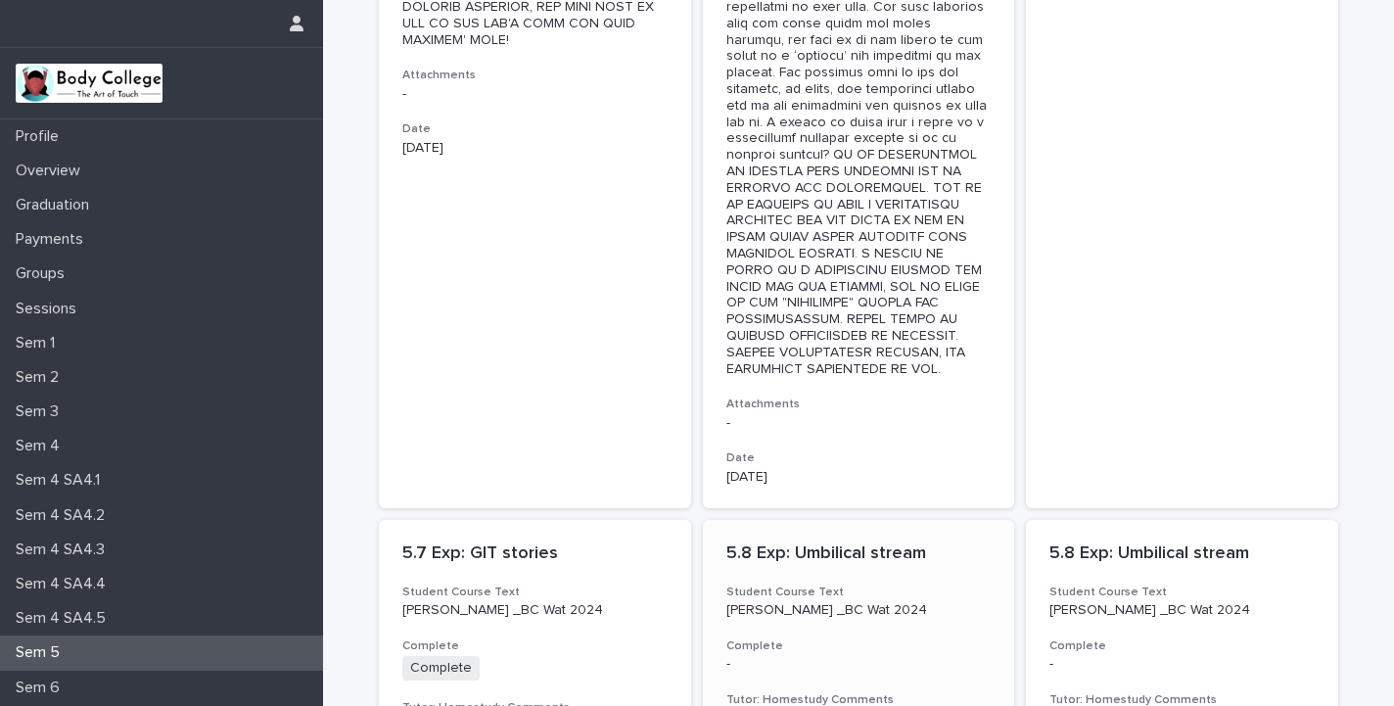
scroll to position [2876, 0]
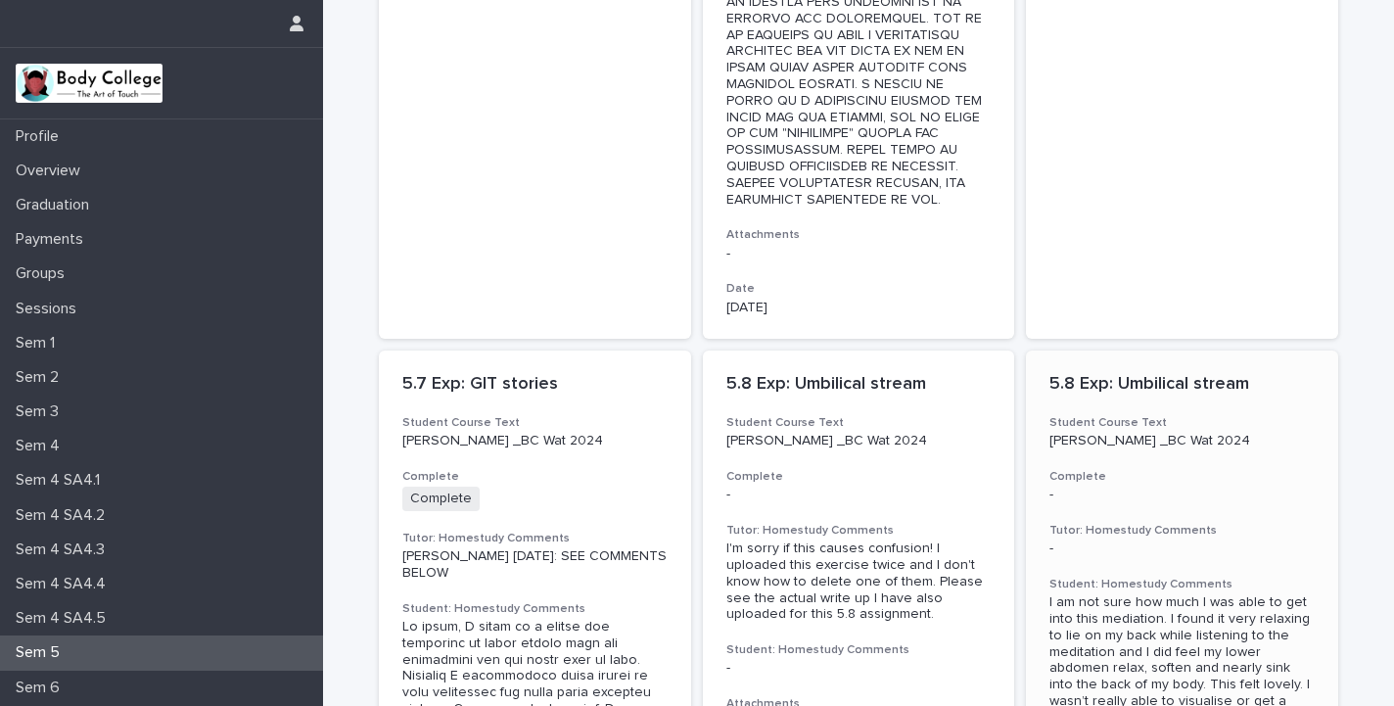
click at [1164, 374] on p "5.8 Exp: Umbilical stream" at bounding box center [1181, 385] width 265 height 22
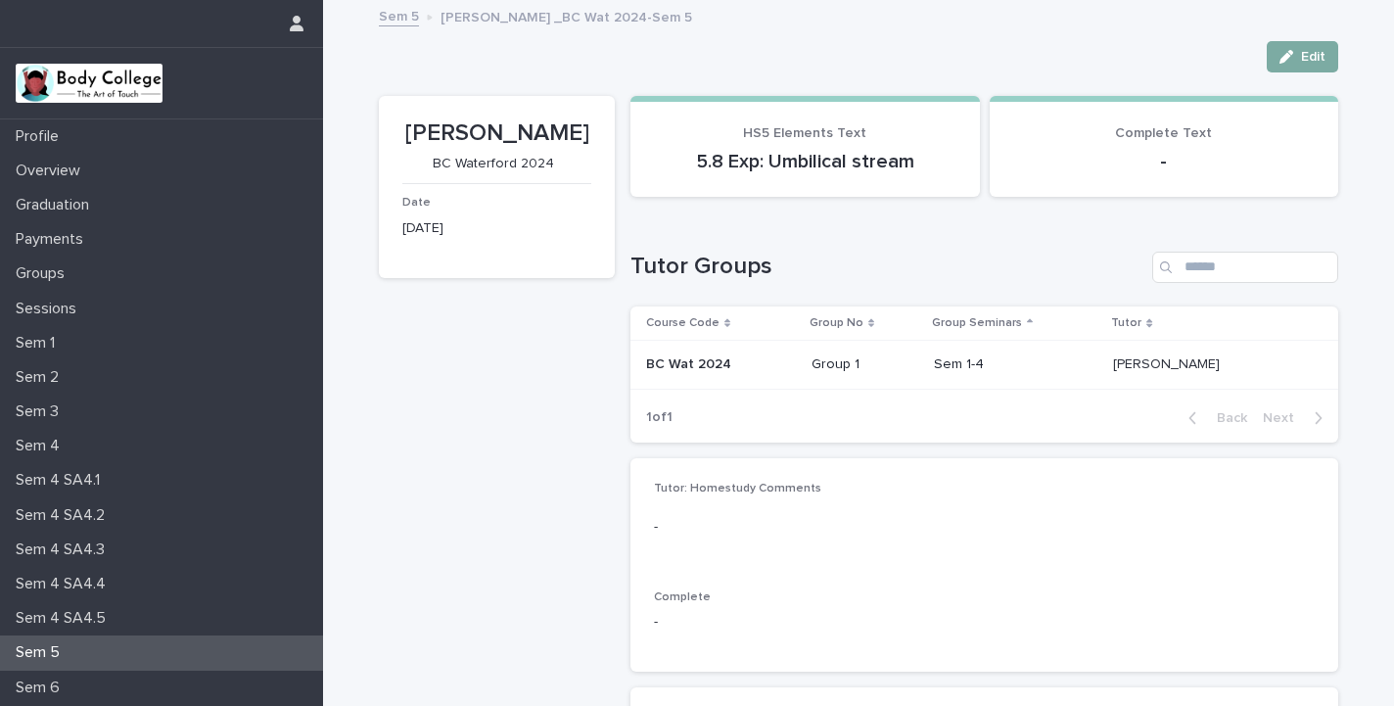
click at [1309, 56] on span "Edit" at bounding box center [1313, 57] width 24 height 14
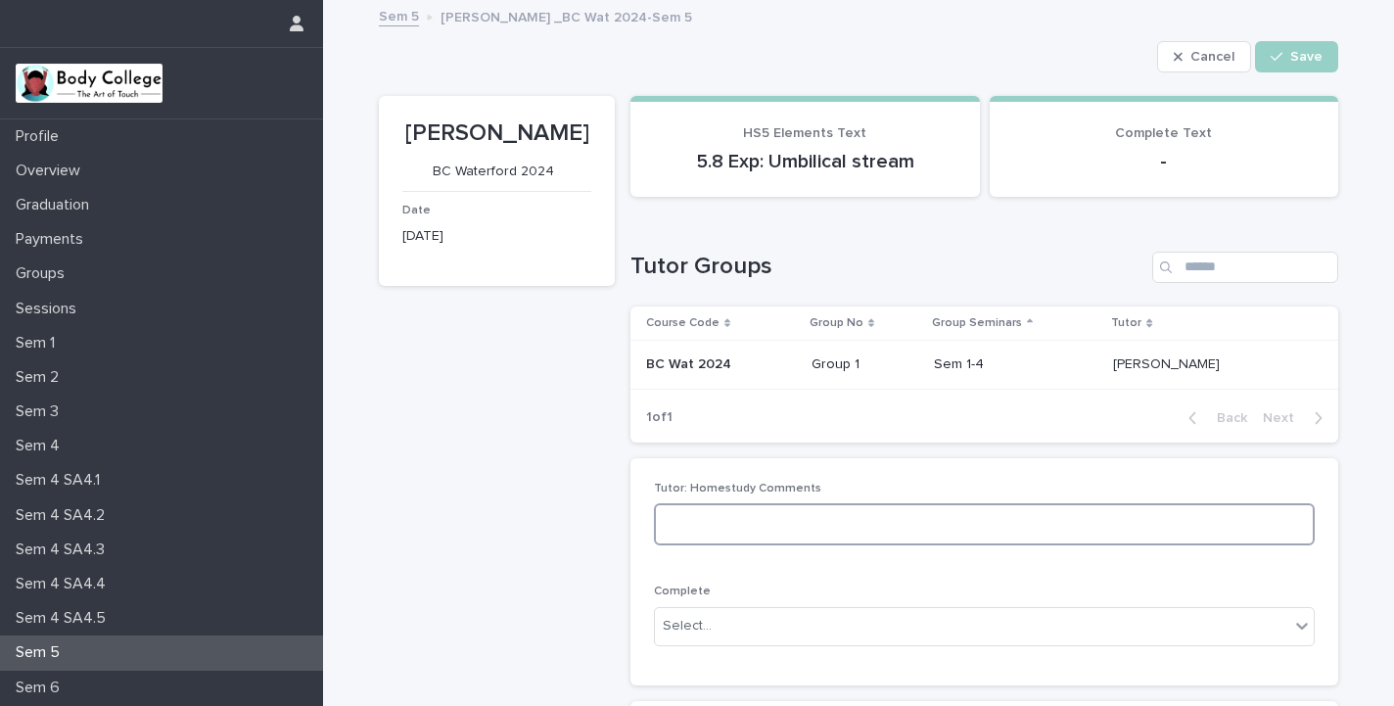
click at [820, 524] on textarea at bounding box center [984, 524] width 661 height 42
type textarea "**********"
click at [765, 618] on div "Select..." at bounding box center [972, 626] width 634 height 32
click at [732, 485] on div "Complete" at bounding box center [727, 482] width 145 height 34
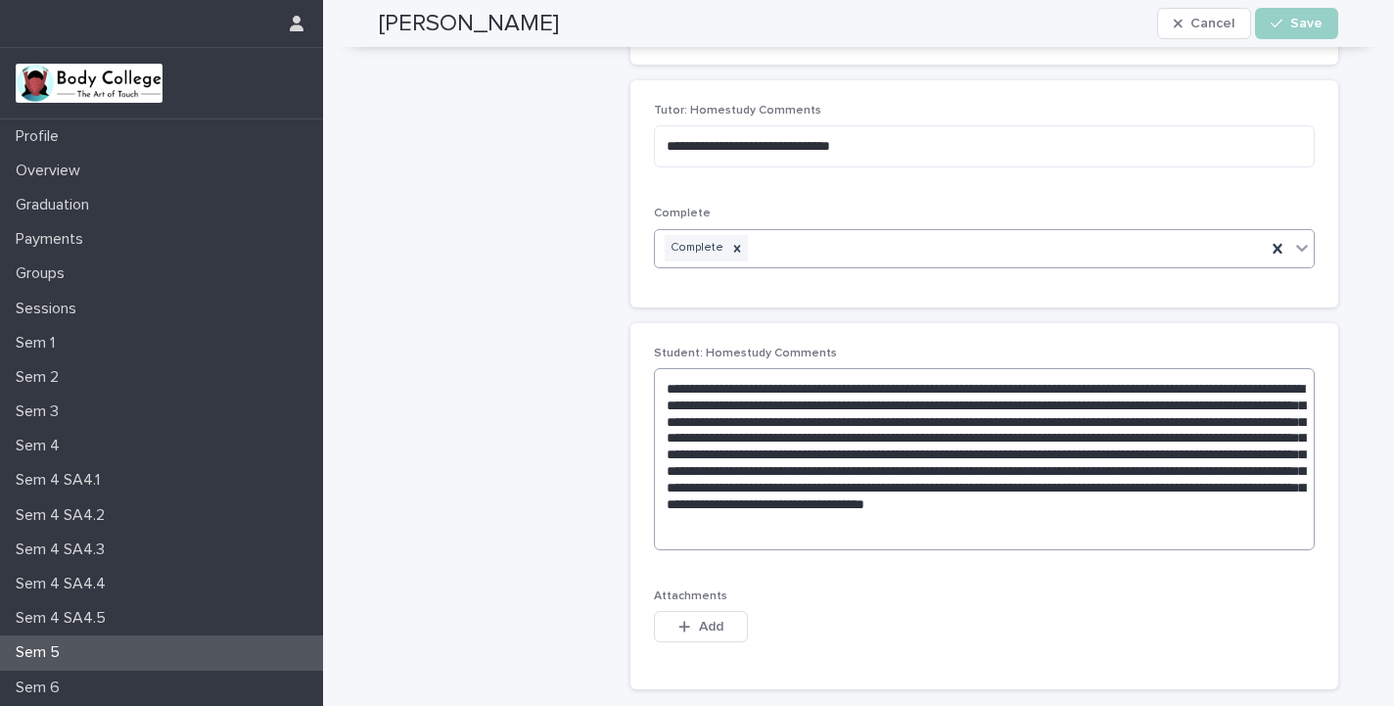
scroll to position [482, 0]
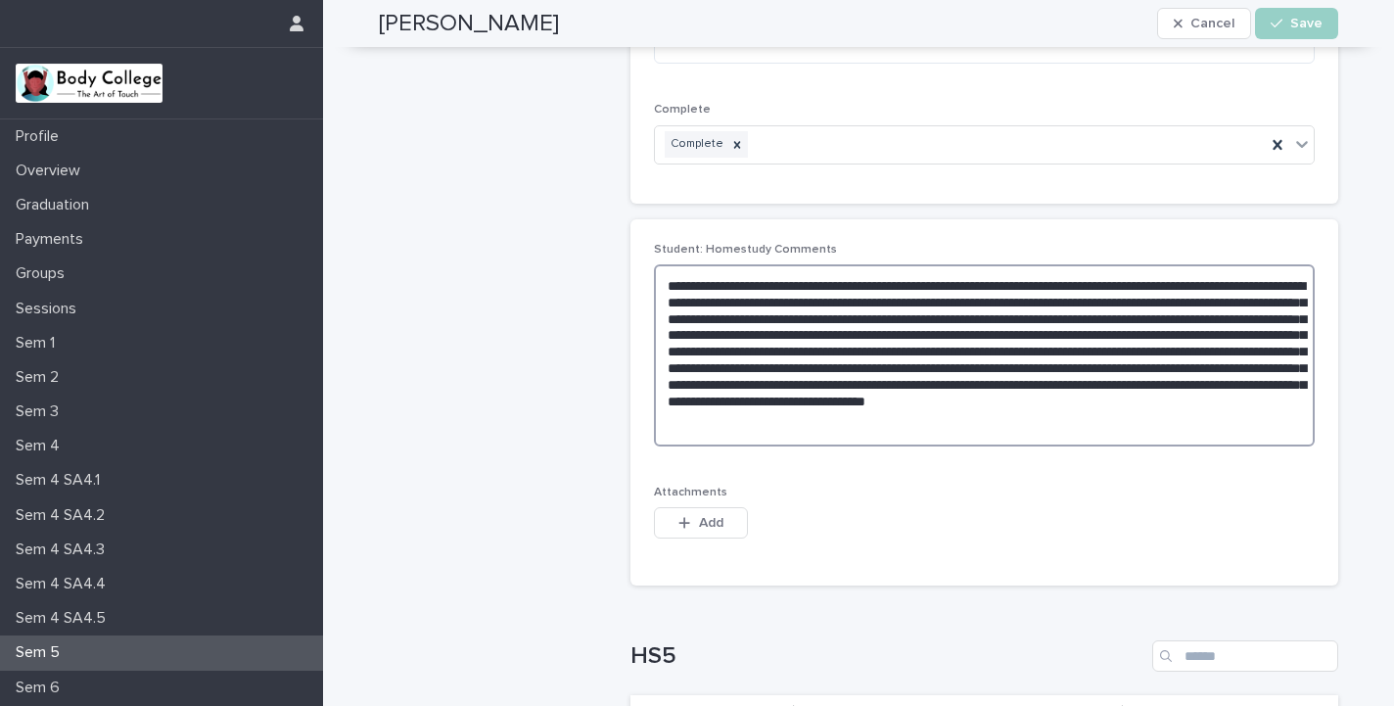
click at [1243, 409] on textarea "**********" at bounding box center [984, 355] width 661 height 182
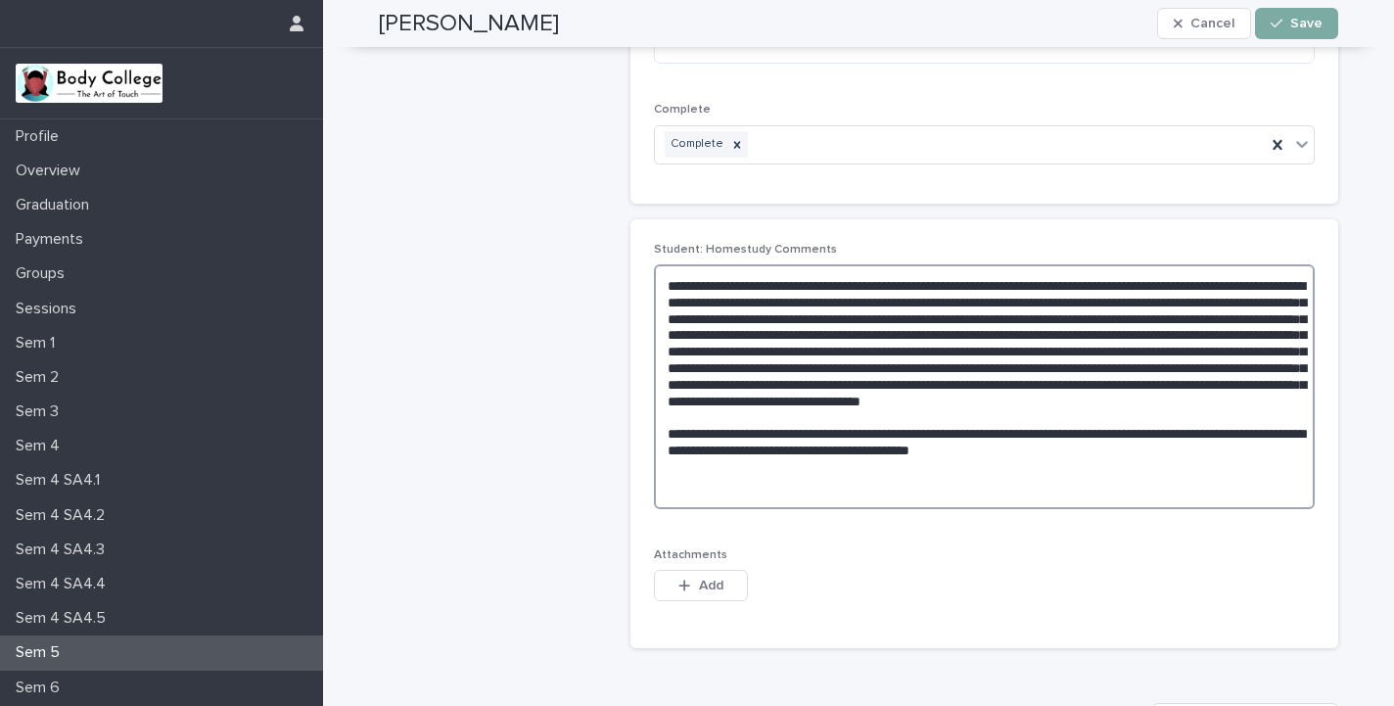
type textarea "**********"
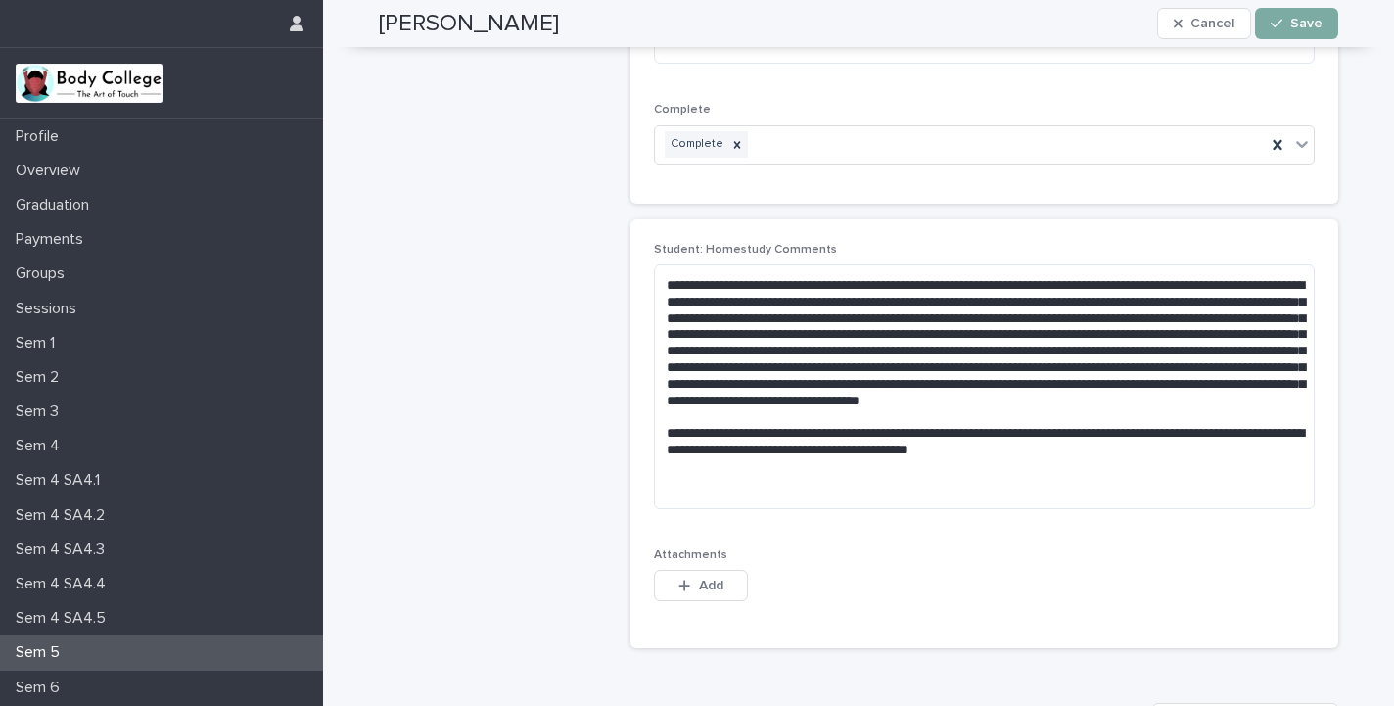
click at [1305, 25] on span "Save" at bounding box center [1306, 24] width 32 height 14
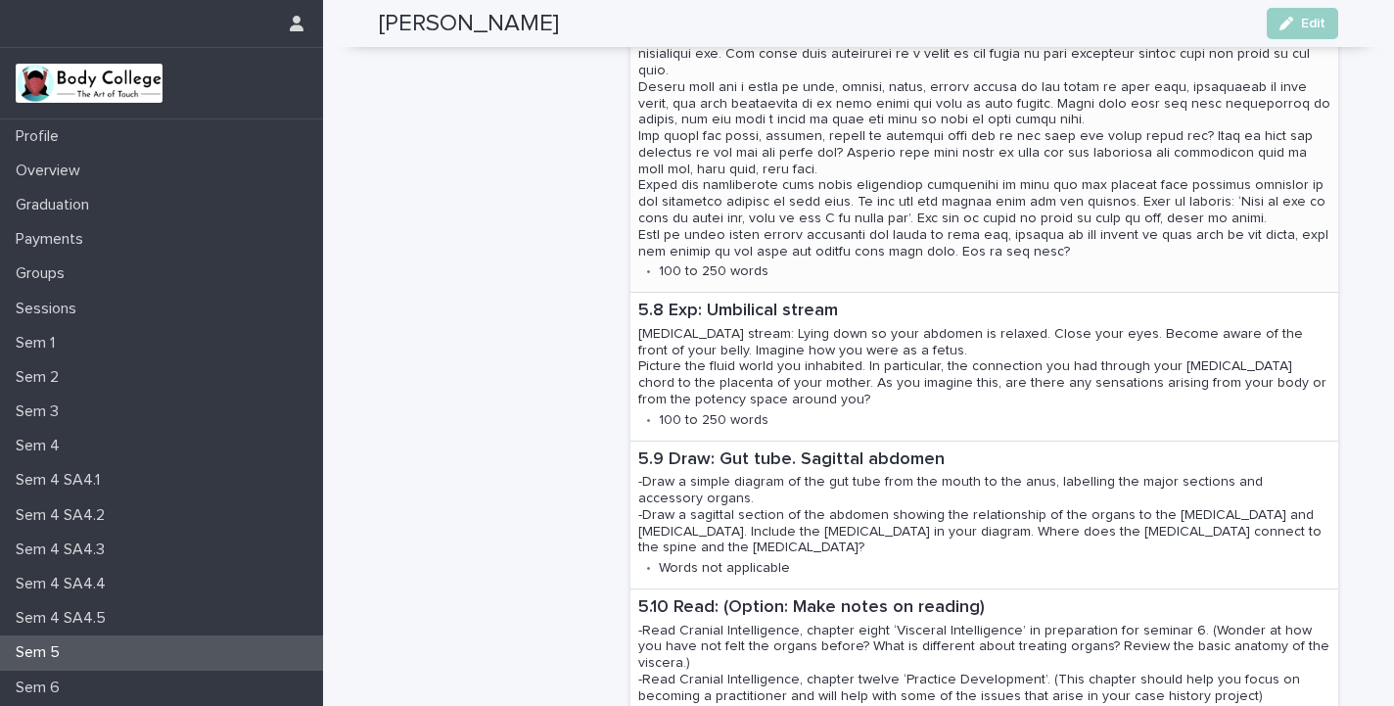
scroll to position [1780, 0]
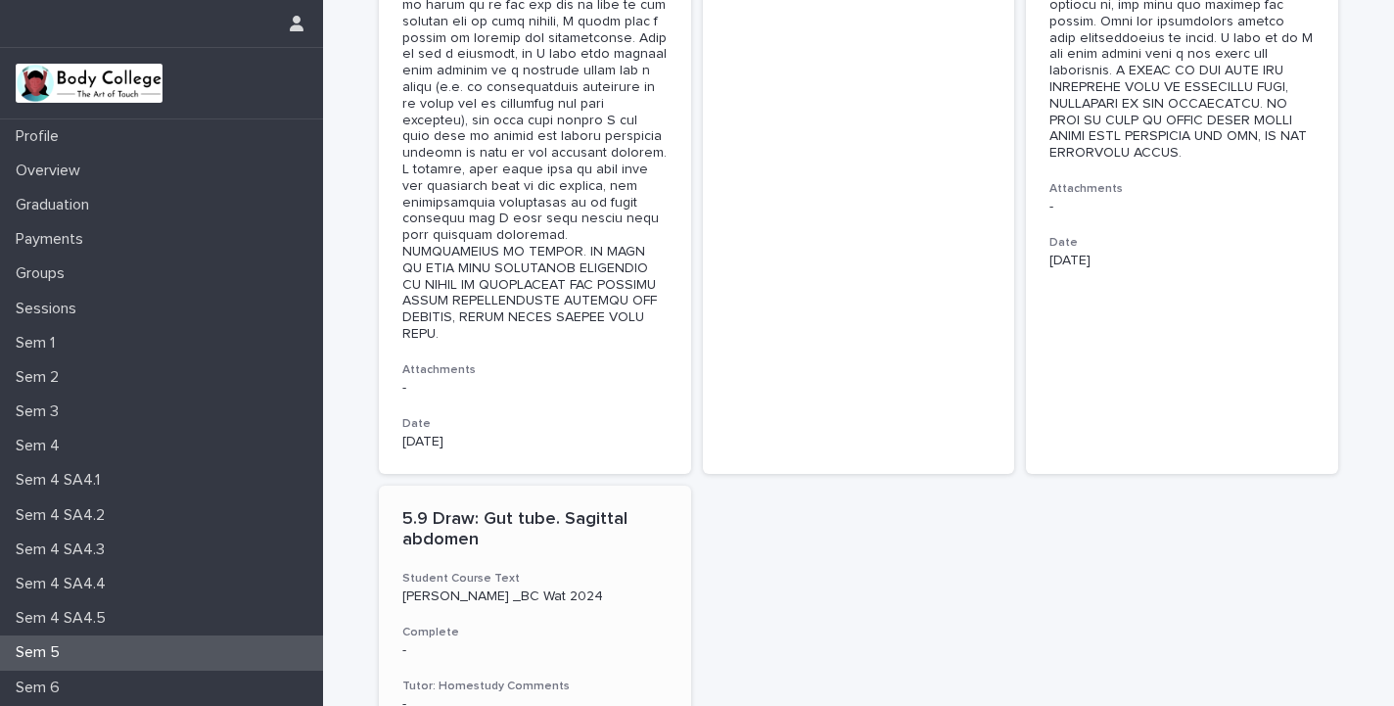
scroll to position [3808, 0]
click at [514, 510] on p "5.9 Draw: Gut tube. Sagittal abdomen" at bounding box center [534, 531] width 265 height 42
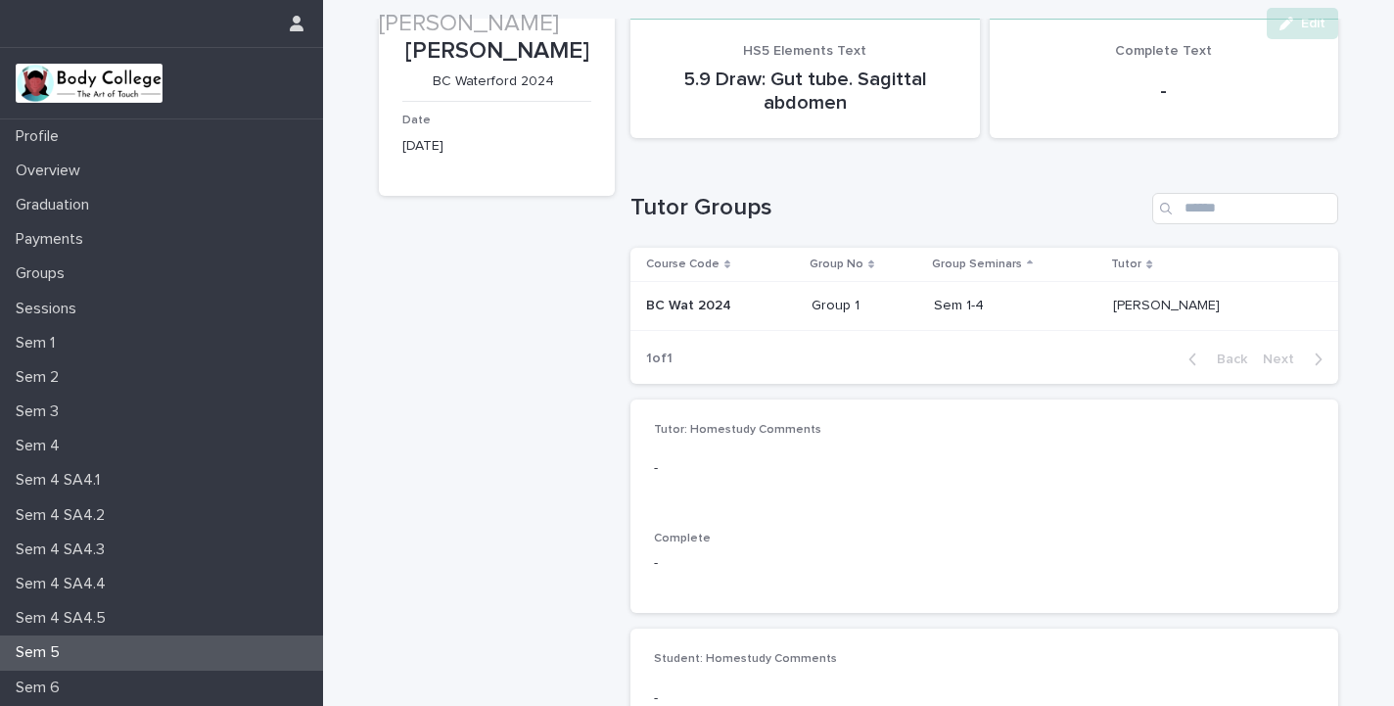
scroll to position [83, 0]
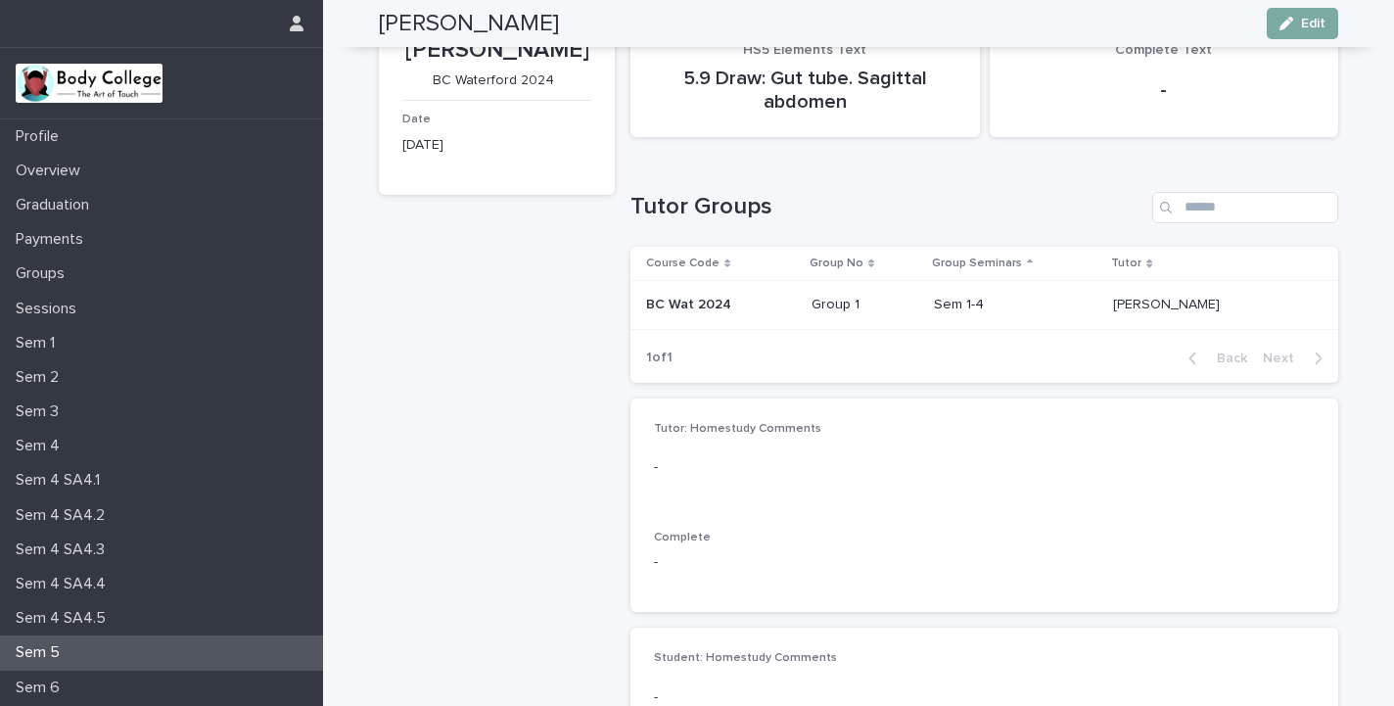
click at [1295, 27] on div "button" at bounding box center [1290, 24] width 22 height 14
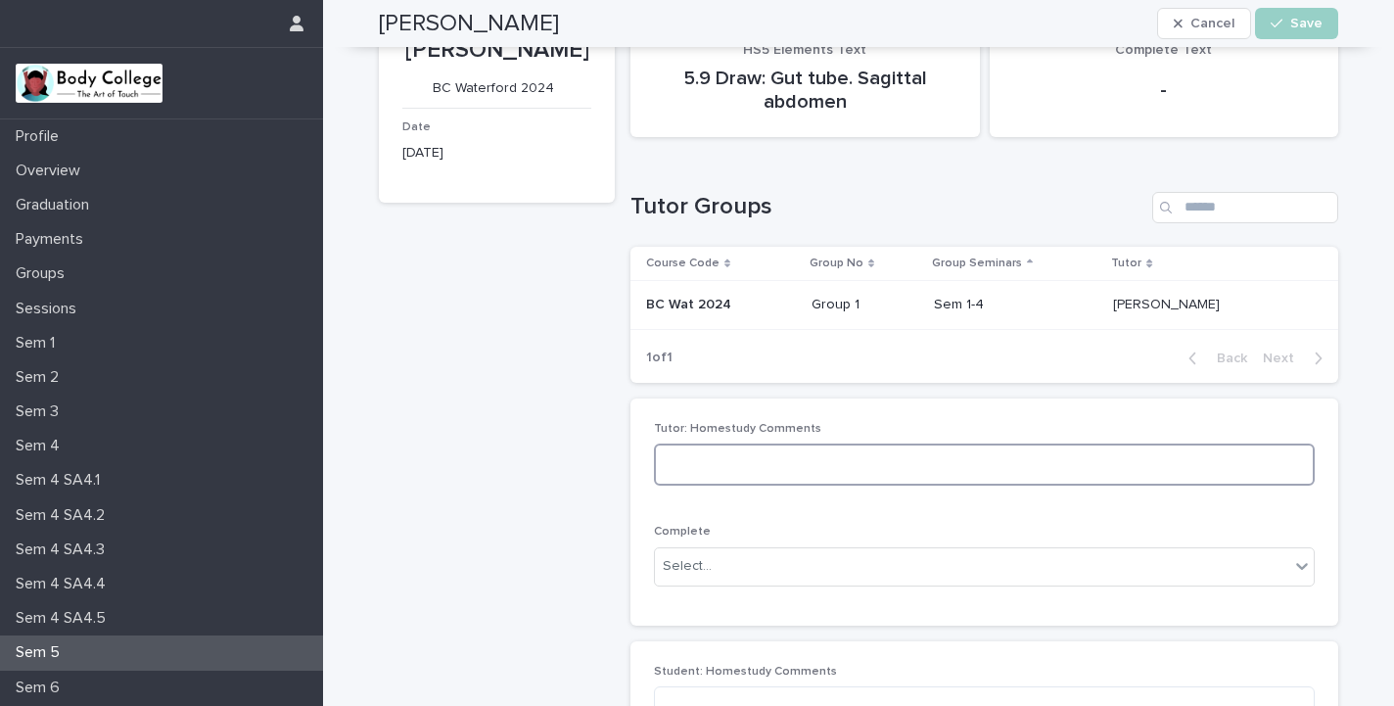
click at [903, 463] on textarea at bounding box center [984, 464] width 661 height 42
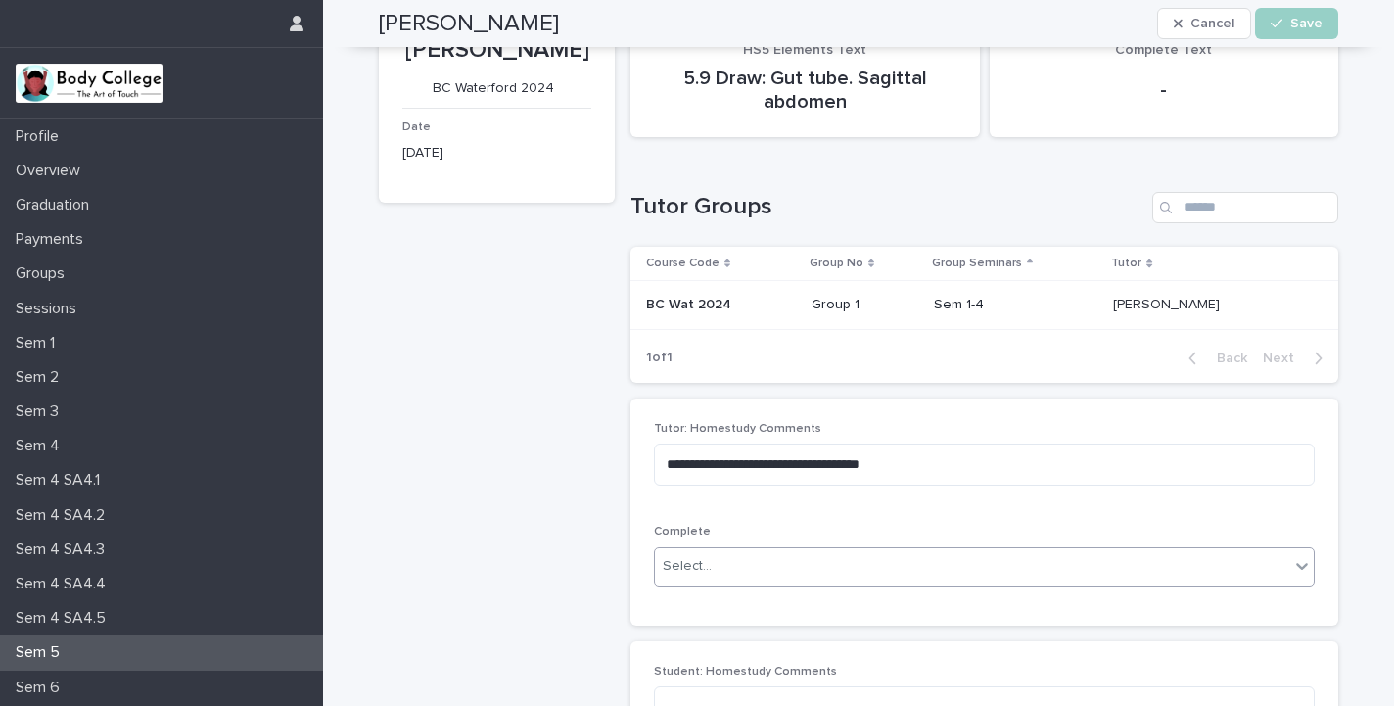
click at [819, 571] on div "Select..." at bounding box center [972, 566] width 634 height 32
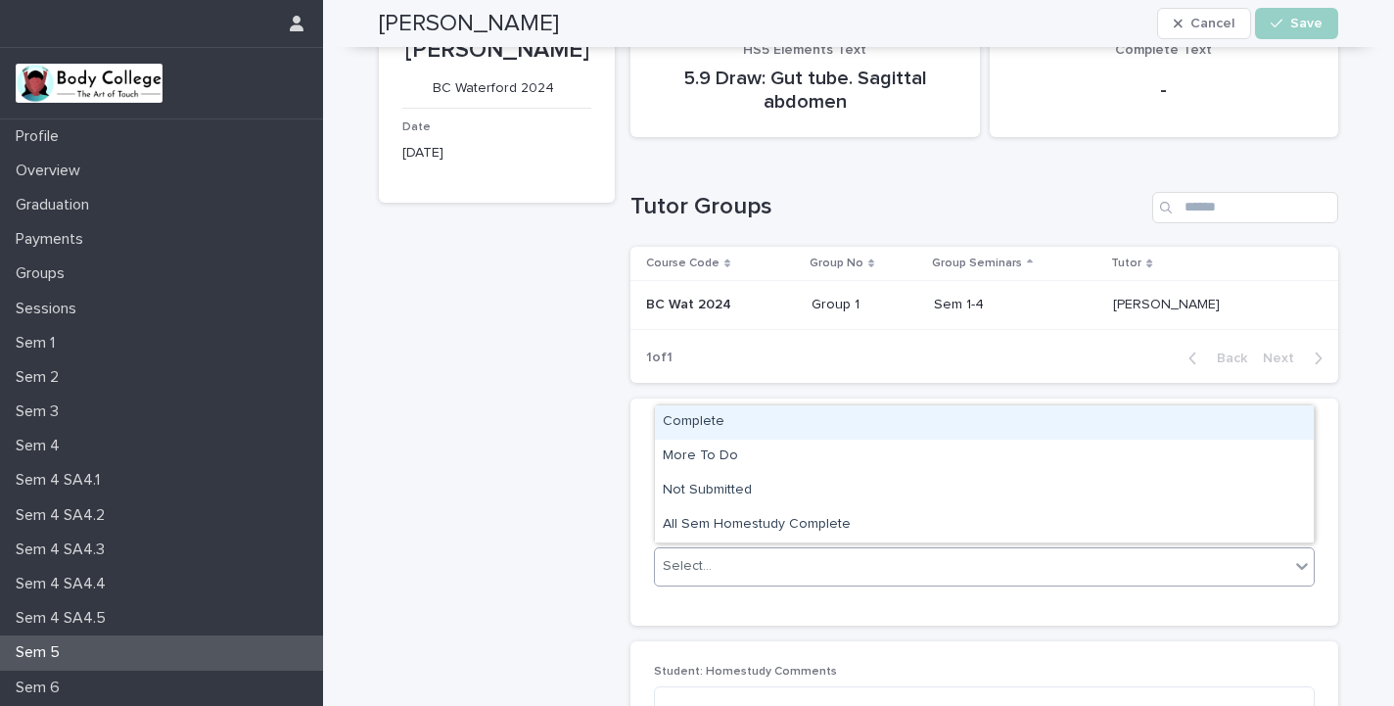
click at [758, 416] on div "Complete" at bounding box center [984, 422] width 659 height 34
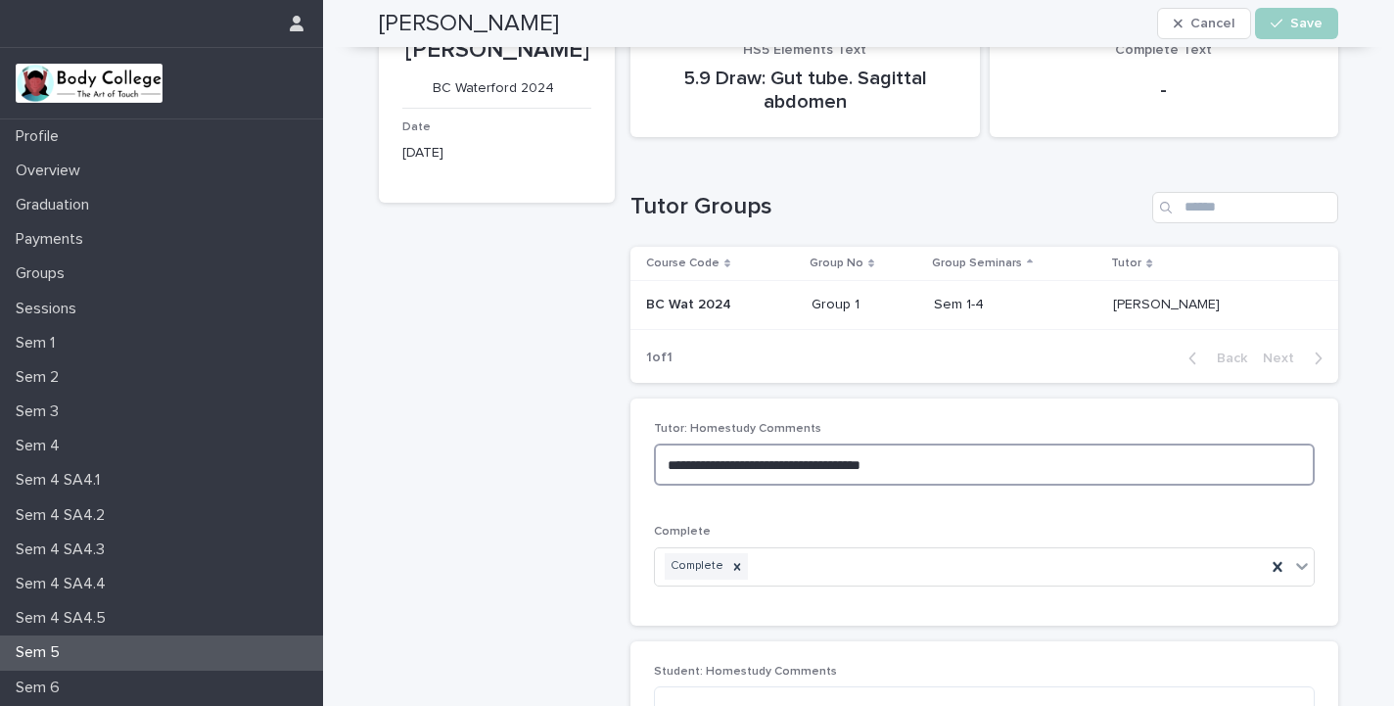
click at [962, 462] on textarea "**********" at bounding box center [984, 464] width 661 height 42
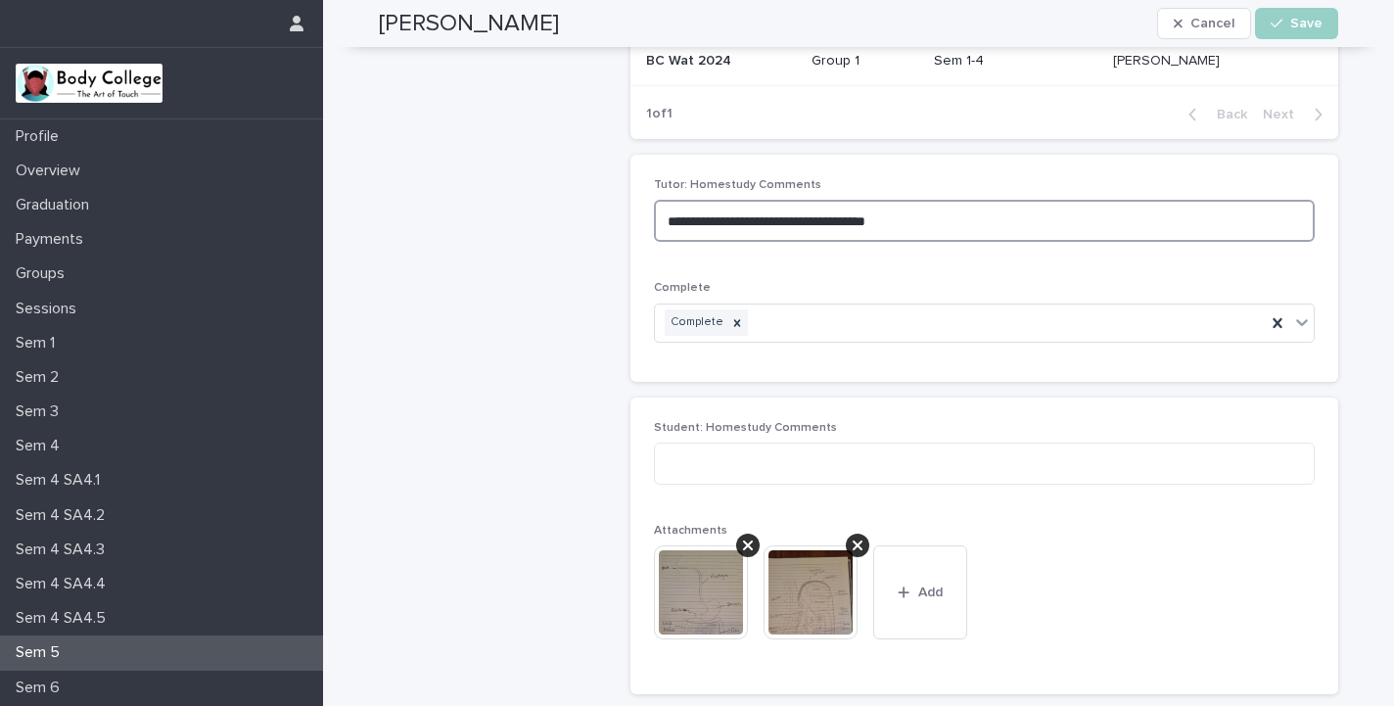
scroll to position [676, 0]
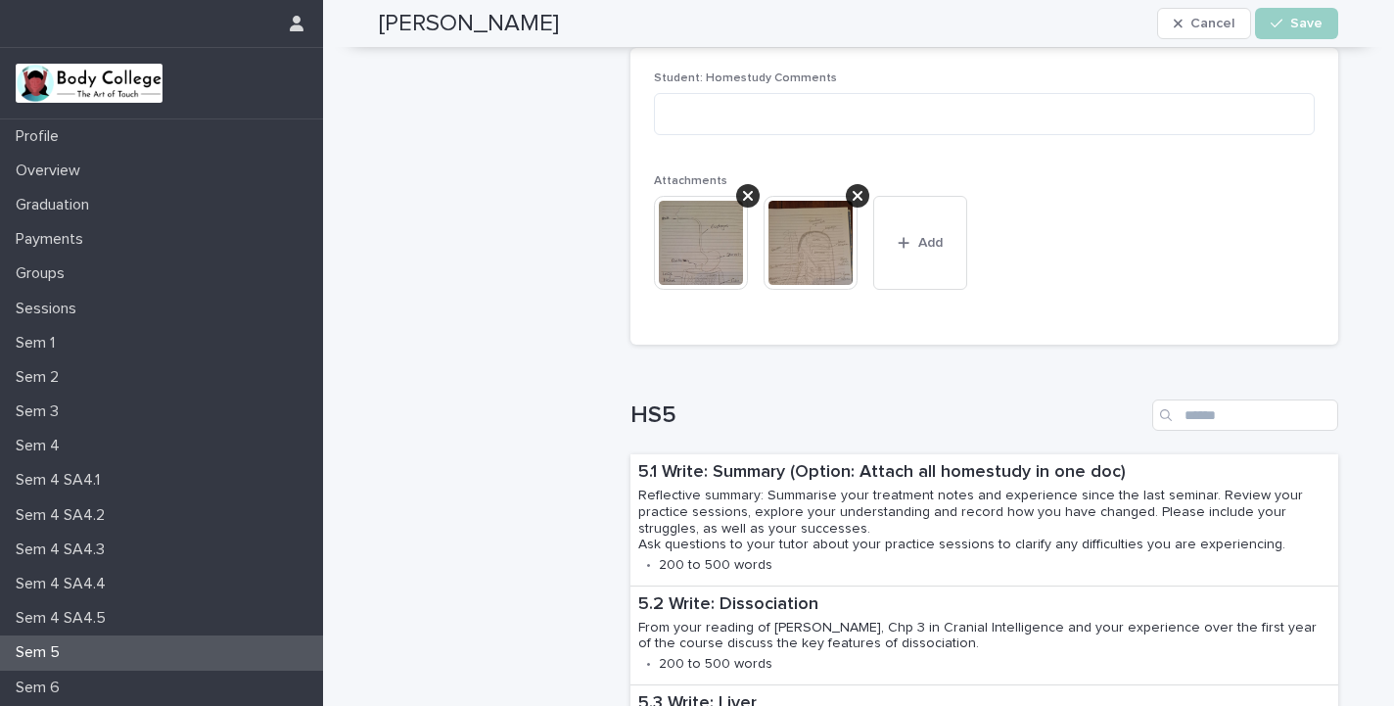
type textarea "**********"
click at [705, 241] on img at bounding box center [701, 243] width 94 height 94
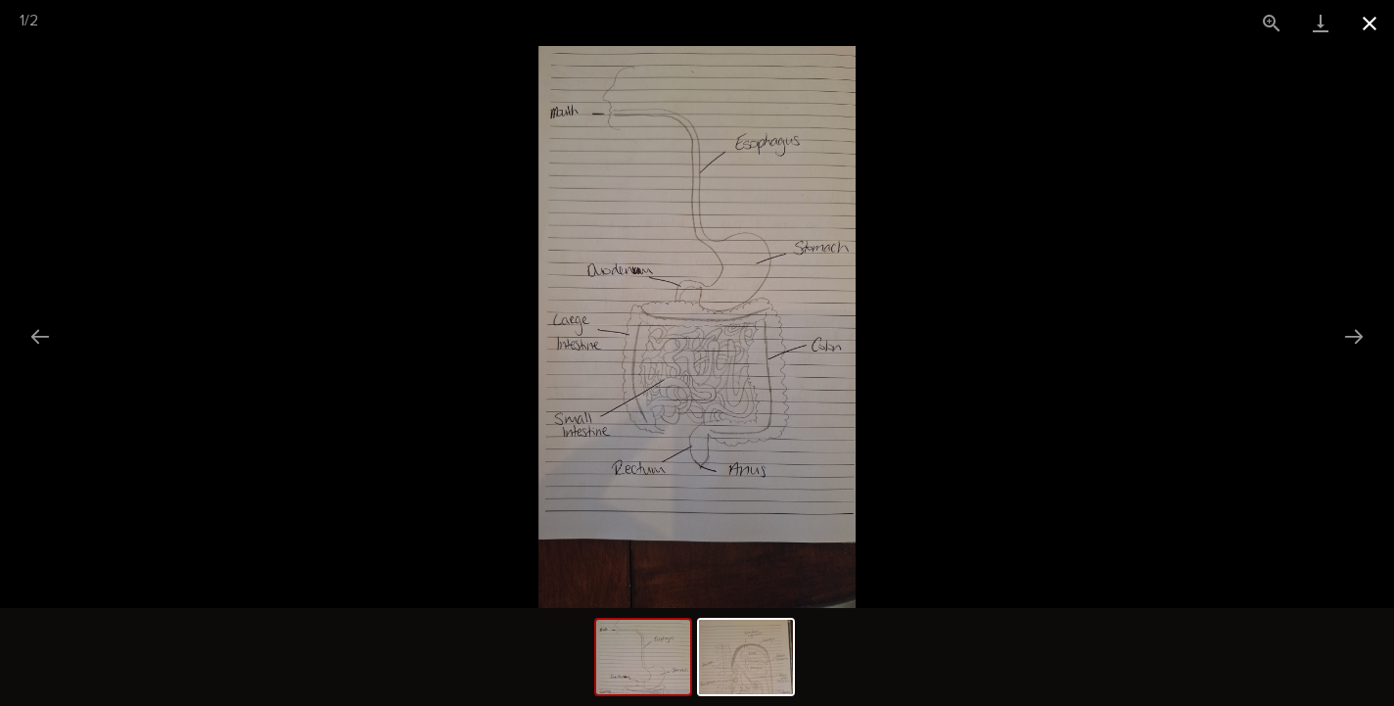
click at [1377, 28] on button "Close gallery" at bounding box center [1369, 23] width 49 height 46
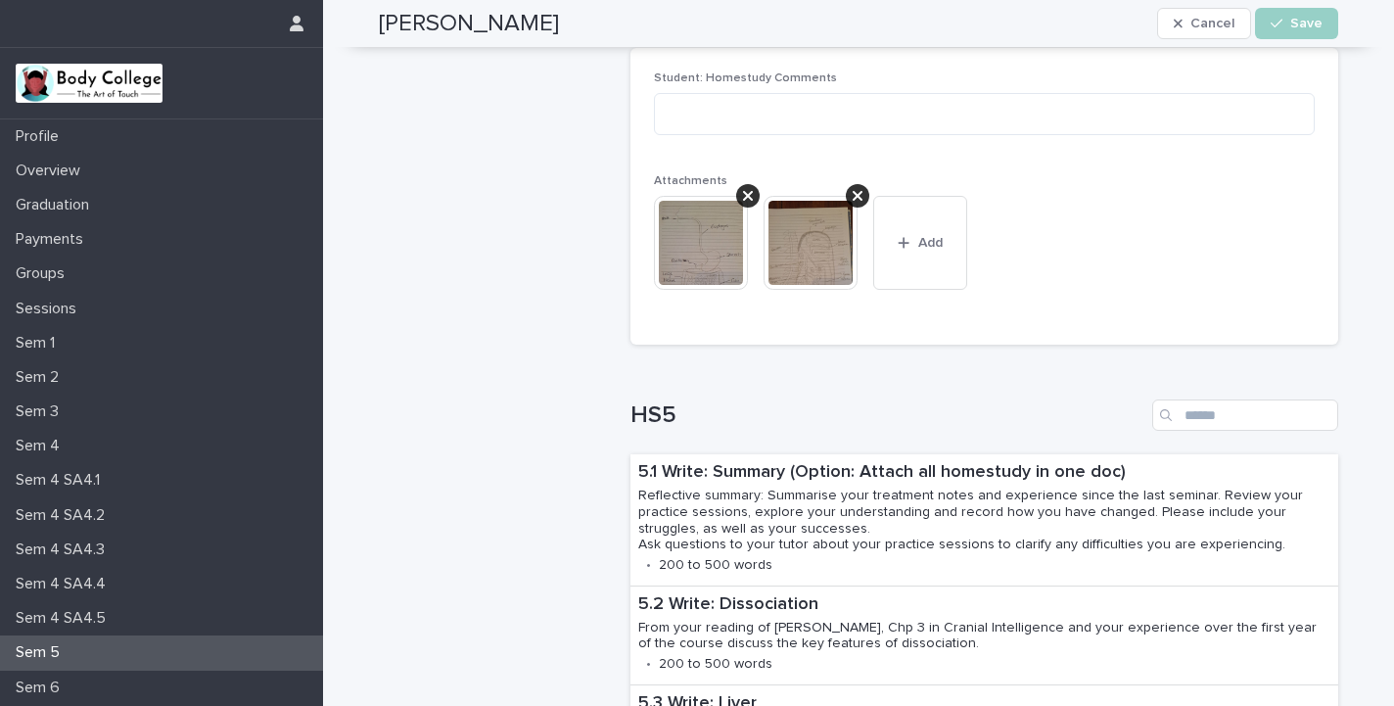
click at [834, 237] on img at bounding box center [810, 243] width 94 height 94
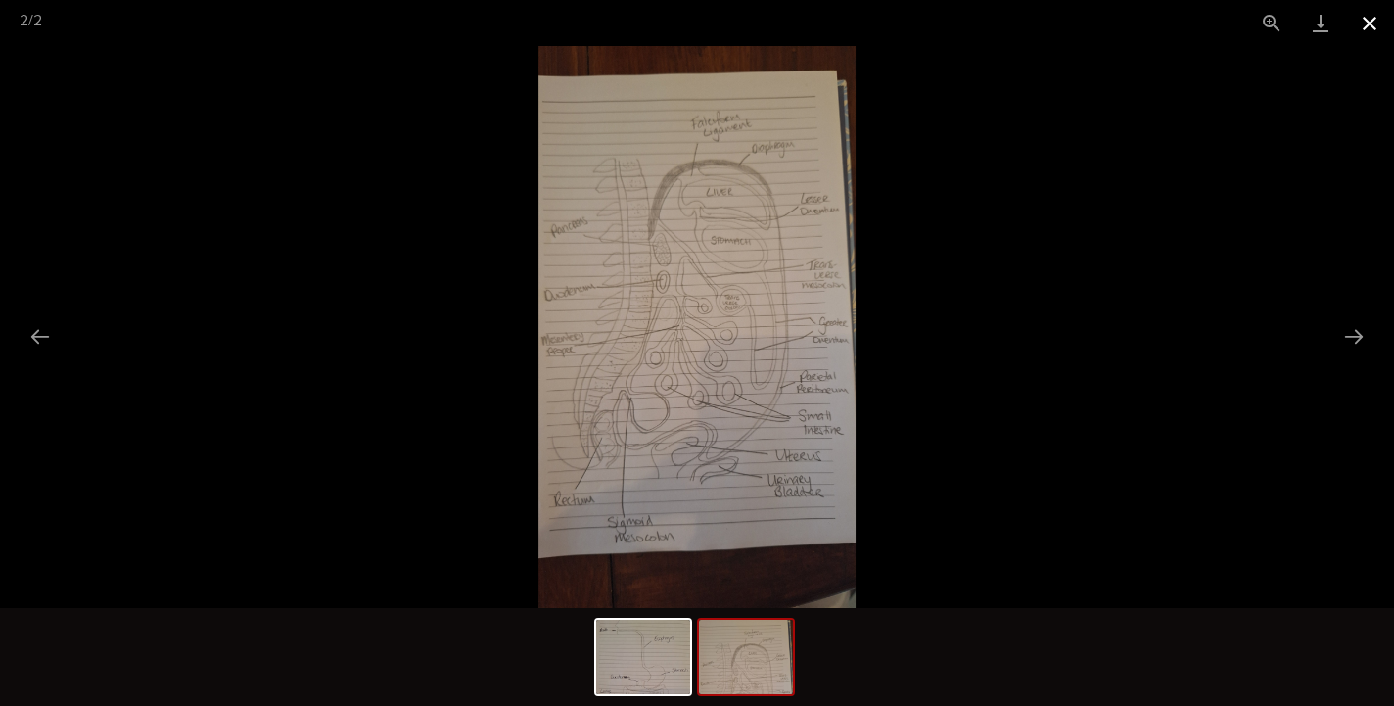
click at [1368, 23] on button "Close gallery" at bounding box center [1369, 23] width 49 height 46
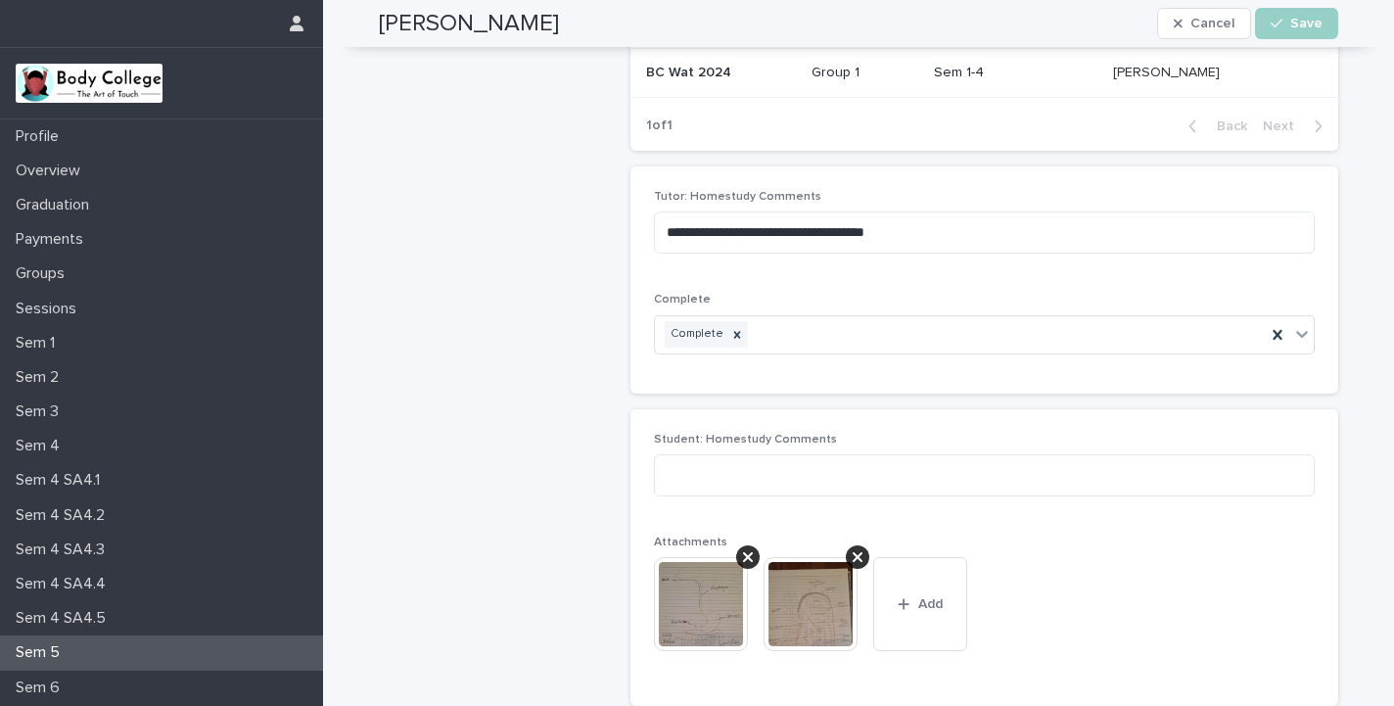
scroll to position [286, 0]
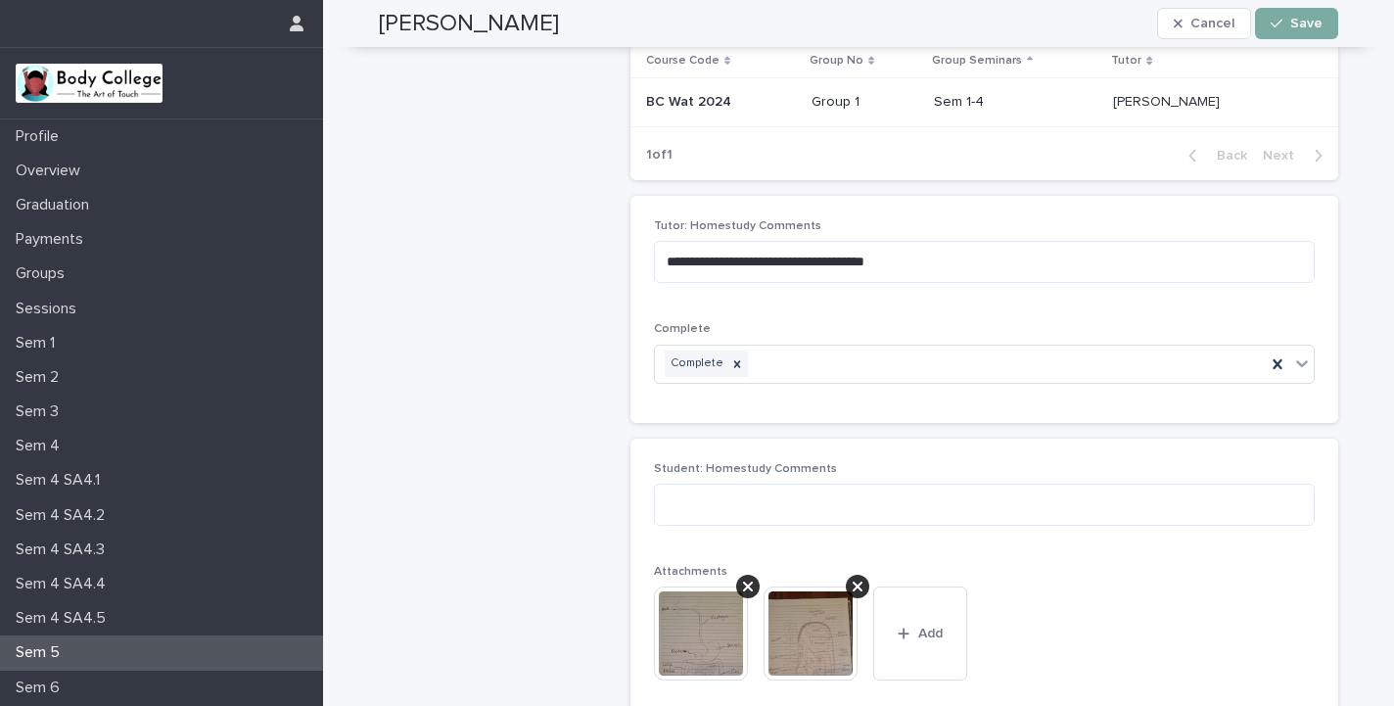
click at [1305, 33] on button "Save" at bounding box center [1296, 23] width 83 height 31
